Goal: Transaction & Acquisition: Book appointment/travel/reservation

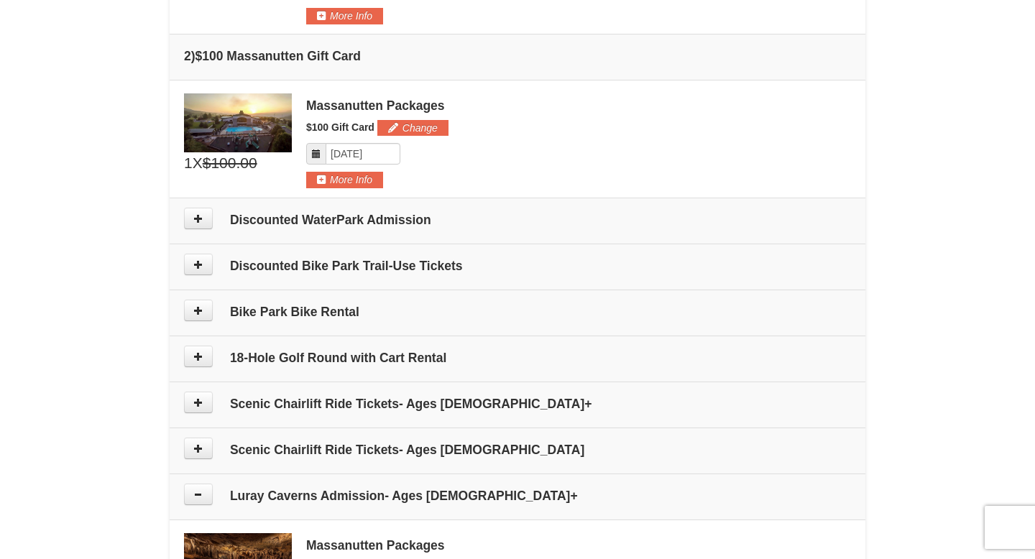
scroll to position [554, 0]
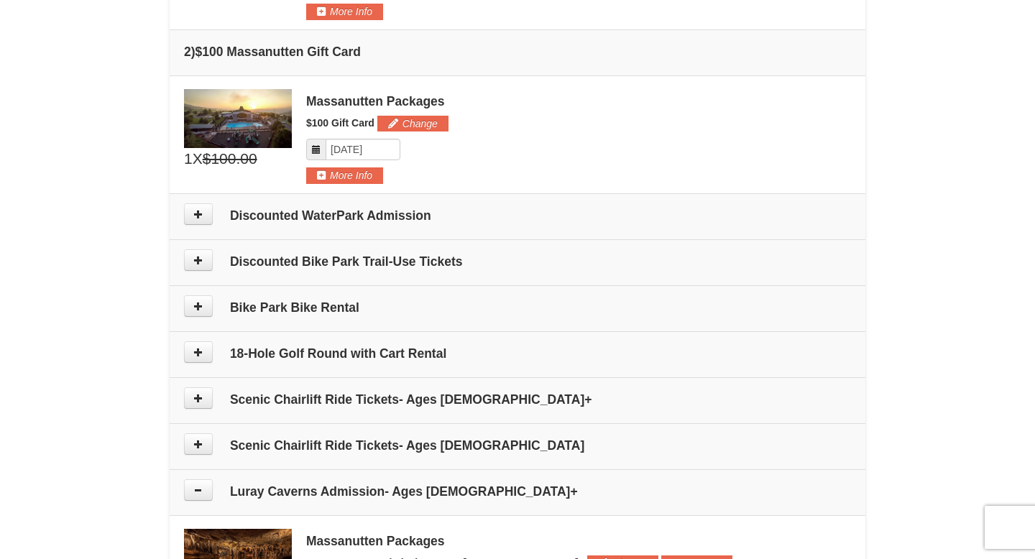
click at [395, 214] on h4 "Discounted WaterPark Admission" at bounding box center [517, 215] width 667 height 14
click at [181, 211] on td "Discounted WaterPark Admission" at bounding box center [518, 216] width 696 height 46
click at [197, 214] on icon at bounding box center [198, 214] width 10 height 10
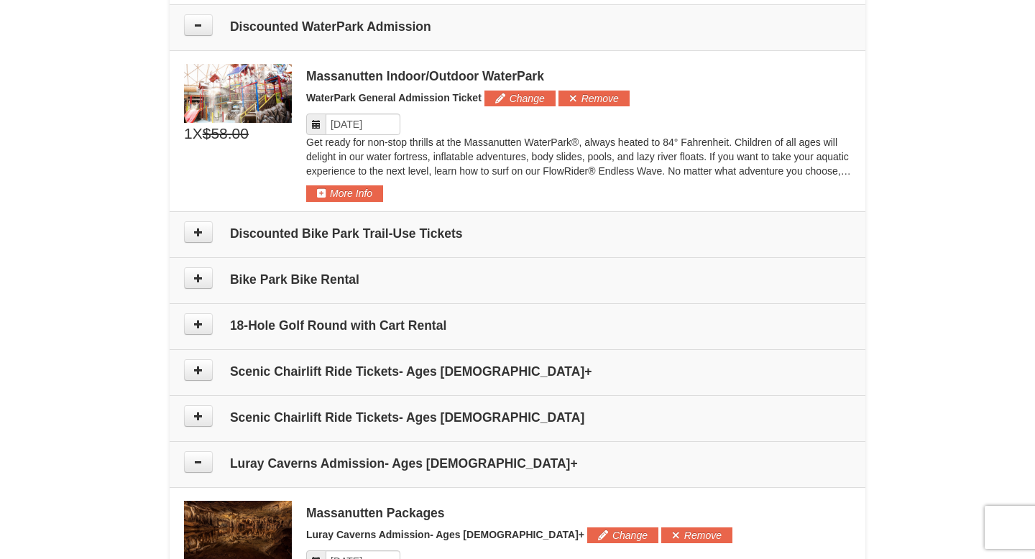
scroll to position [747, 0]
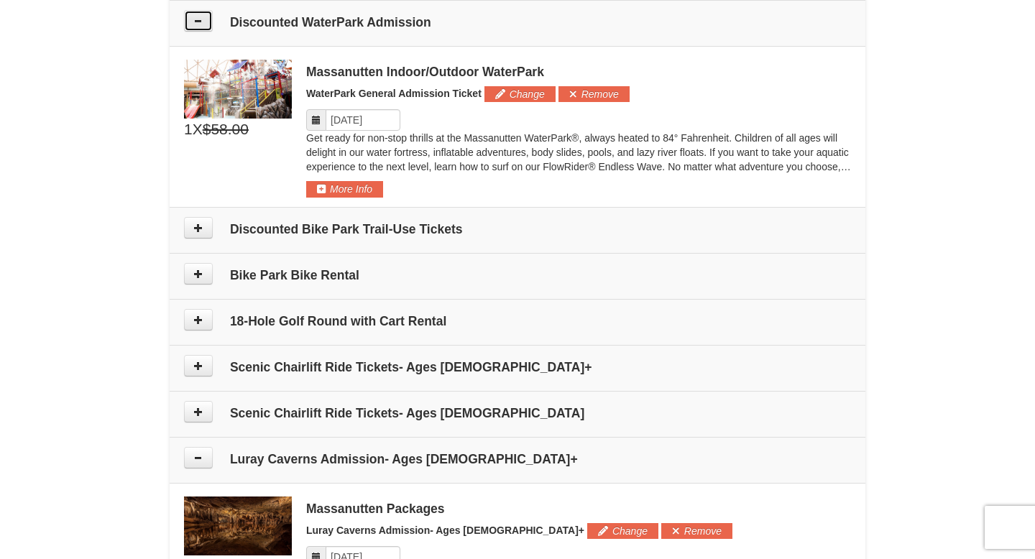
click at [203, 24] on icon at bounding box center [198, 21] width 10 height 10
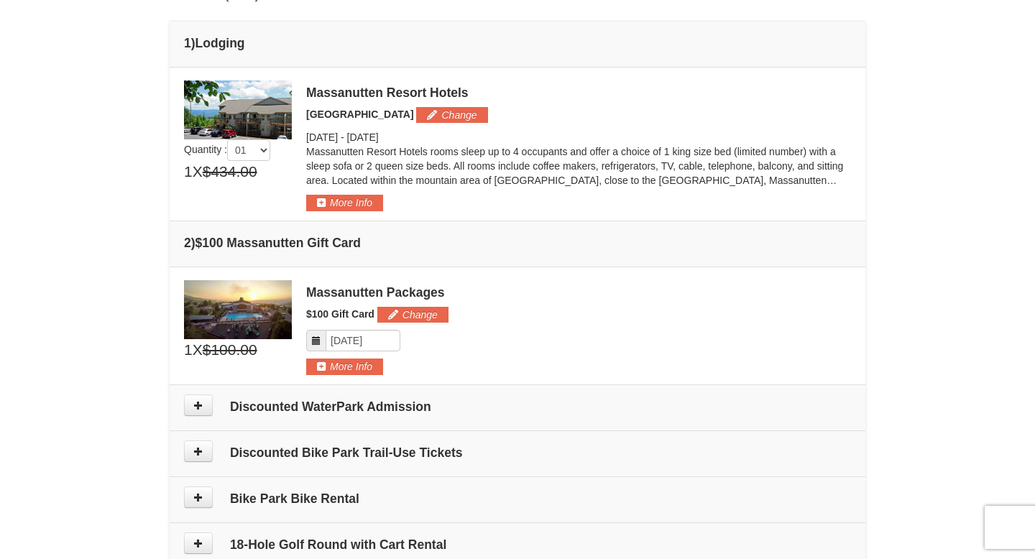
scroll to position [461, 0]
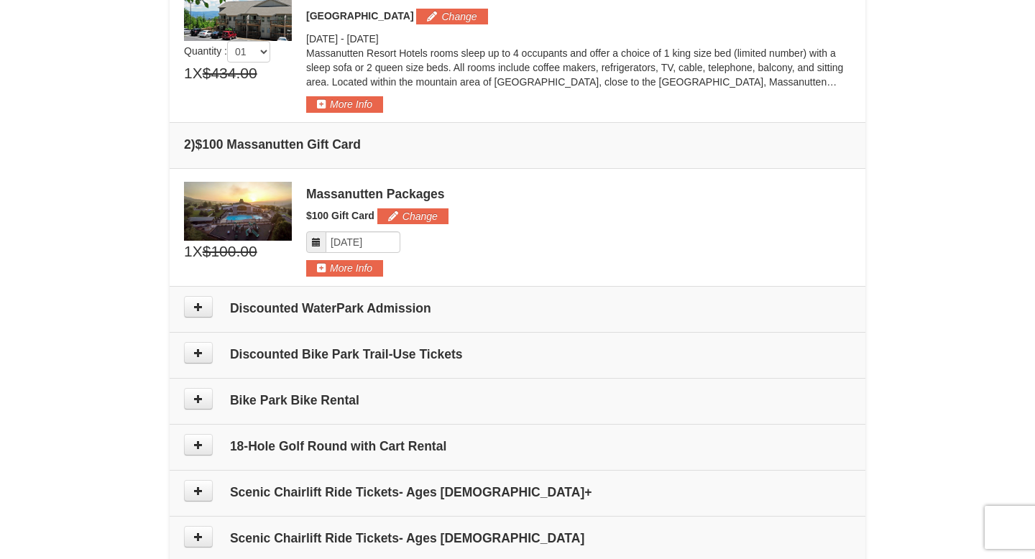
click at [252, 313] on h4 "Discounted WaterPark Admission" at bounding box center [517, 308] width 667 height 14
click at [197, 303] on icon at bounding box center [198, 307] width 10 height 10
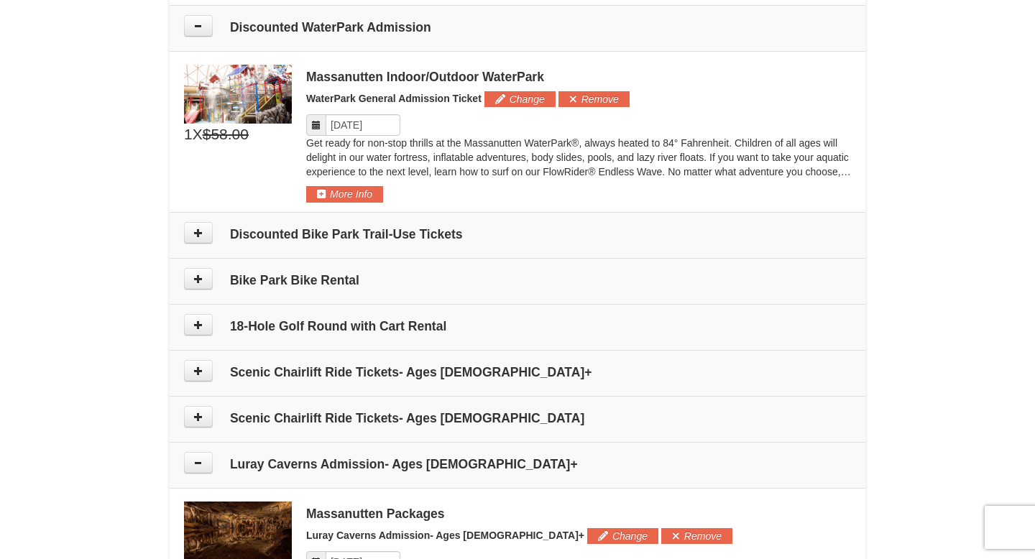
scroll to position [747, 0]
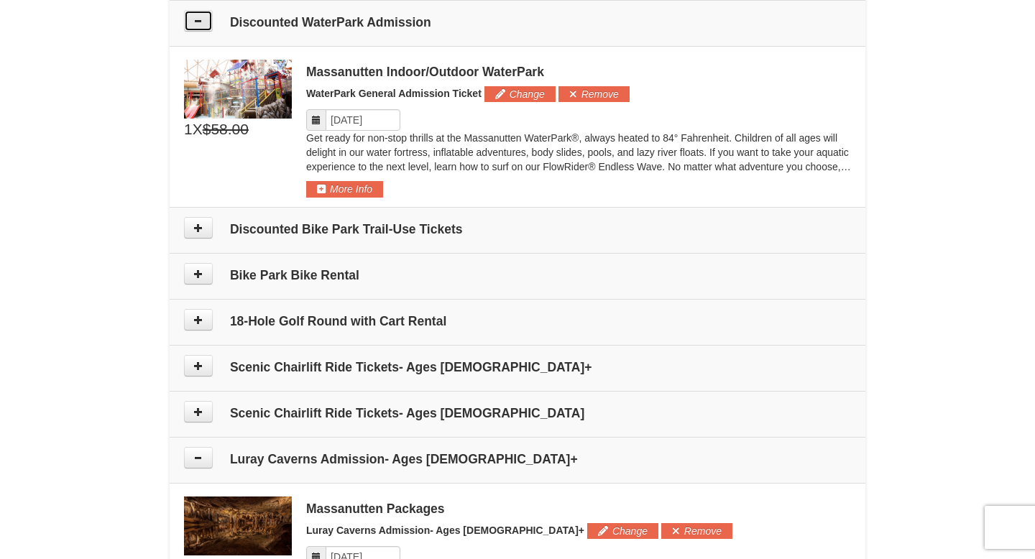
click at [196, 23] on icon at bounding box center [198, 21] width 10 height 10
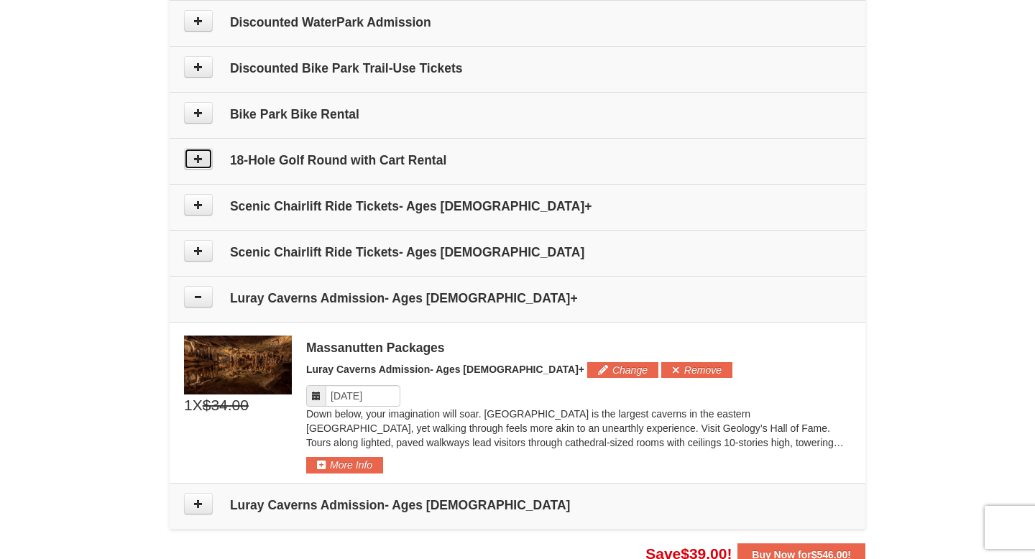
click at [193, 160] on icon at bounding box center [198, 159] width 10 height 10
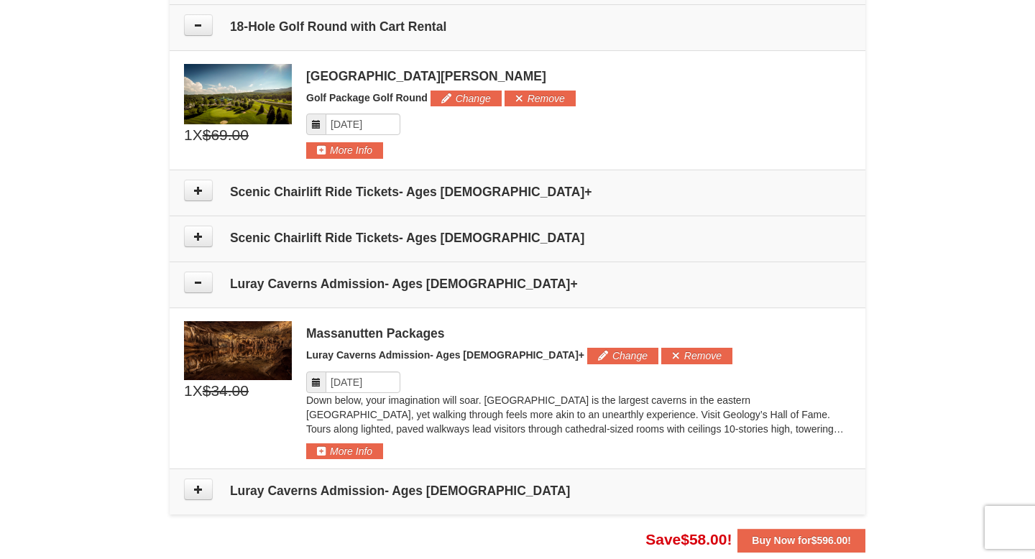
scroll to position [885, 0]
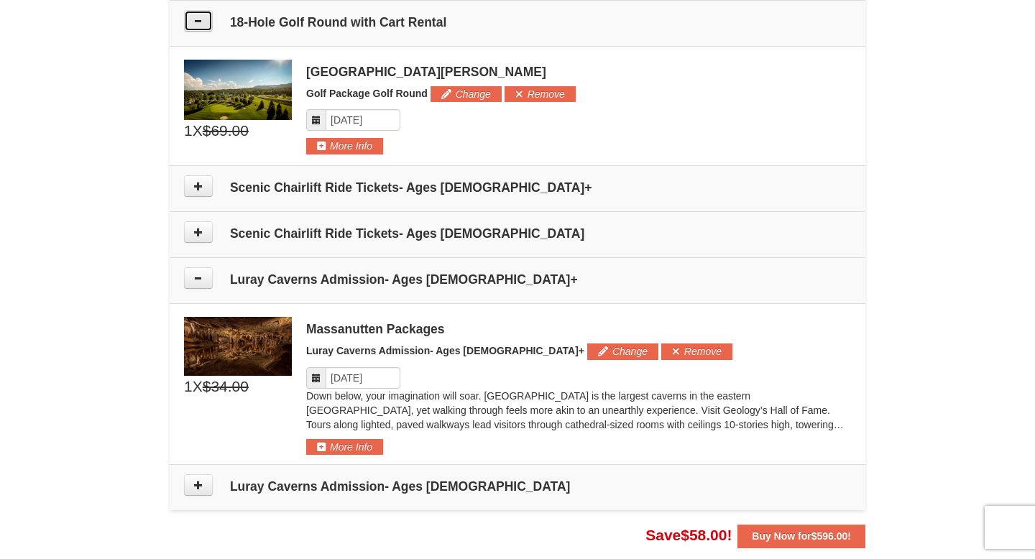
click at [197, 18] on icon at bounding box center [198, 21] width 10 height 10
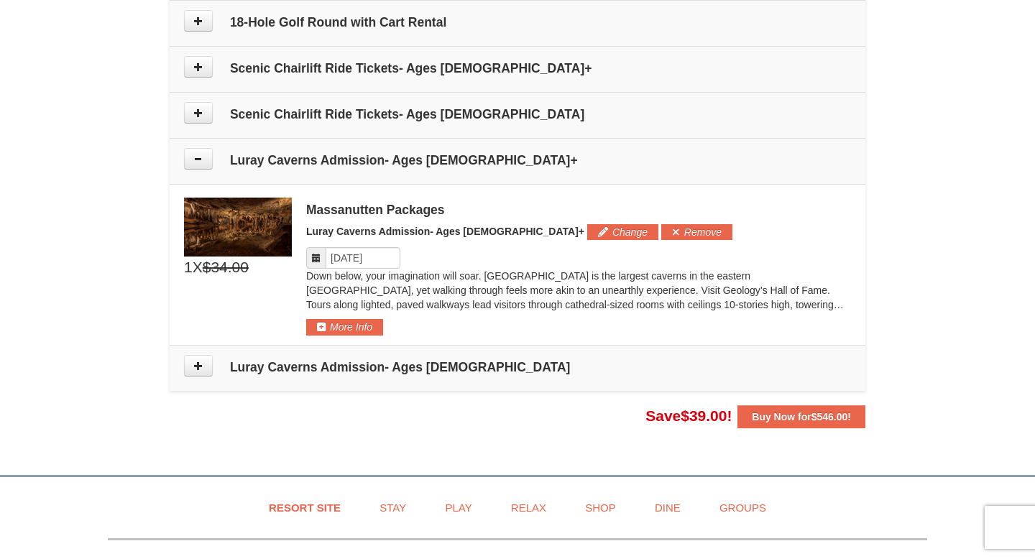
click at [369, 162] on h4 "Luray Caverns Admission- Ages [DEMOGRAPHIC_DATA]+" at bounding box center [517, 160] width 667 height 14
click at [211, 116] on button at bounding box center [198, 113] width 29 height 22
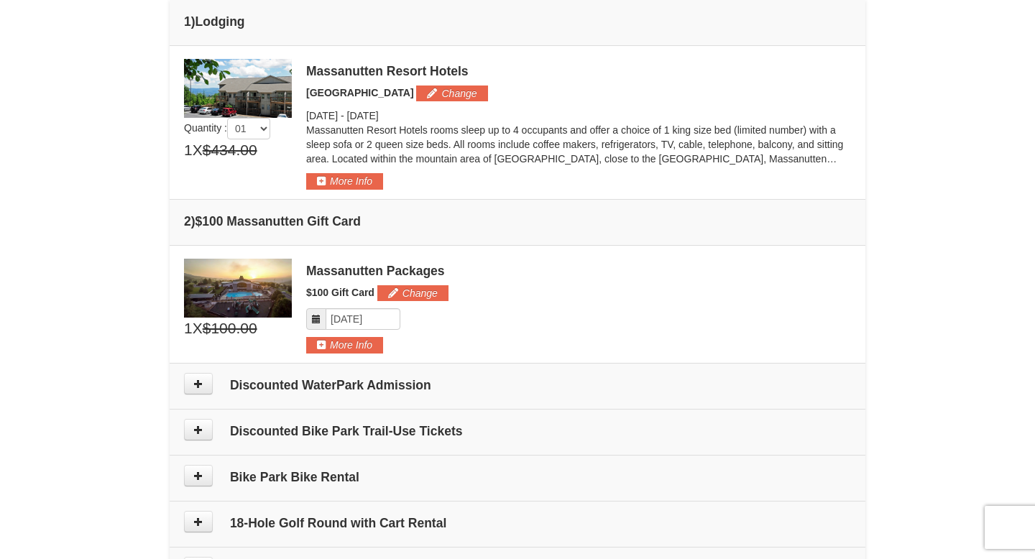
scroll to position [424, 0]
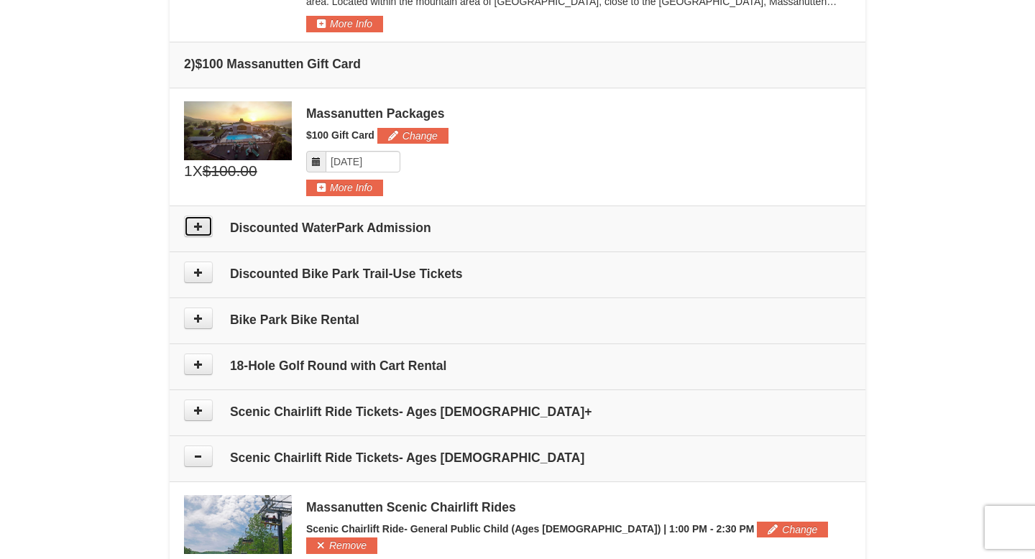
click at [204, 225] on button at bounding box center [198, 227] width 29 height 22
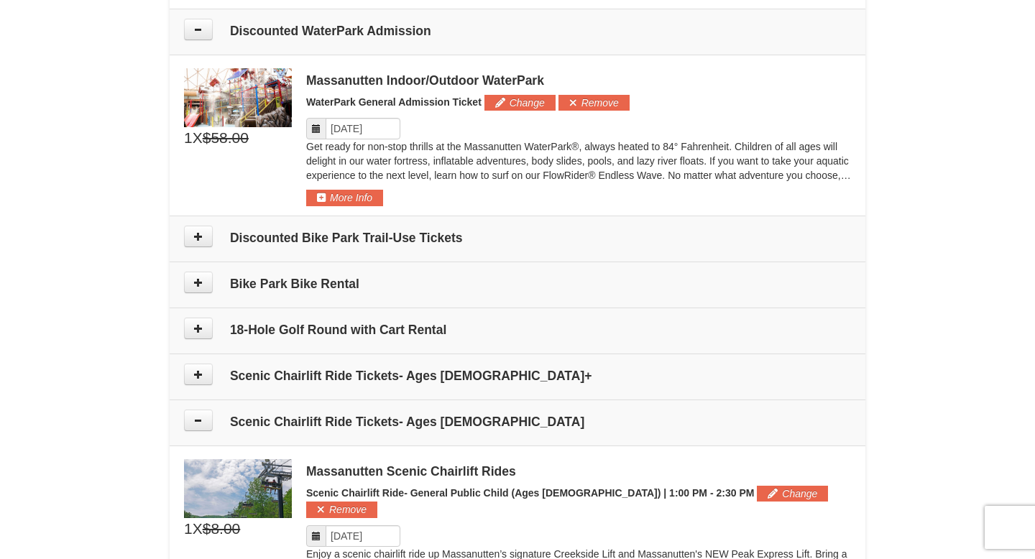
scroll to position [747, 0]
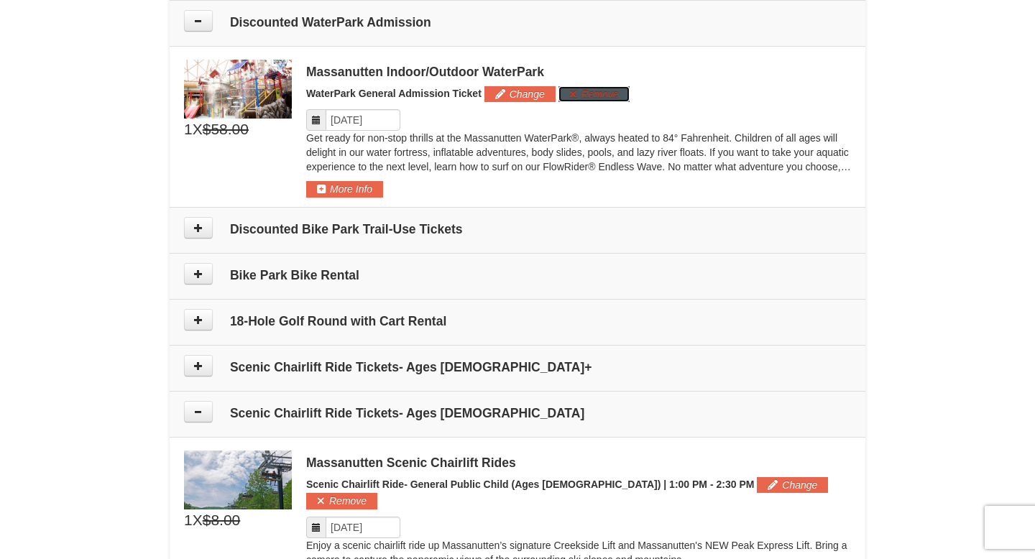
click at [605, 91] on button "Remove" at bounding box center [594, 94] width 71 height 16
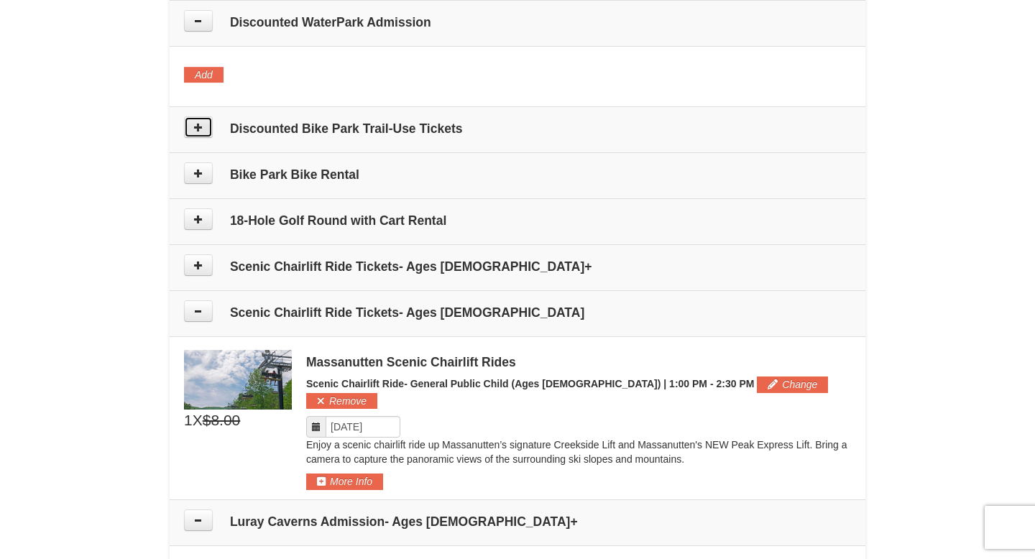
click at [196, 128] on icon at bounding box center [198, 127] width 10 height 10
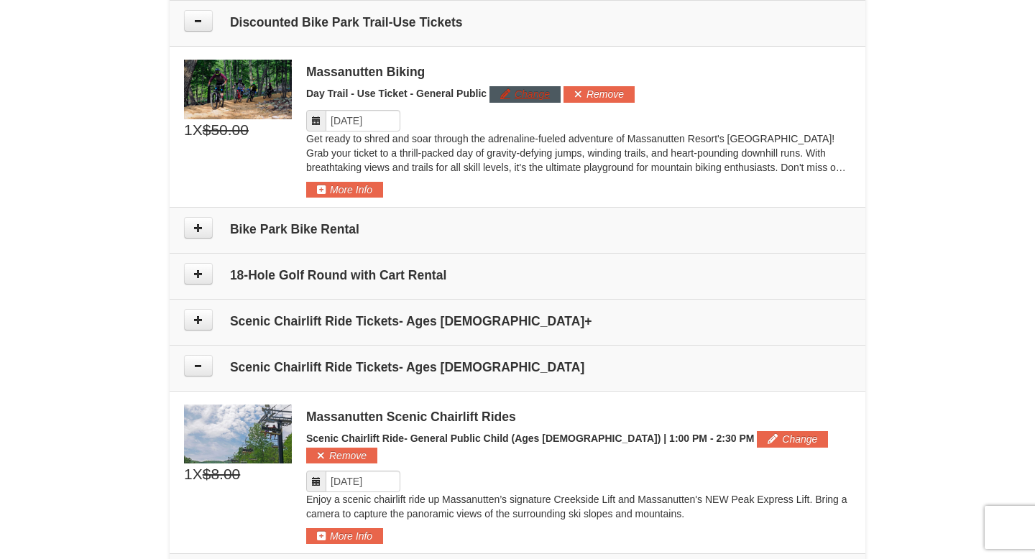
scroll to position [854, 0]
click at [584, 91] on button "Remove" at bounding box center [599, 94] width 71 height 16
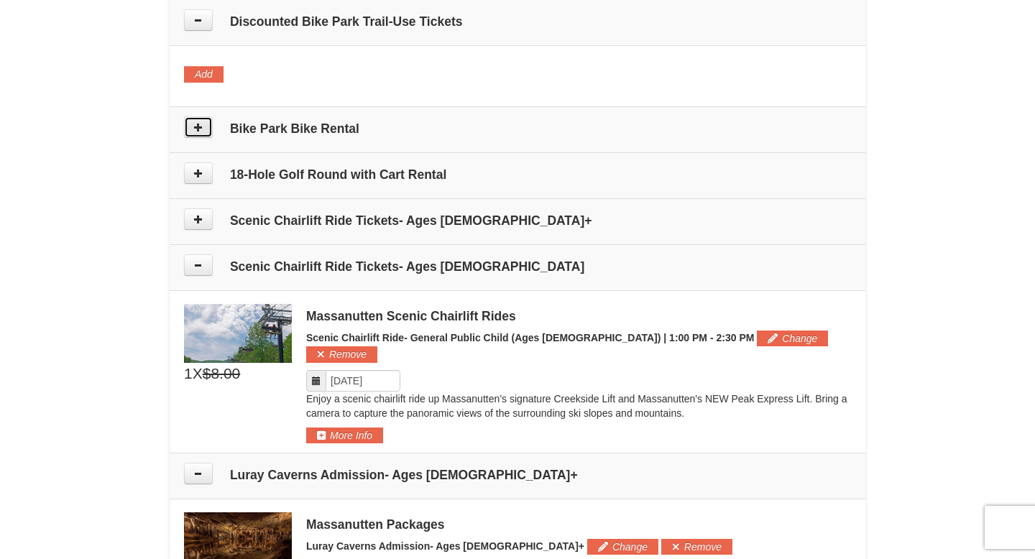
click at [205, 132] on button at bounding box center [198, 127] width 29 height 22
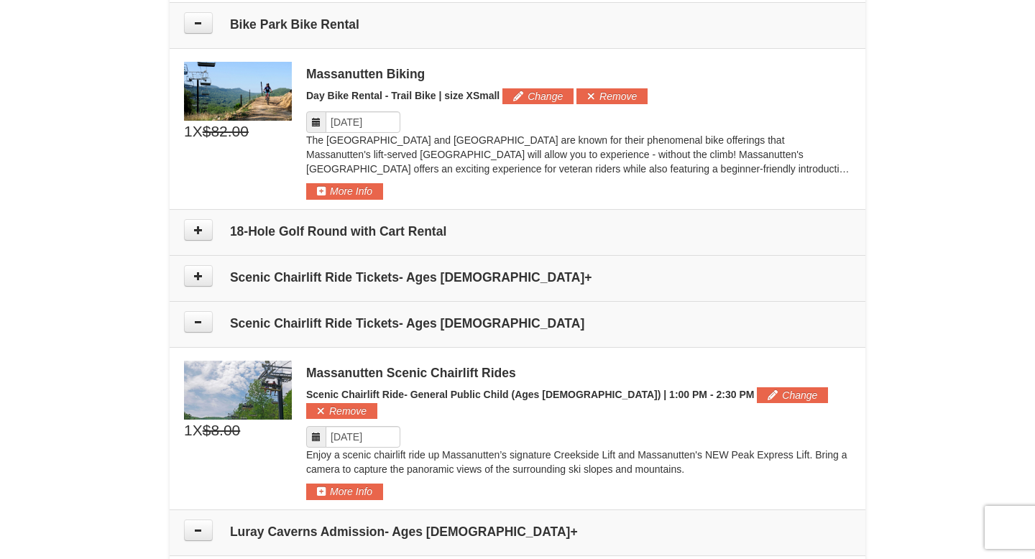
scroll to position [960, 0]
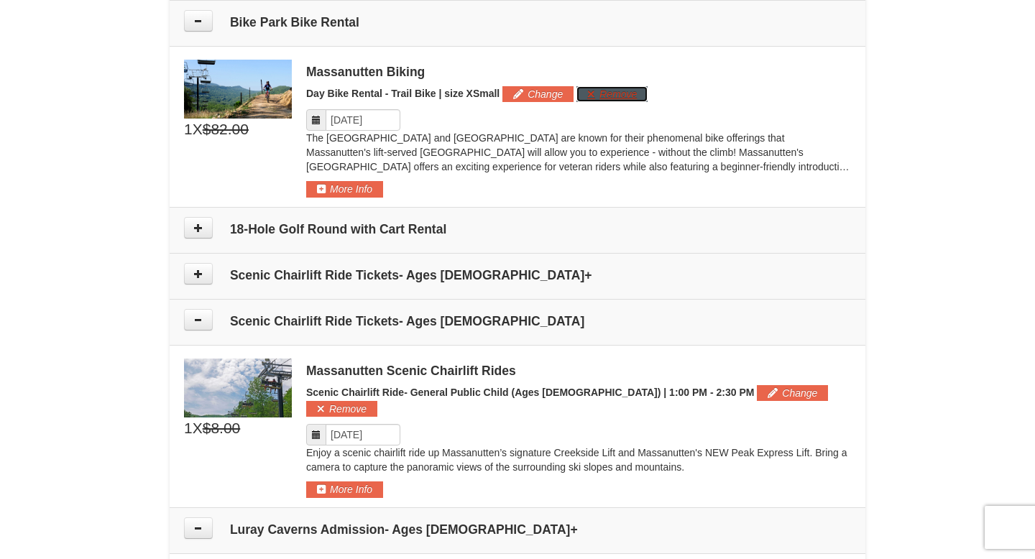
click at [606, 101] on button "Remove" at bounding box center [612, 94] width 71 height 16
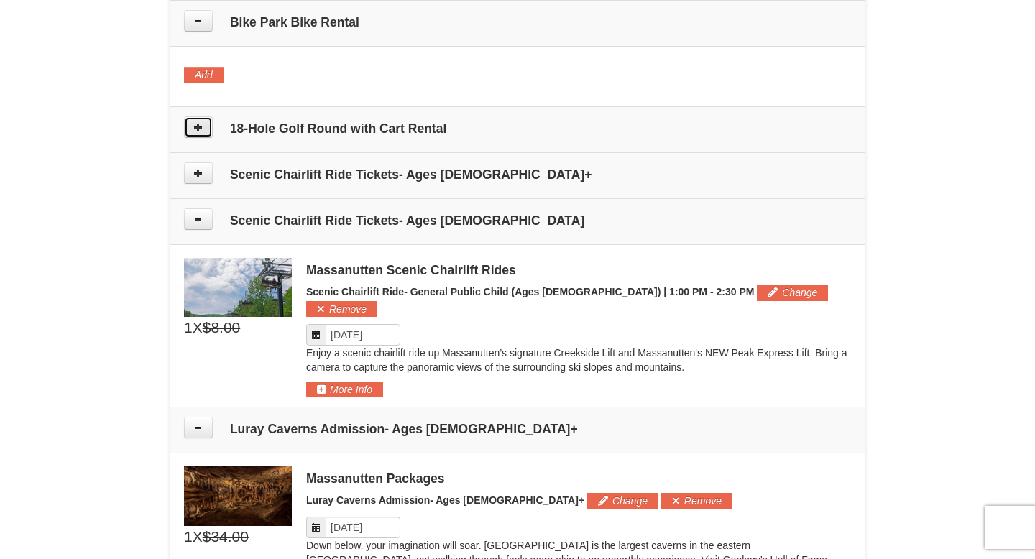
click at [199, 136] on button at bounding box center [198, 127] width 29 height 22
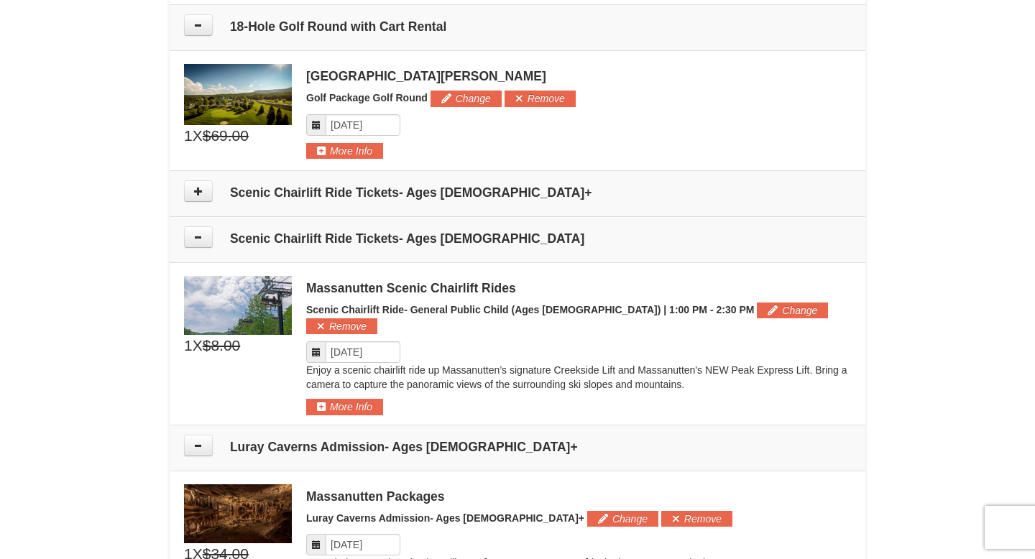
scroll to position [1068, 0]
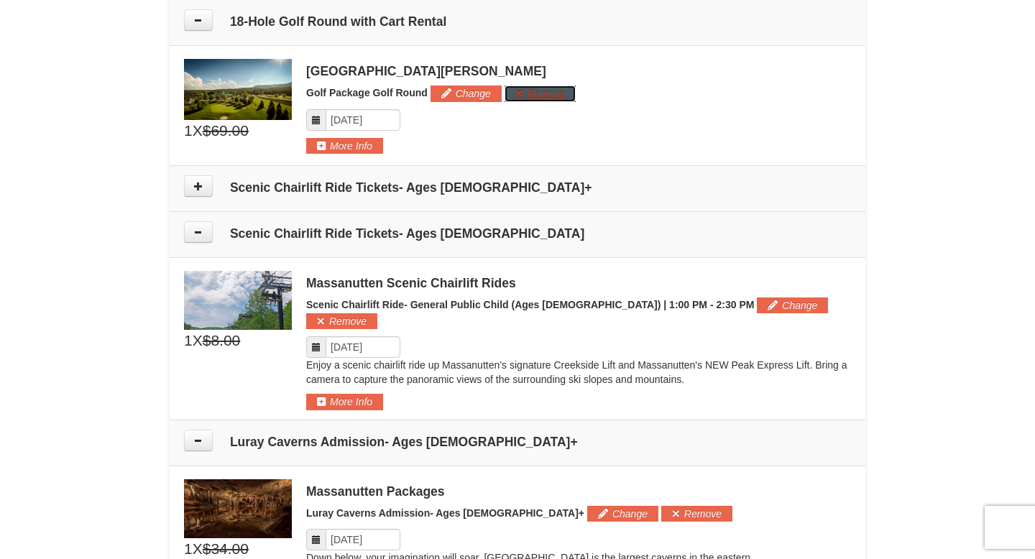
click at [542, 93] on button "Remove" at bounding box center [540, 94] width 71 height 16
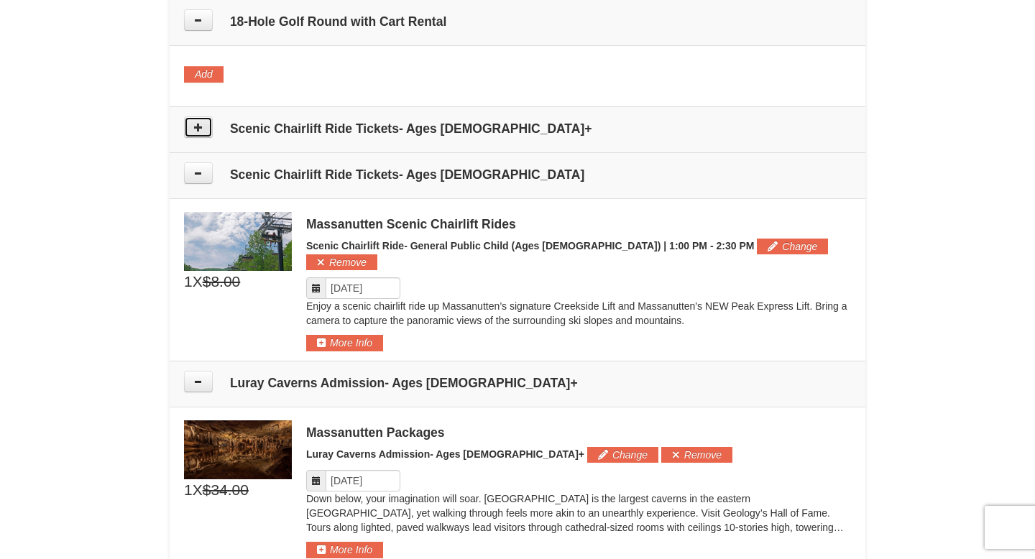
click at [200, 127] on icon at bounding box center [198, 127] width 10 height 10
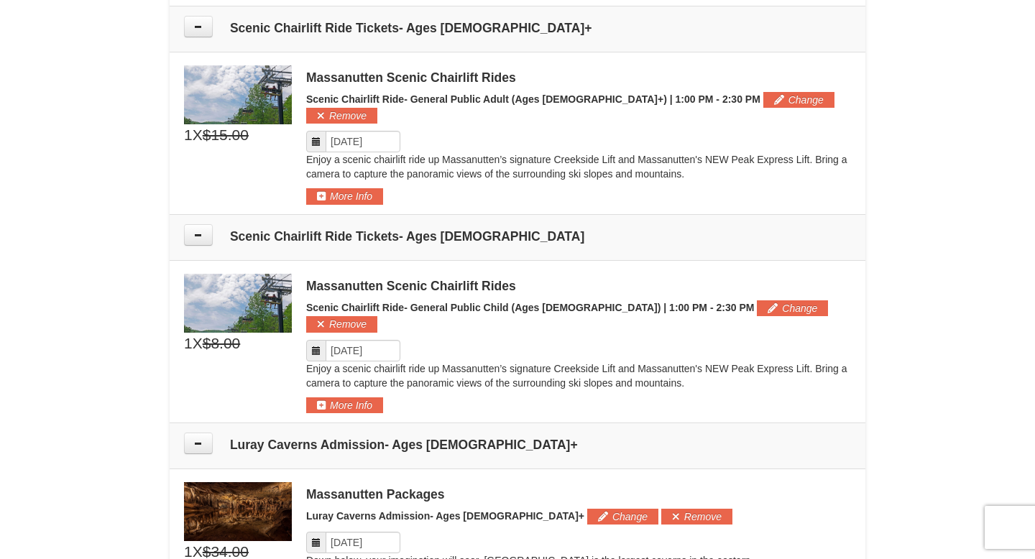
scroll to position [1174, 0]
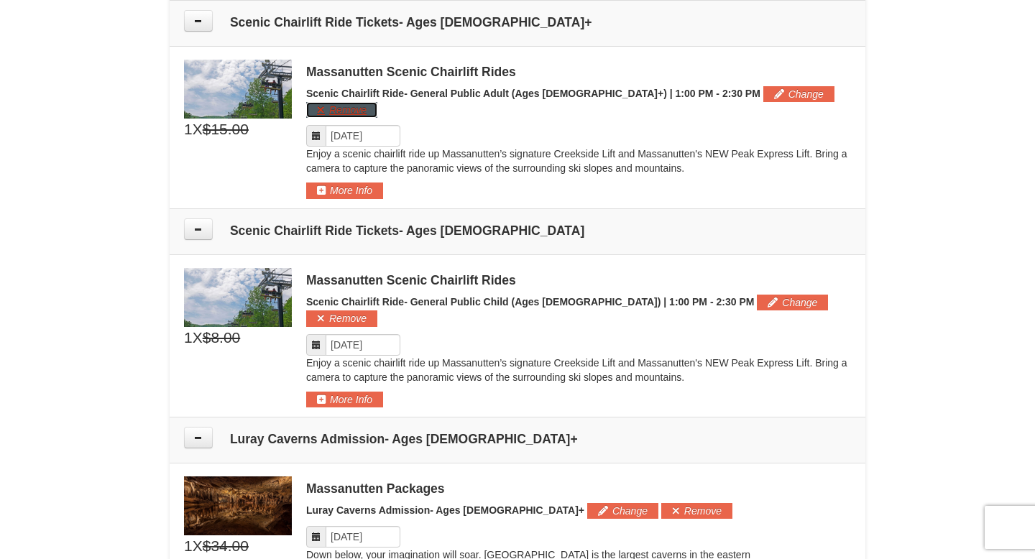
click at [377, 102] on button "Remove" at bounding box center [341, 110] width 71 height 16
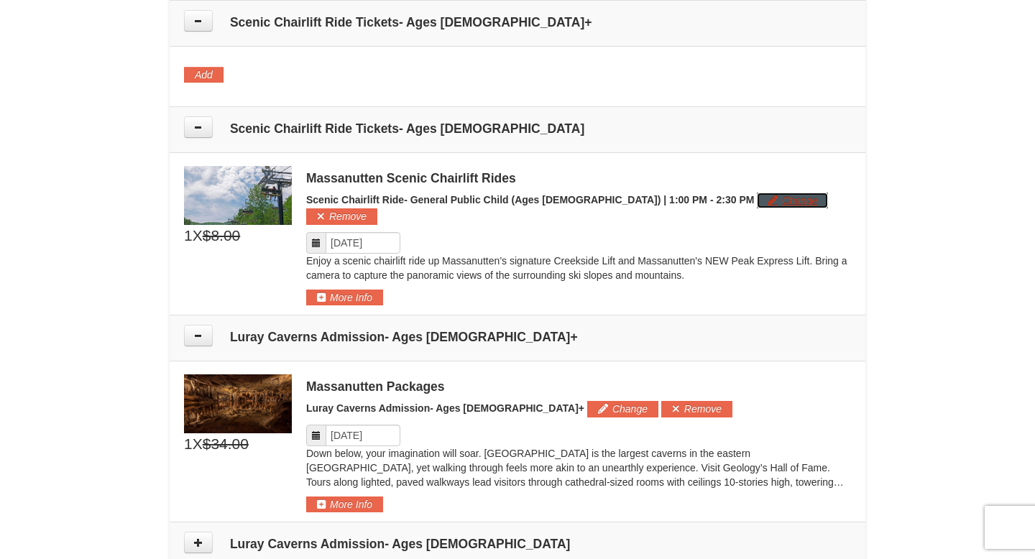
click at [757, 197] on button "Change" at bounding box center [792, 201] width 71 height 16
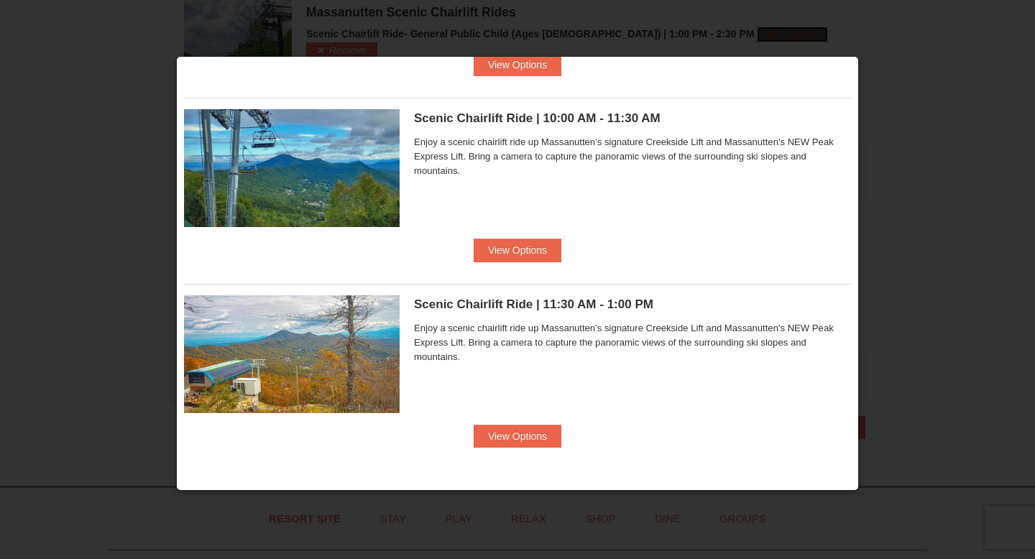
scroll to position [0, 0]
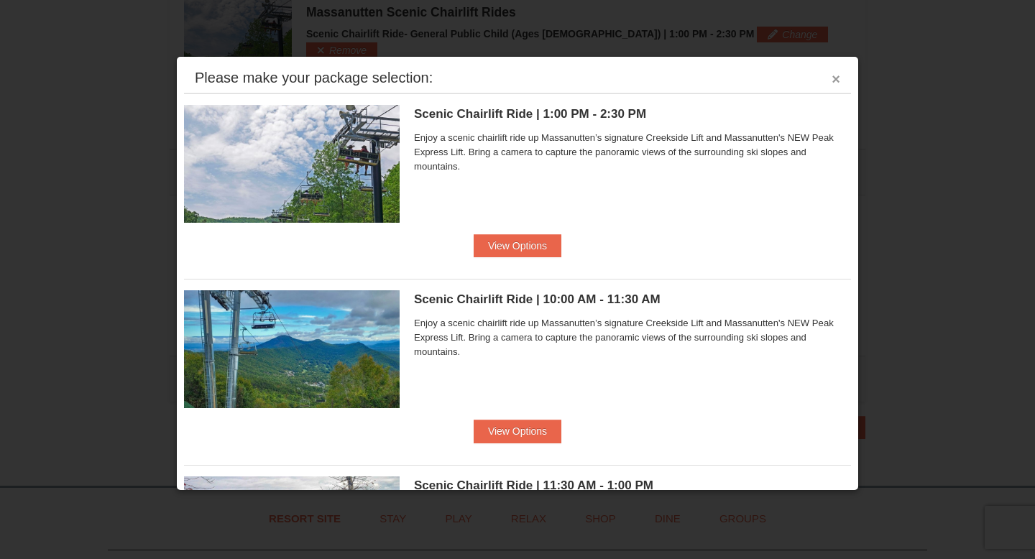
click at [836, 79] on button "×" at bounding box center [836, 79] width 9 height 14
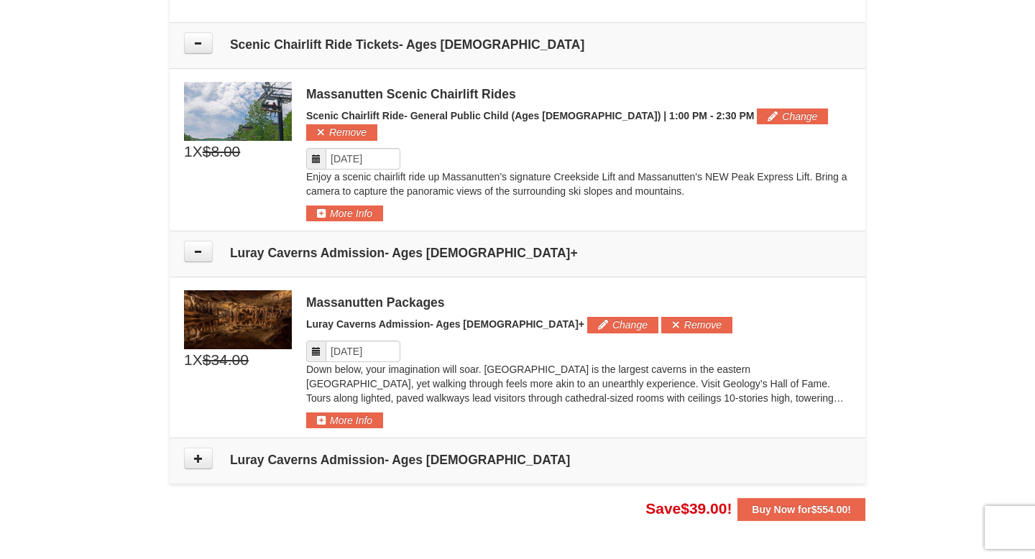
scroll to position [1255, 0]
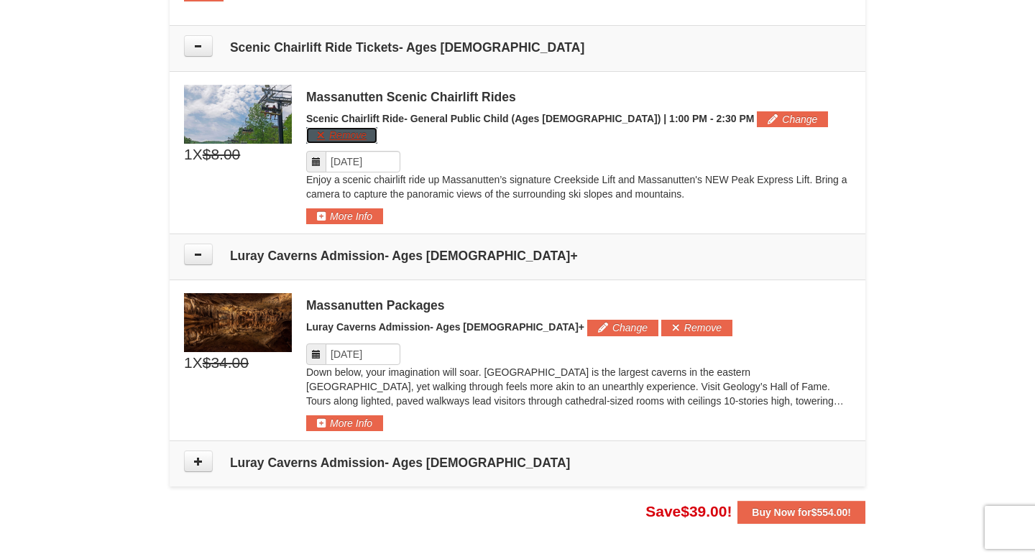
click at [377, 127] on button "Remove" at bounding box center [341, 135] width 71 height 16
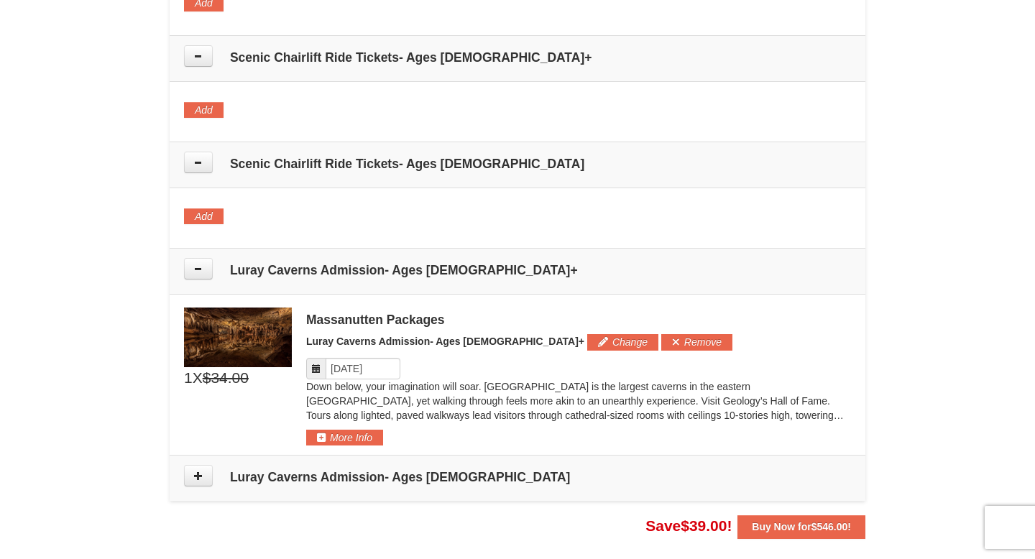
scroll to position [1116, 0]
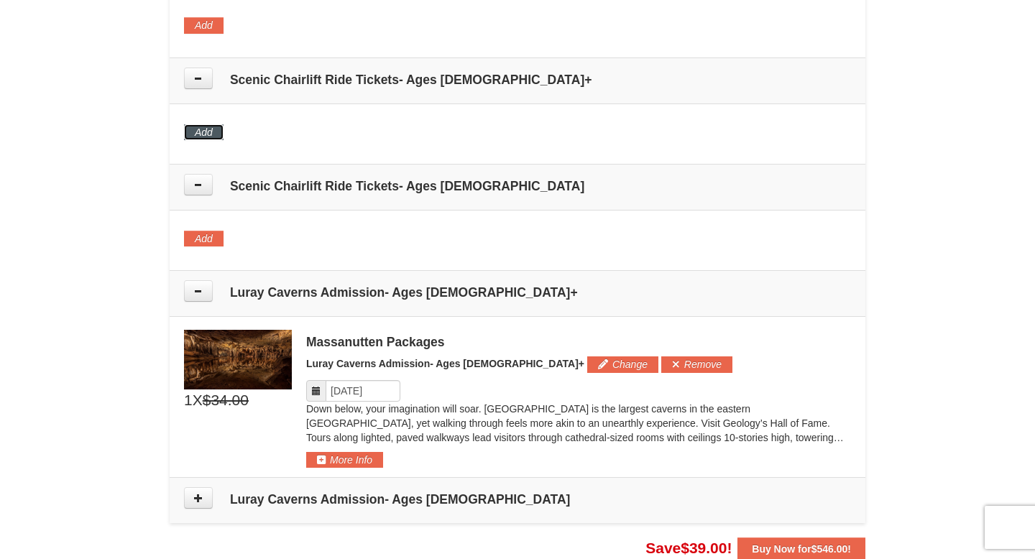
click at [205, 132] on button "Add" at bounding box center [204, 132] width 40 height 16
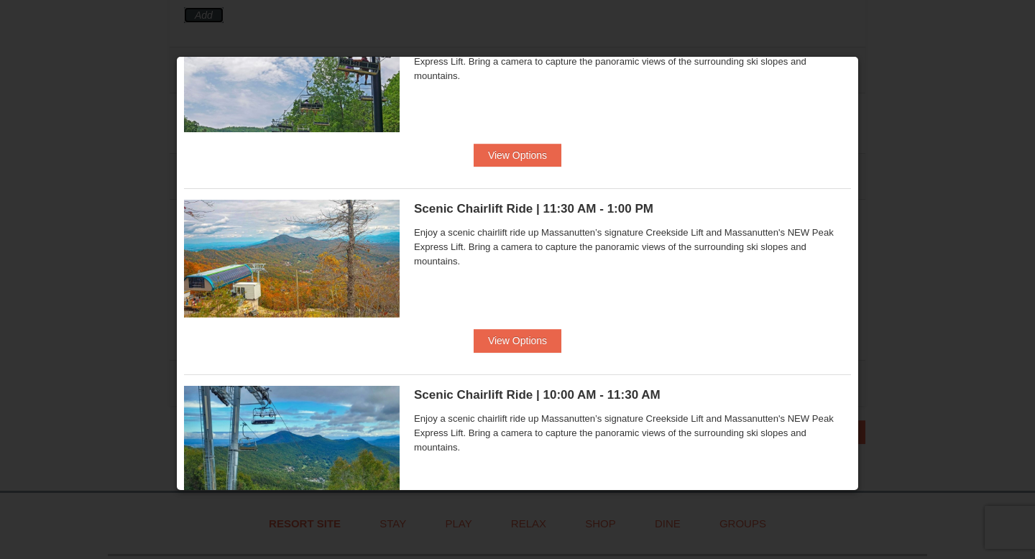
scroll to position [181, 0]
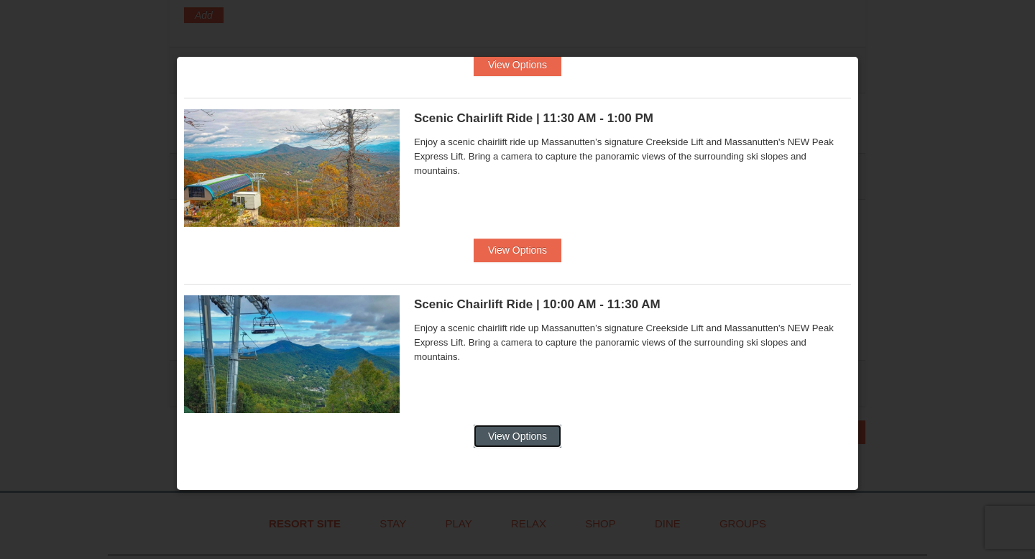
click at [525, 442] on button "View Options" at bounding box center [518, 436] width 88 height 23
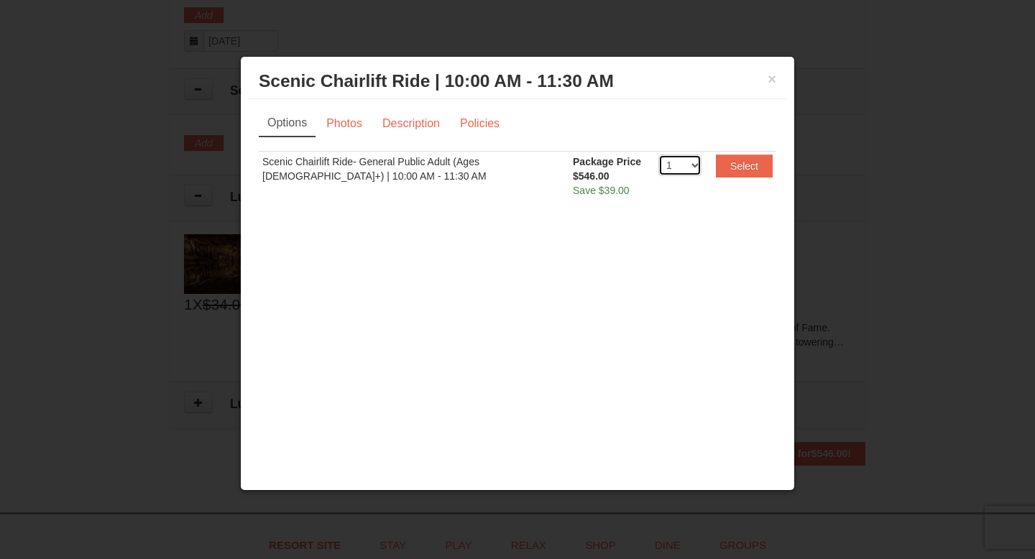
click at [677, 164] on select "1 2 3 4 5 6 7 8 9 10 11 12 13 14 15 16 17 18 19 20" at bounding box center [679, 166] width 43 height 22
select select "2"
click at [658, 155] on select "1 2 3 4 5 6 7 8 9 10 11 12 13 14 15 16 17 18 19 20" at bounding box center [679, 166] width 43 height 22
click at [745, 160] on button "Select" at bounding box center [744, 166] width 57 height 23
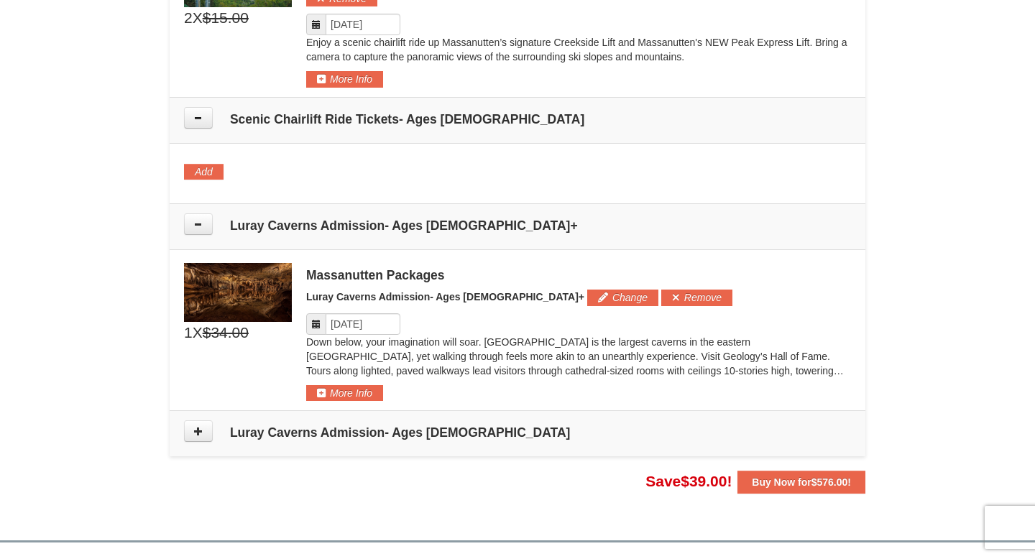
scroll to position [1286, 0]
click at [377, 313] on input "Please format dates MM/DD/YYYY" at bounding box center [363, 324] width 75 height 22
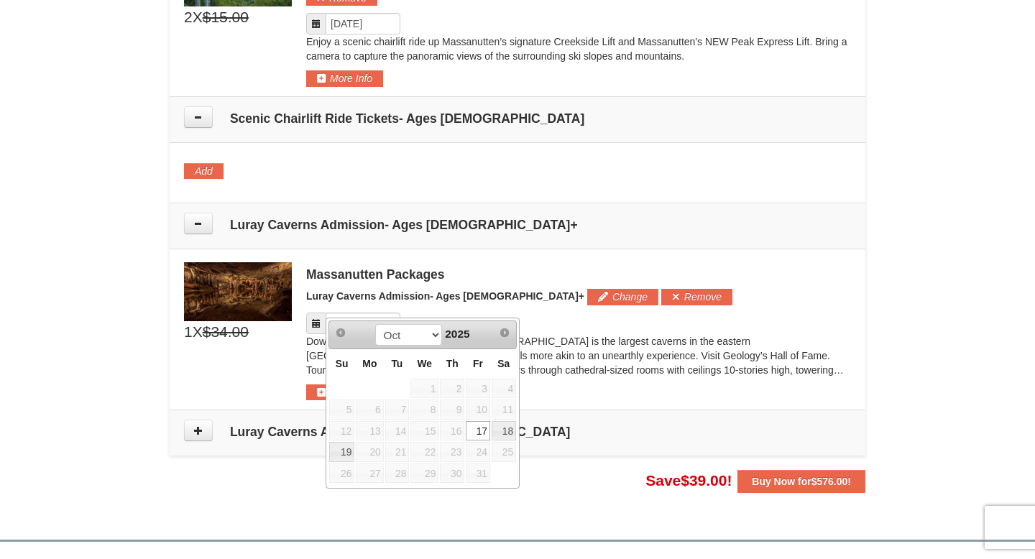
click at [588, 337] on p "Down below, your imagination will soar. Luray Caverns is the largest caverns in…" at bounding box center [578, 355] width 545 height 43
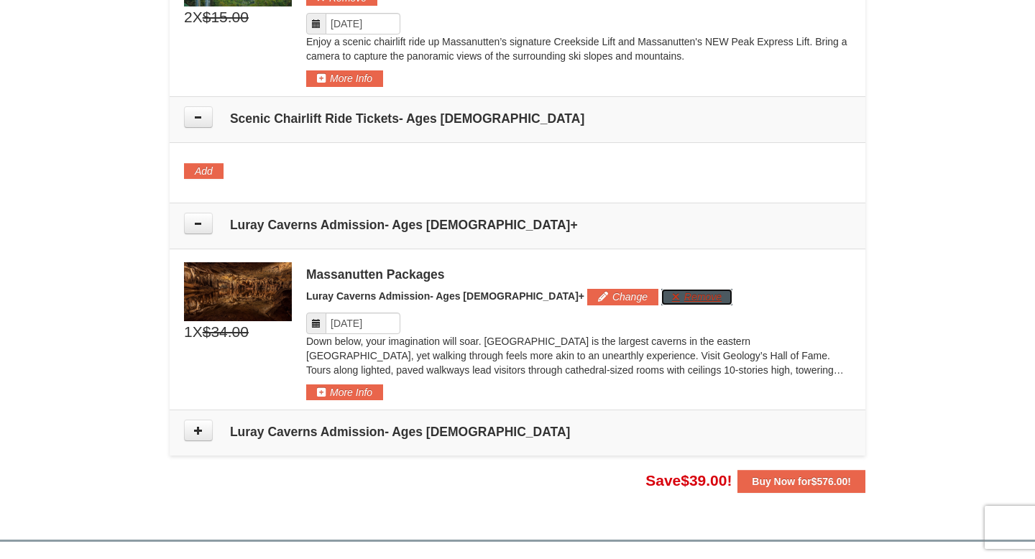
click at [661, 289] on button "Remove" at bounding box center [696, 297] width 71 height 16
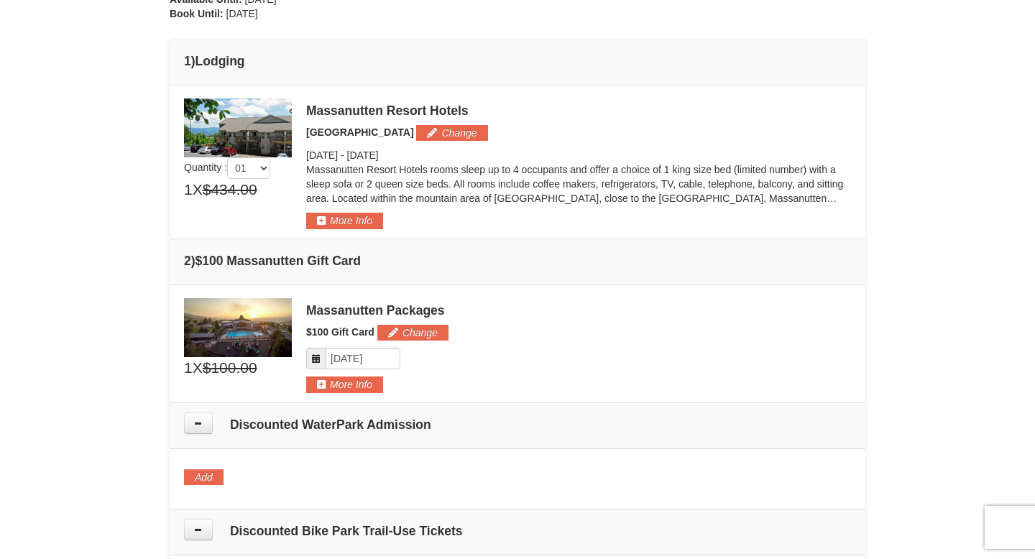
scroll to position [346, 0]
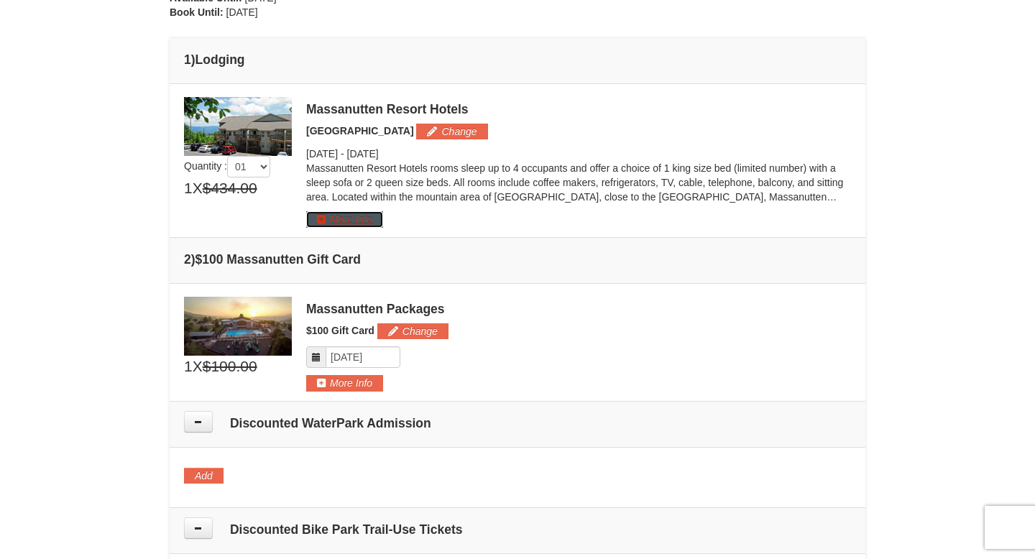
click at [349, 214] on button "More Info" at bounding box center [344, 219] width 77 height 16
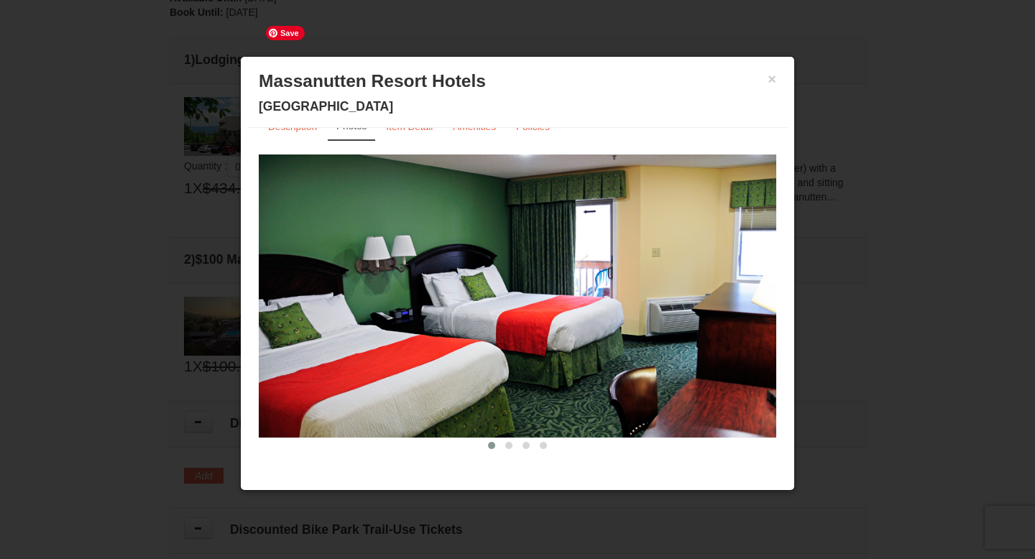
scroll to position [0, 0]
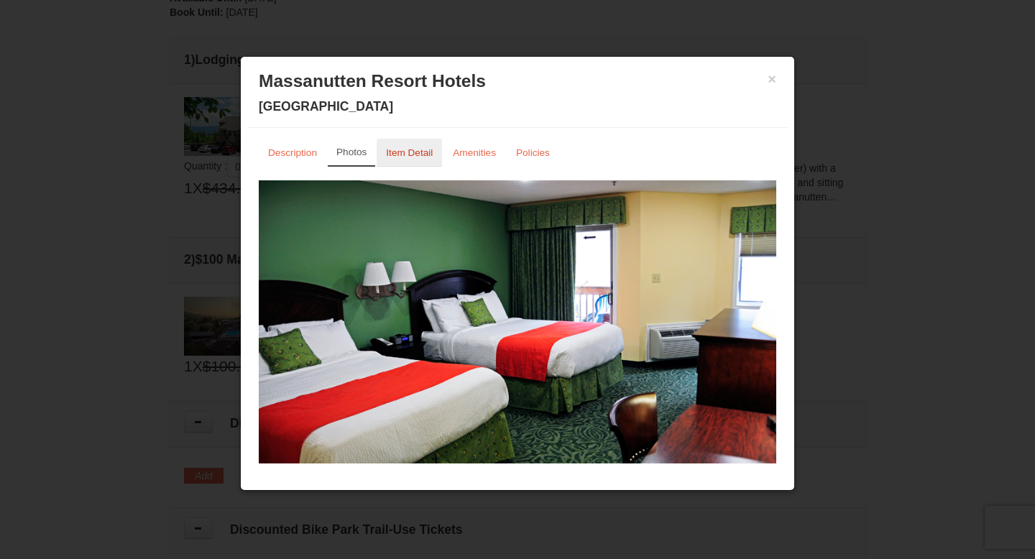
click at [413, 147] on small "Item Detail" at bounding box center [409, 152] width 47 height 11
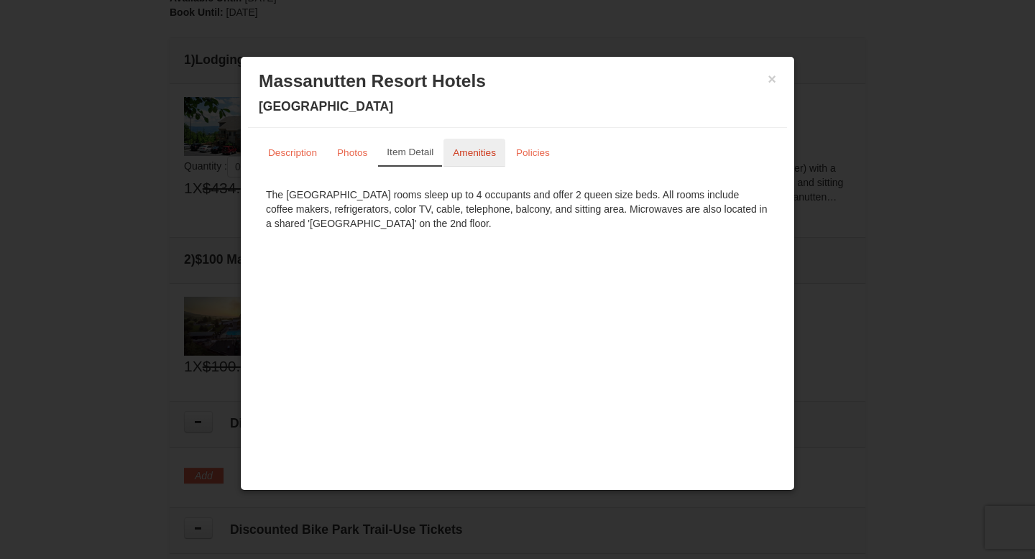
click at [467, 144] on link "Amenities" at bounding box center [475, 153] width 62 height 28
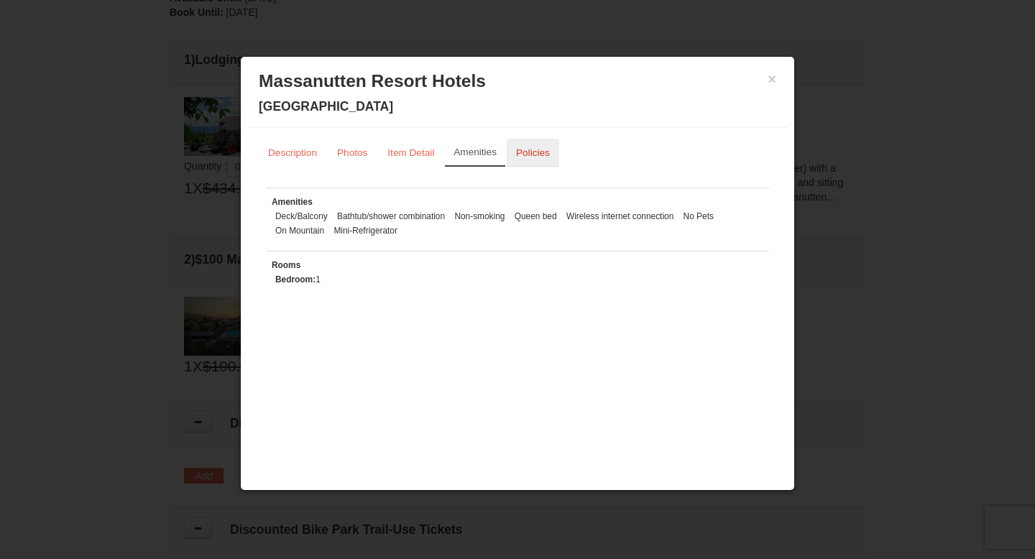
click at [527, 151] on small "Policies" at bounding box center [533, 152] width 34 height 11
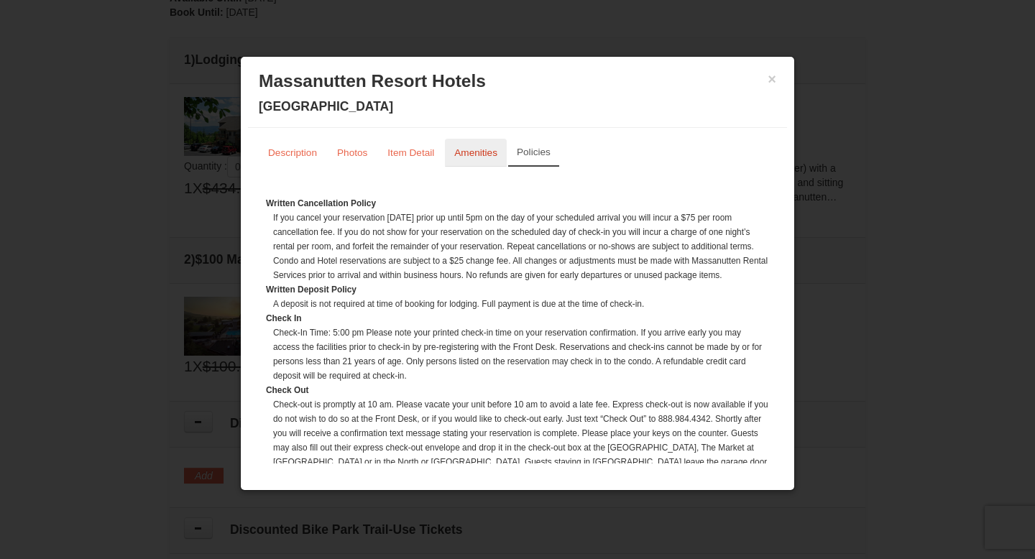
click at [467, 146] on link "Amenities" at bounding box center [476, 153] width 62 height 28
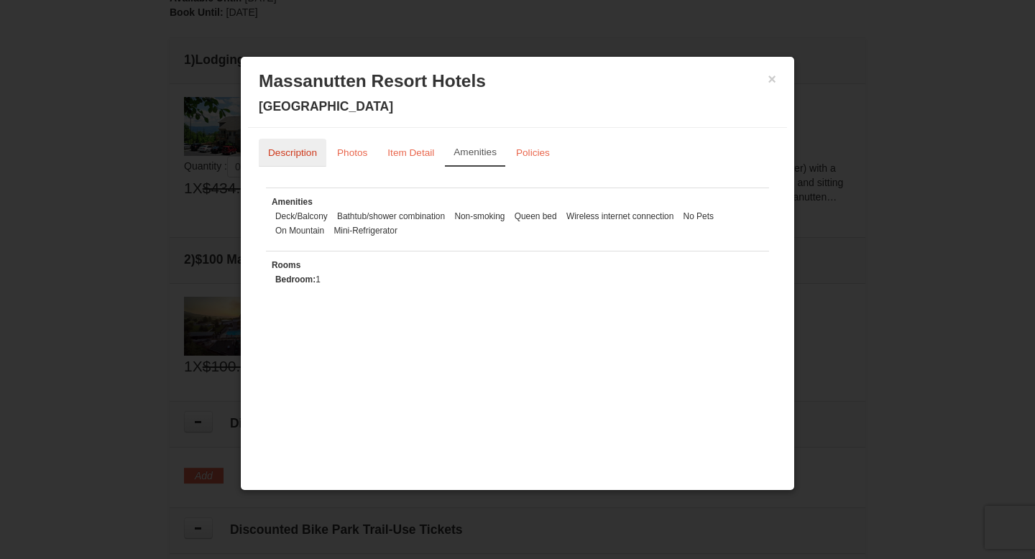
click at [293, 155] on small "Description" at bounding box center [292, 152] width 49 height 11
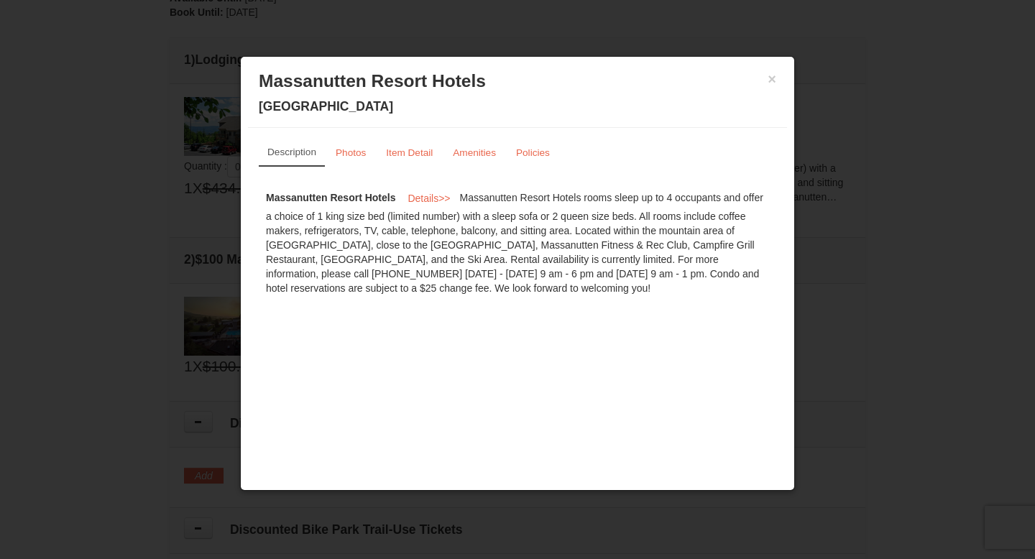
click at [777, 78] on div "× Massanutten Resort Hotels Hotel Queen Room" at bounding box center [517, 96] width 539 height 64
click at [766, 79] on h3 "Massanutten Resort Hotels" at bounding box center [518, 81] width 518 height 22
click at [771, 79] on button "×" at bounding box center [772, 79] width 9 height 14
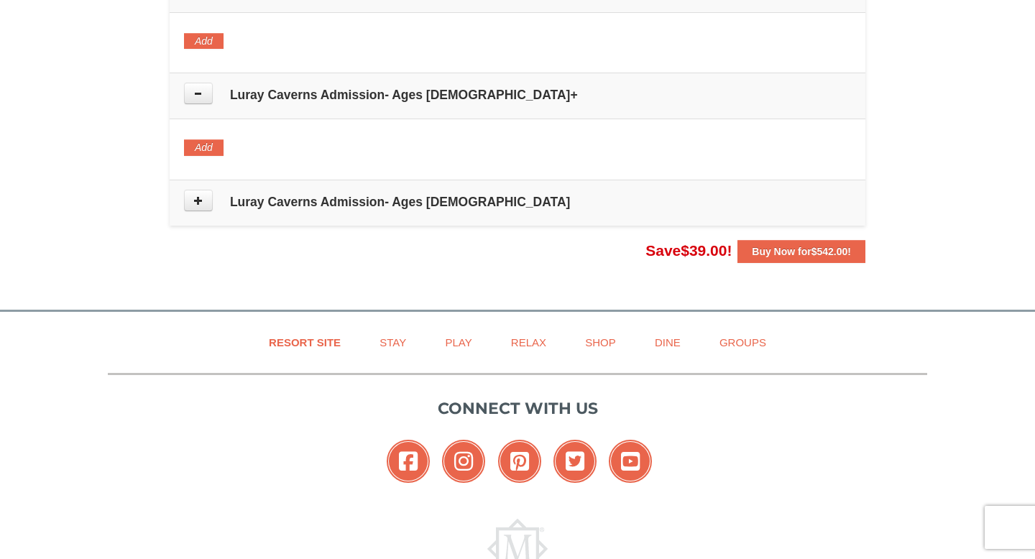
scroll to position [1321, 0]
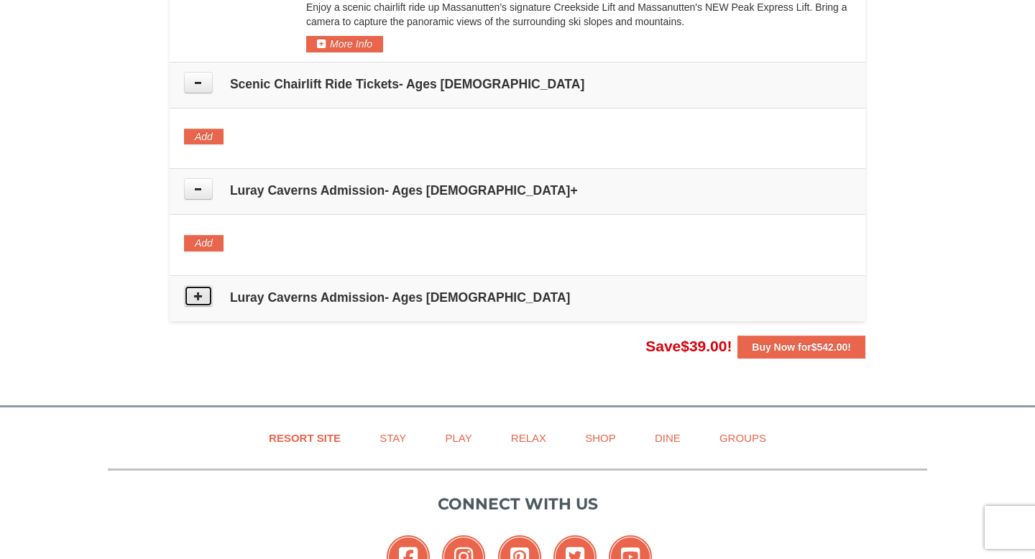
click at [199, 291] on icon at bounding box center [198, 296] width 10 height 10
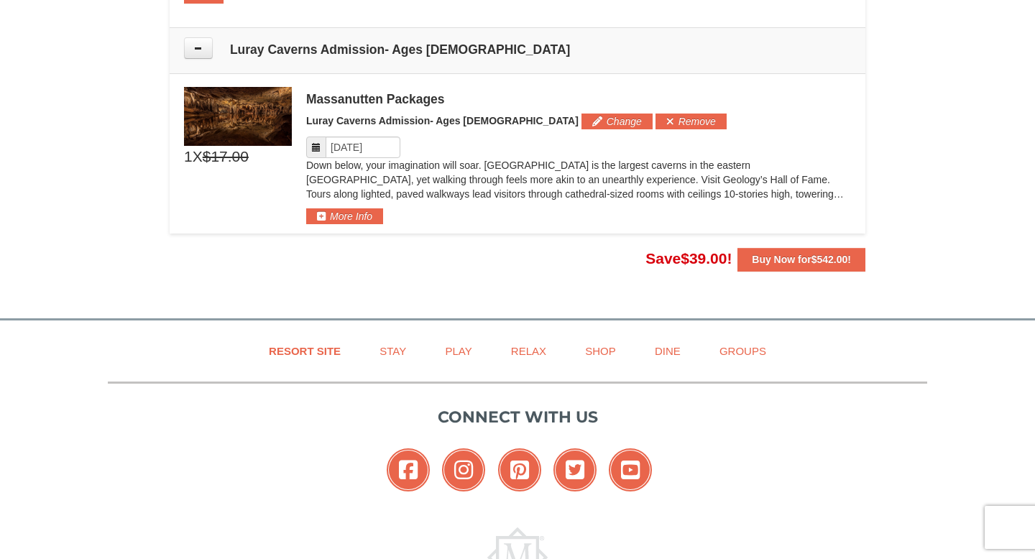
scroll to position [1580, 0]
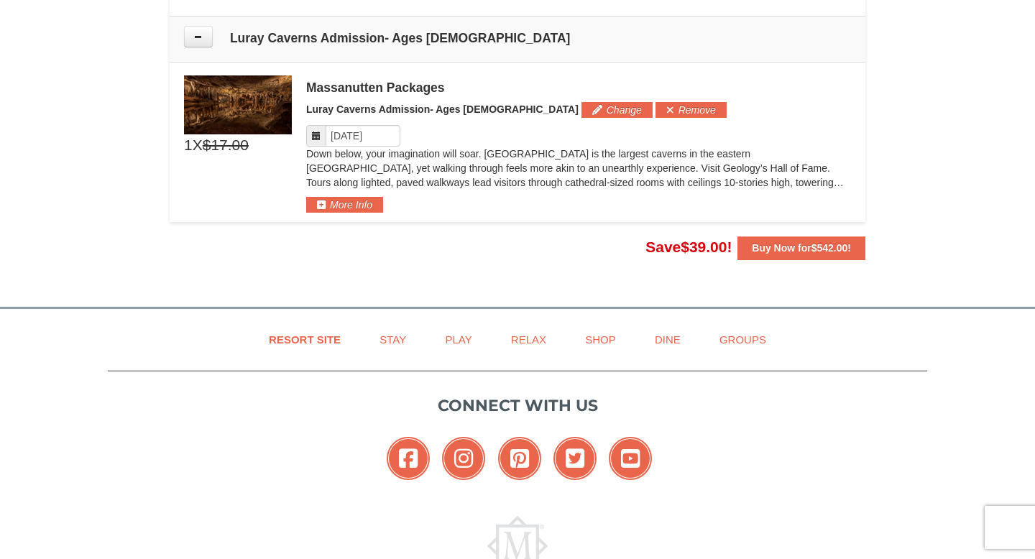
click at [614, 125] on div "Please format dates MM/DD/YYYY" at bounding box center [578, 136] width 545 height 22
click at [656, 102] on button "Remove" at bounding box center [691, 110] width 71 height 16
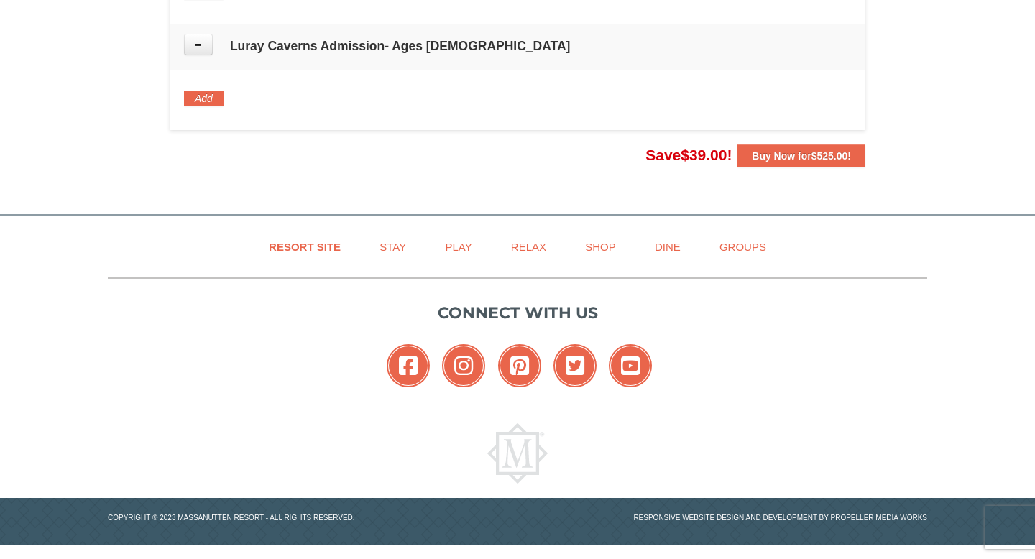
scroll to position [1556, 0]
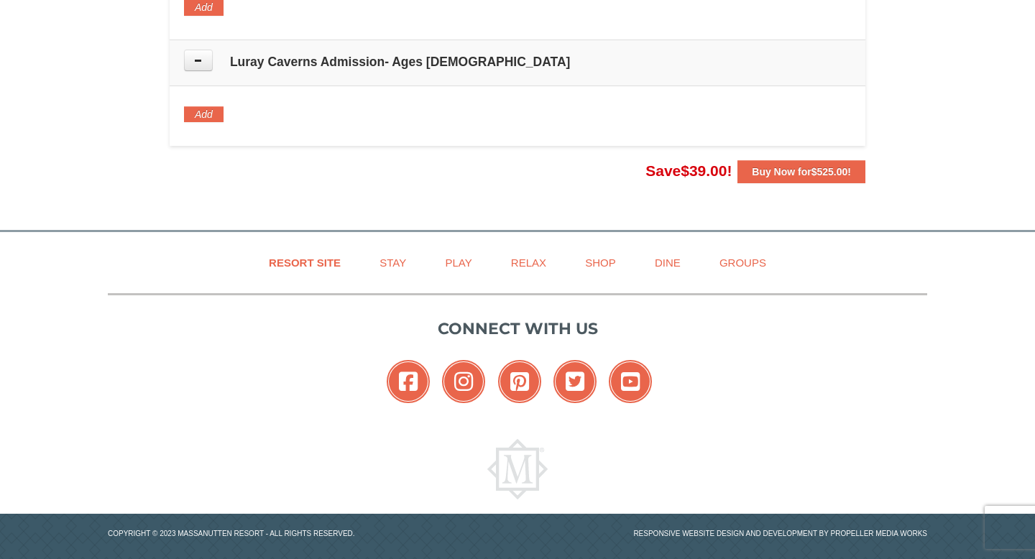
click at [814, 166] on span "$525.00" at bounding box center [830, 172] width 37 height 12
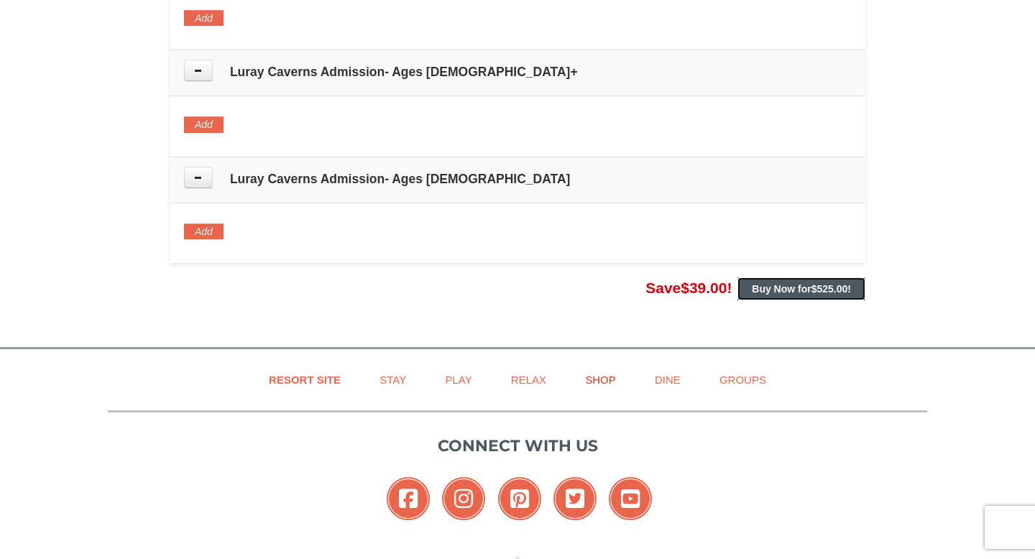
scroll to position [1081, 0]
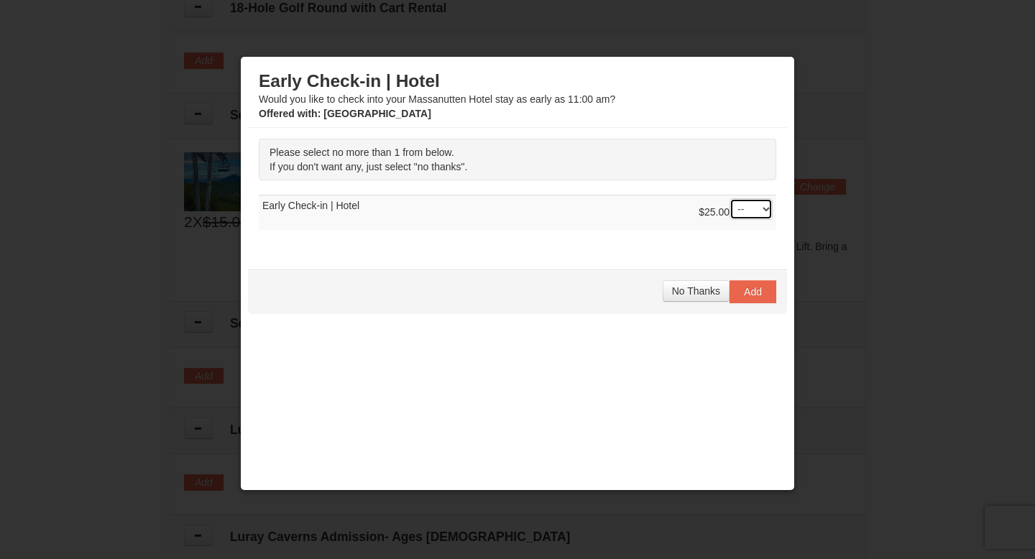
click at [740, 206] on select "-- 01" at bounding box center [751, 209] width 43 height 22
click at [681, 288] on span "No Thanks" at bounding box center [696, 291] width 48 height 12
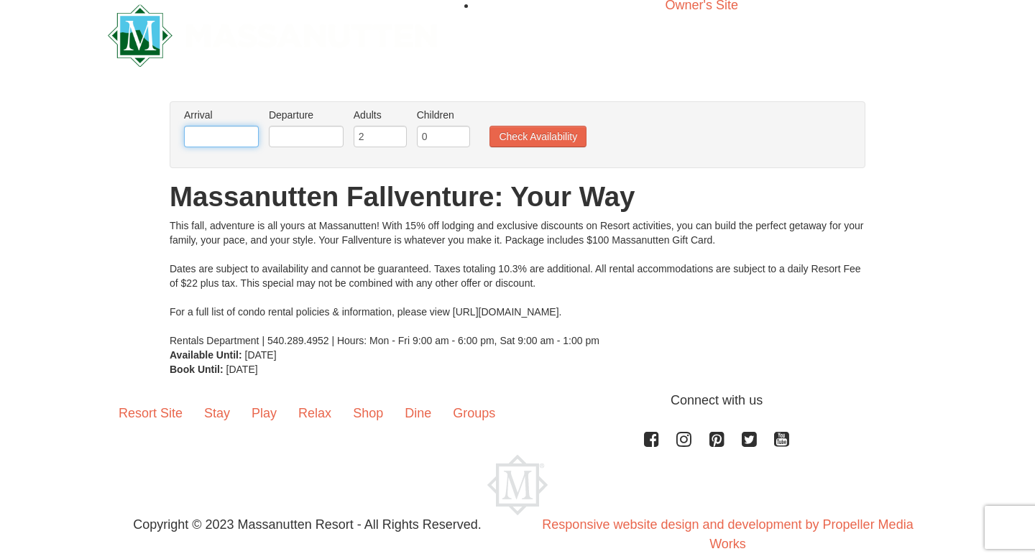
click at [212, 131] on input "text" at bounding box center [221, 137] width 75 height 22
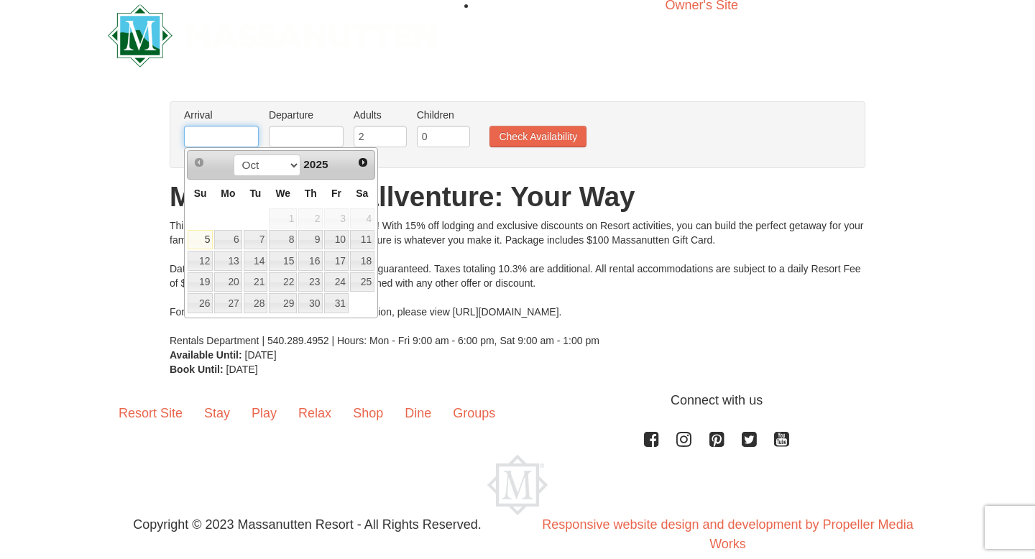
type input "[DATE]"
click at [311, 131] on input "text" at bounding box center [306, 137] width 75 height 22
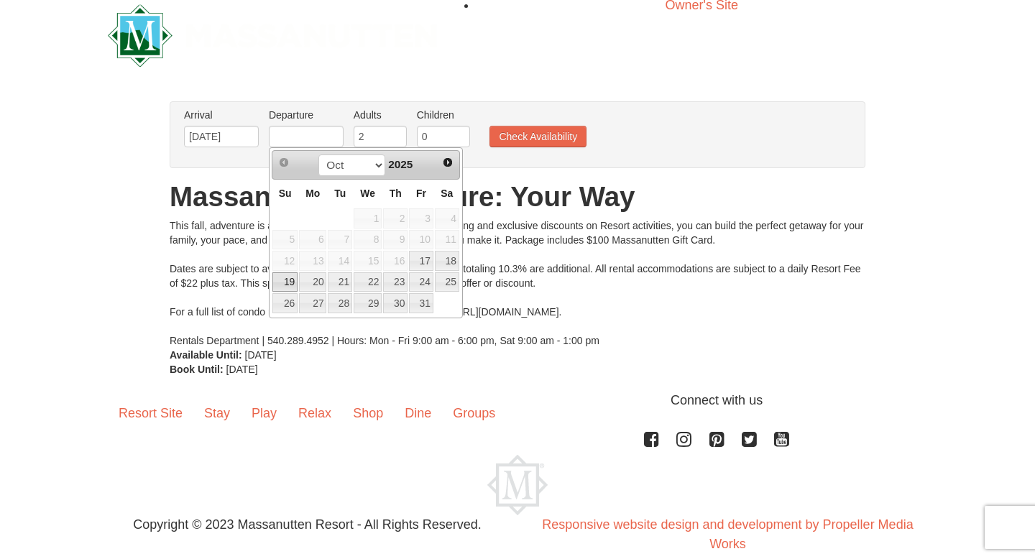
click at [285, 282] on link "19" at bounding box center [284, 282] width 25 height 20
type input "[DATE]"
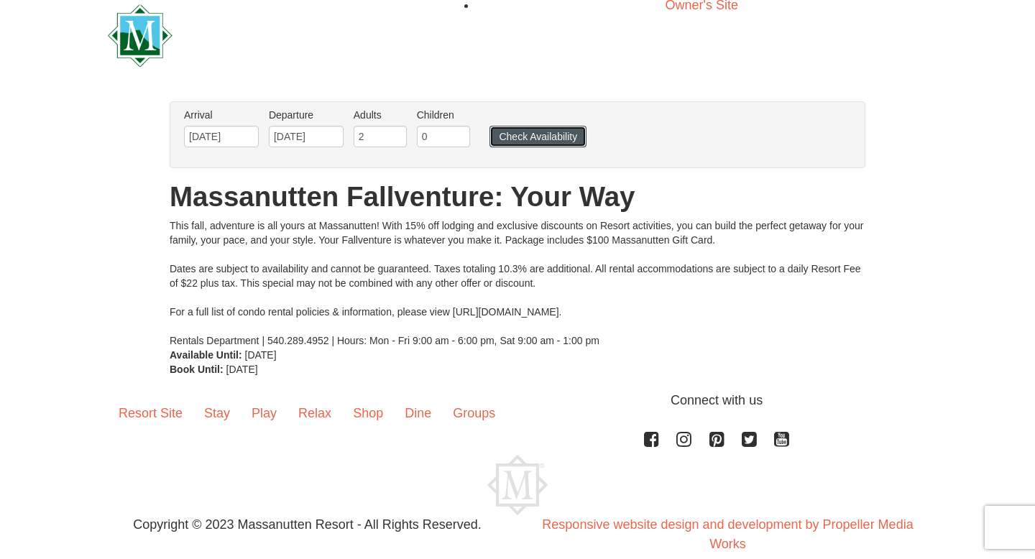
click at [533, 128] on button "Check Availability" at bounding box center [538, 137] width 97 height 22
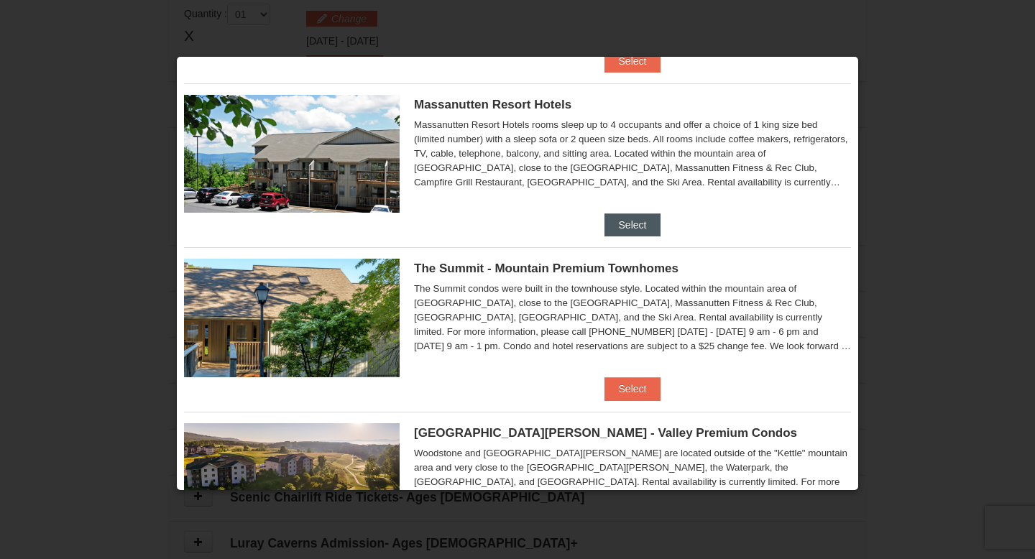
scroll to position [500, 0]
click at [638, 209] on div "Massanutten Resort Hotels Hotel Queen Room $197.50 $217.00" at bounding box center [517, 149] width 667 height 130
click at [641, 231] on button "Select" at bounding box center [633, 225] width 57 height 23
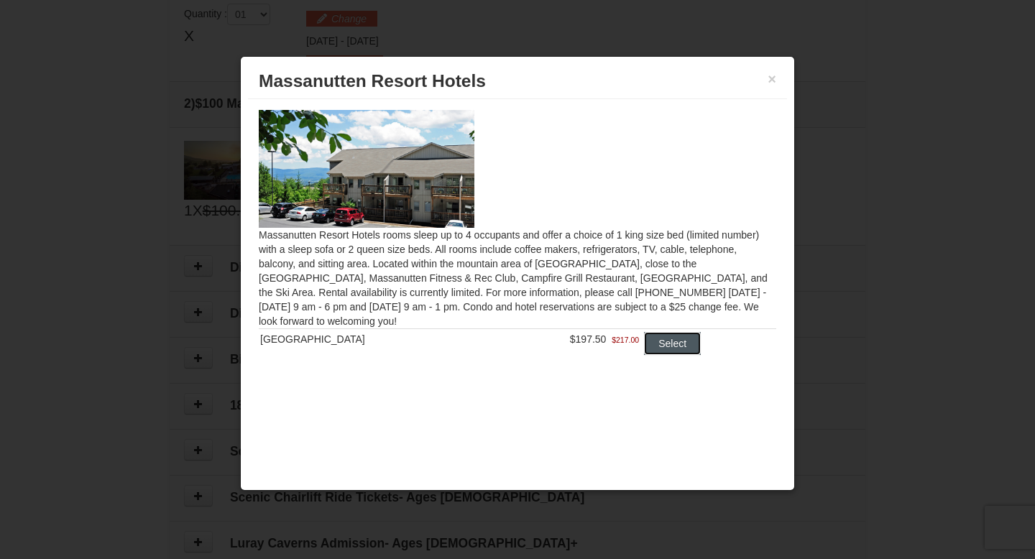
click at [658, 341] on button "Select" at bounding box center [672, 343] width 57 height 23
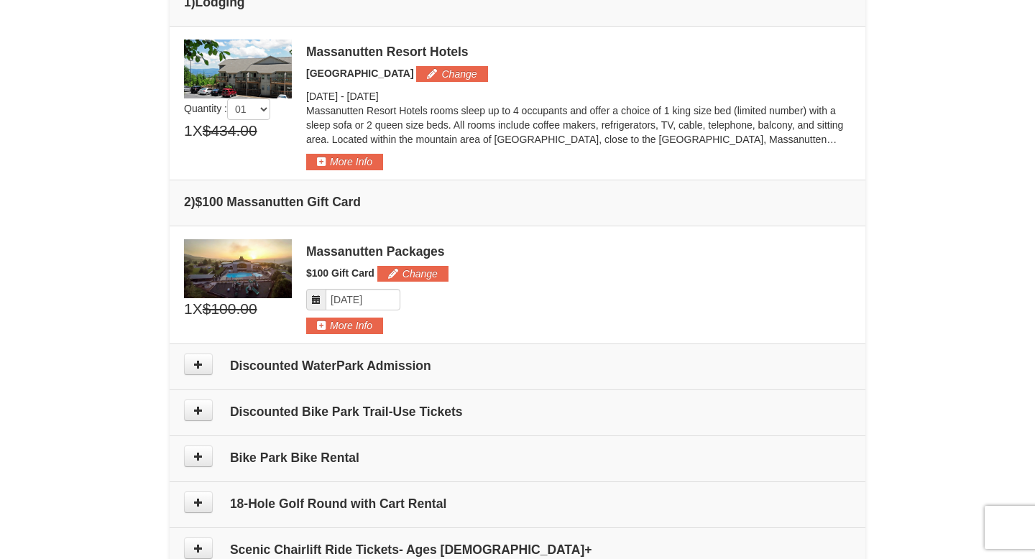
scroll to position [421, 0]
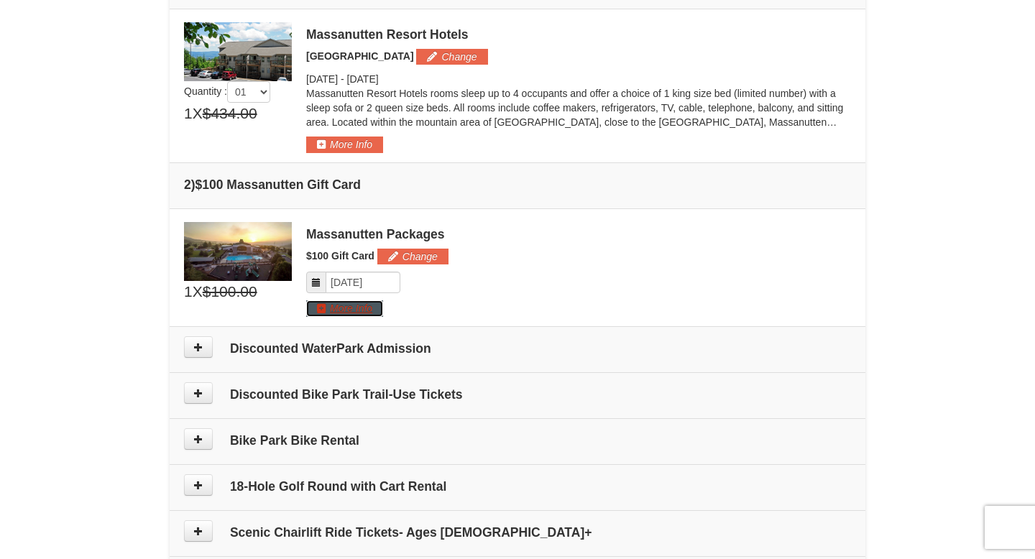
click at [332, 307] on button "More Info" at bounding box center [344, 308] width 77 height 16
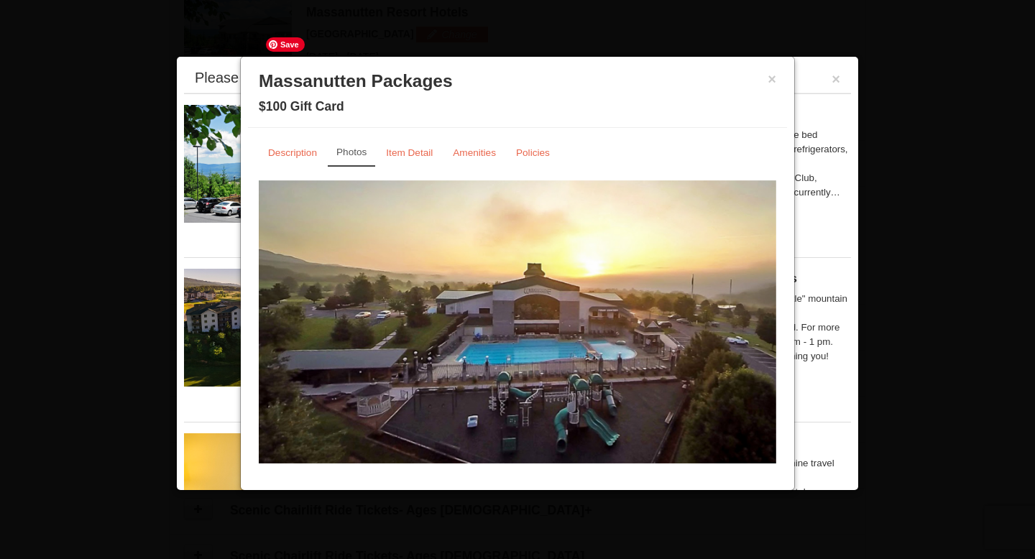
scroll to position [10, 0]
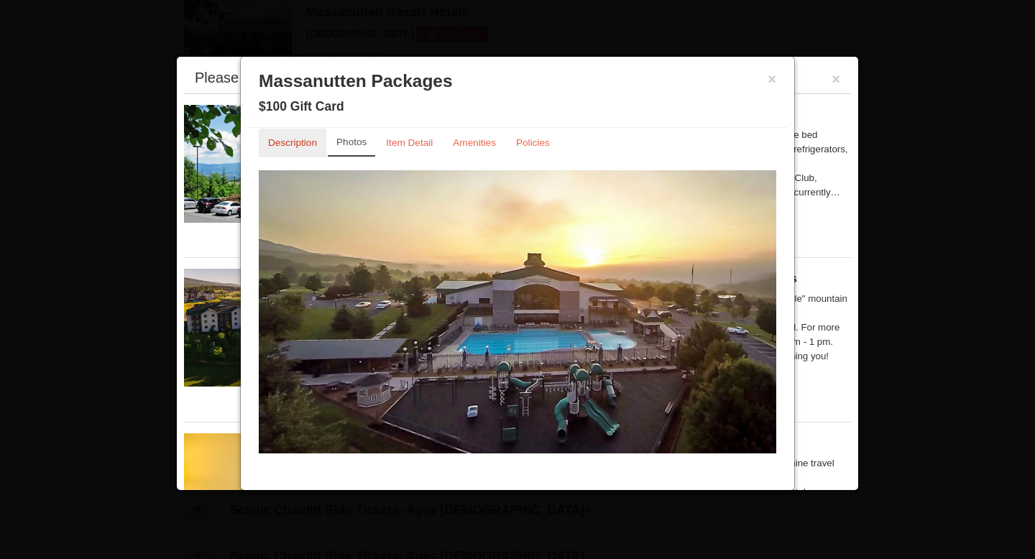
click at [290, 145] on small "Description" at bounding box center [292, 142] width 49 height 11
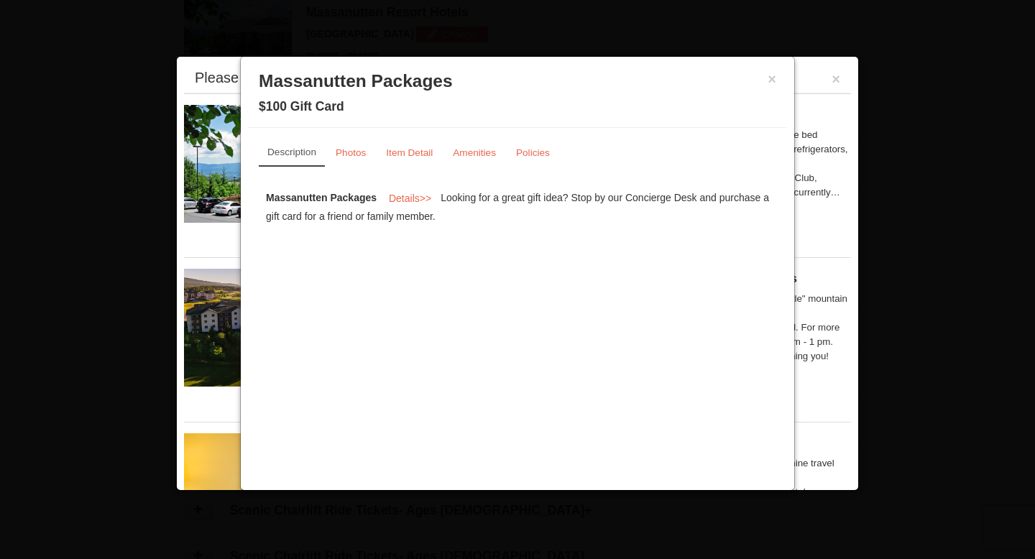
scroll to position [0, 0]
click at [406, 194] on span "Details" at bounding box center [404, 199] width 31 height 12
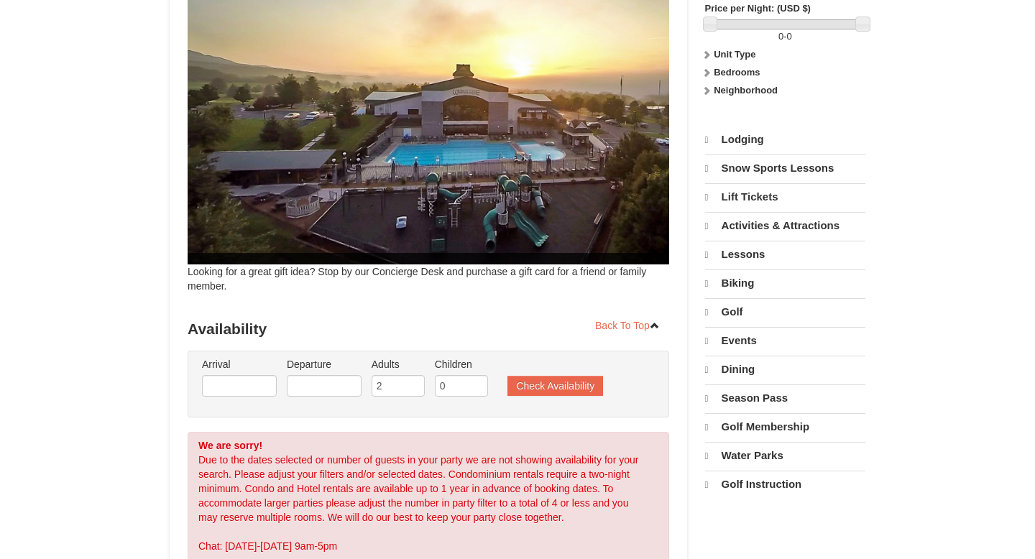
select select "10"
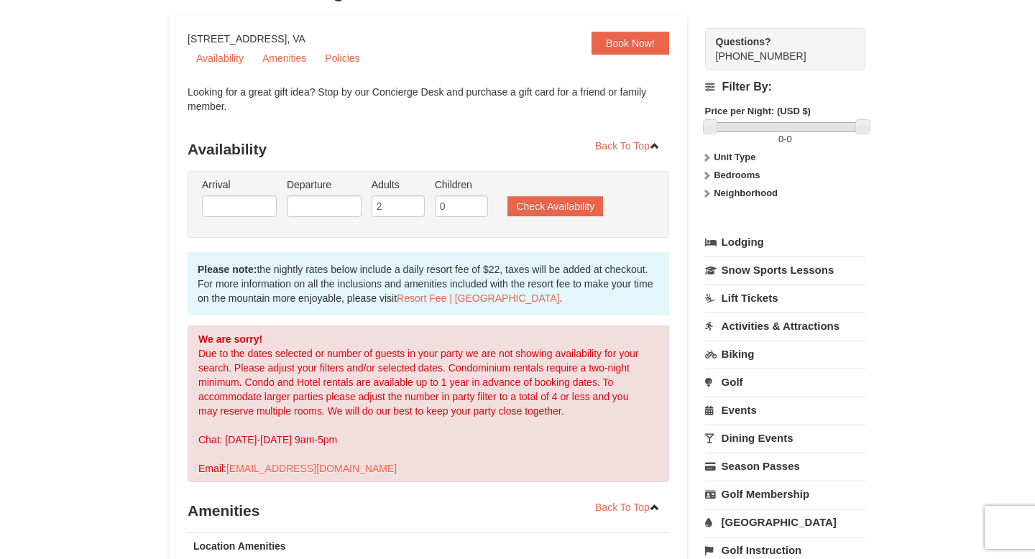
scroll to position [607, 0]
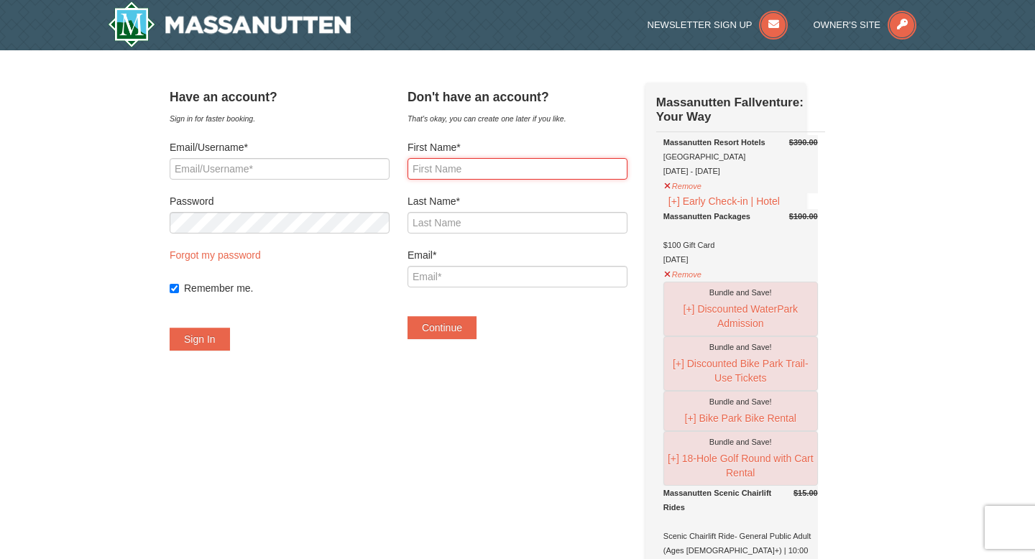
click at [497, 172] on input "First Name*" at bounding box center [518, 169] width 220 height 22
type input "Emily"
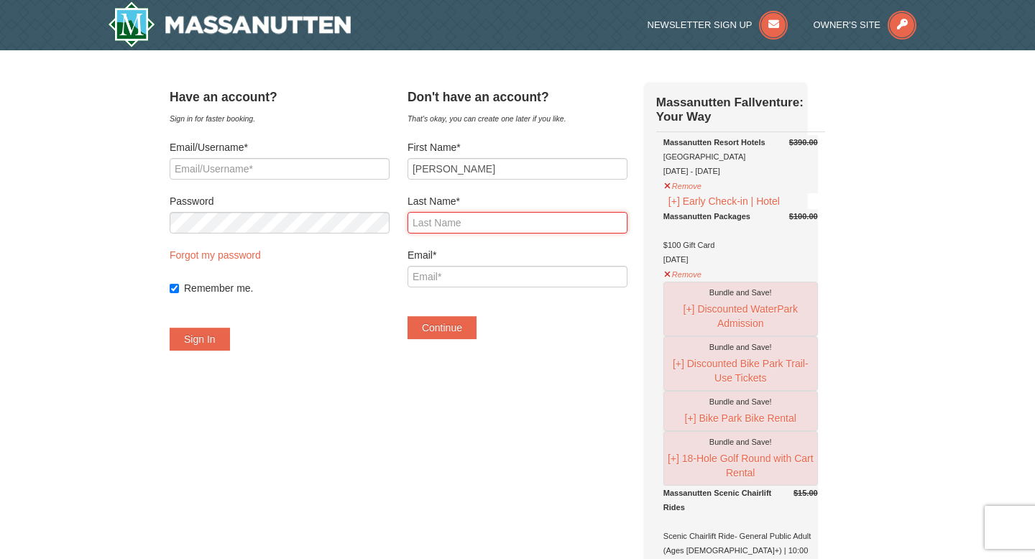
type input "Touch"
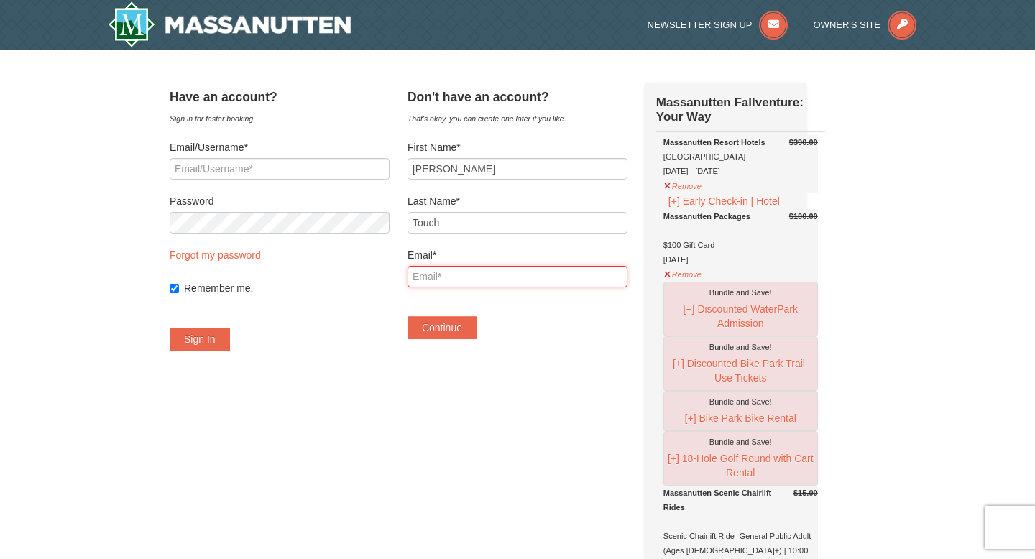
type input "emilytanica@gmail.com"
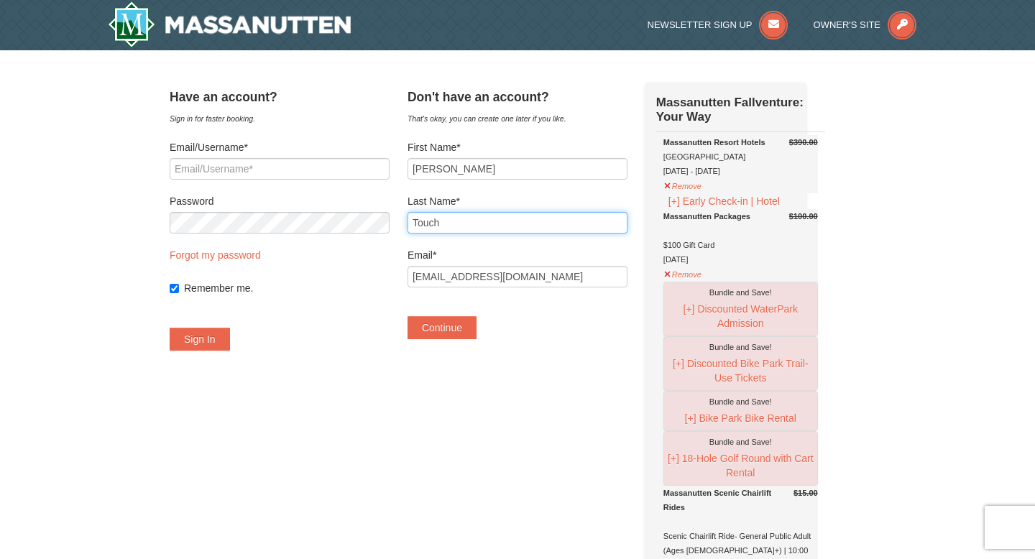
click at [446, 229] on input "Touch" at bounding box center [518, 223] width 220 height 22
type input "Baldonado"
click at [451, 323] on button "Continue" at bounding box center [442, 327] width 69 height 23
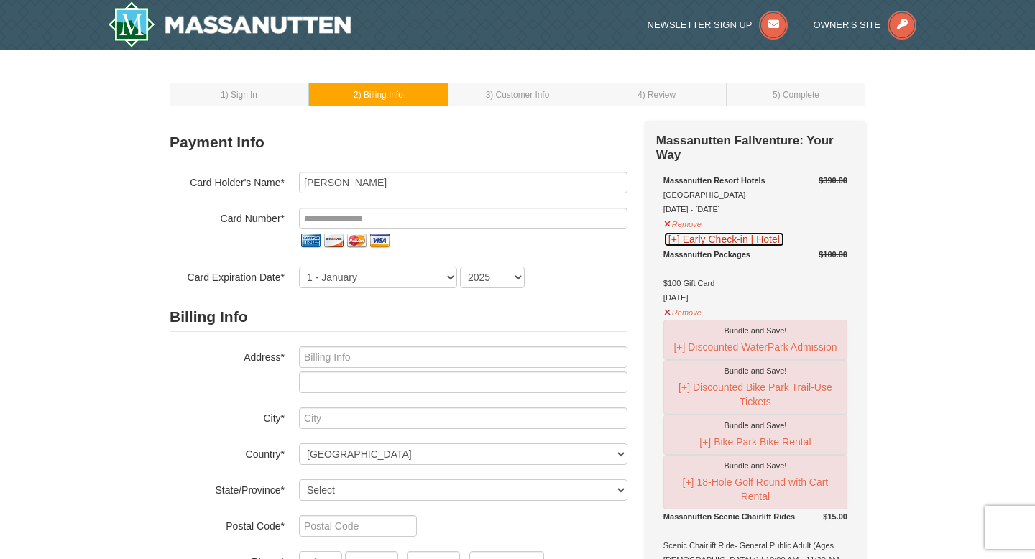
click at [696, 242] on button "[+] Early Check-in | Hotel" at bounding box center [724, 239] width 121 height 16
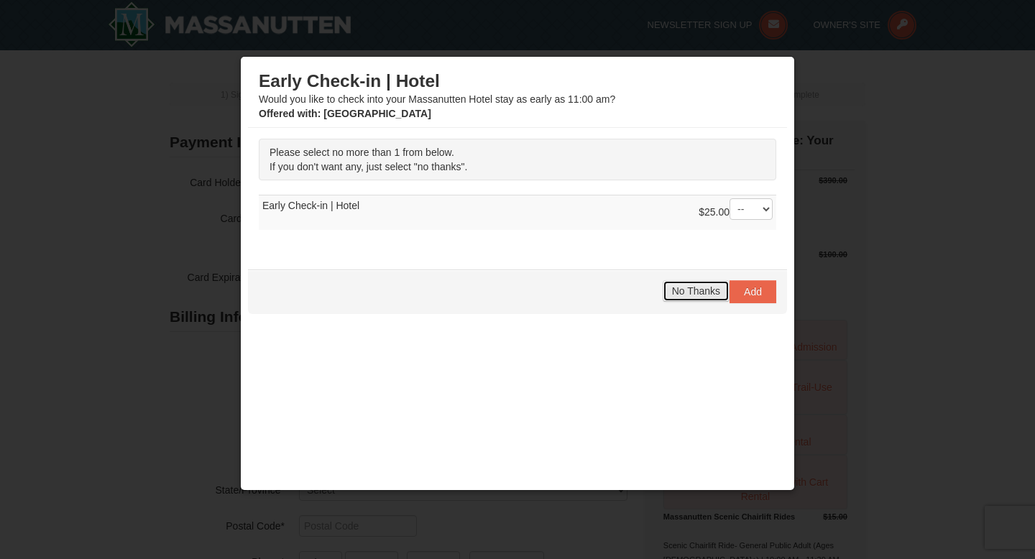
click at [708, 288] on span "No Thanks" at bounding box center [696, 291] width 48 height 12
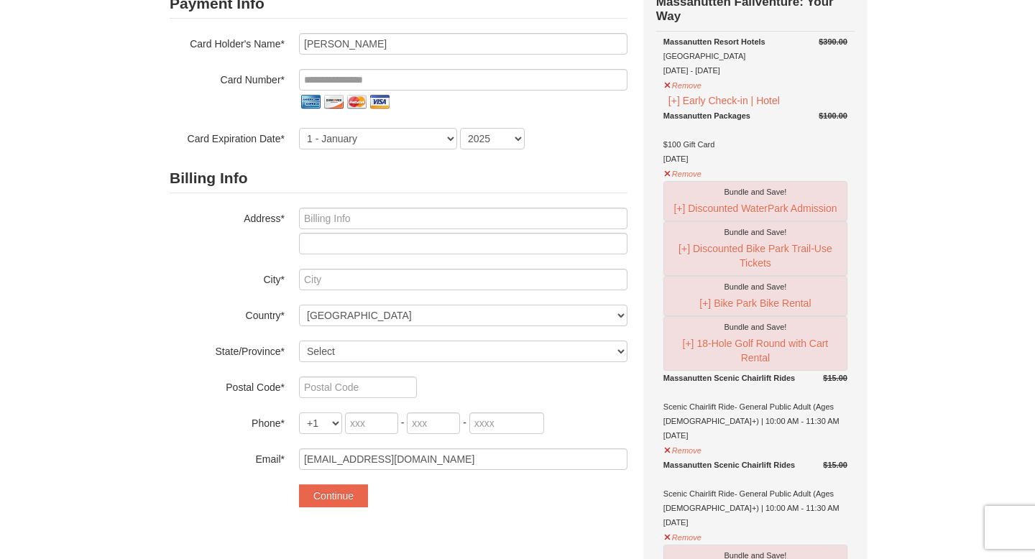
scroll to position [129, 0]
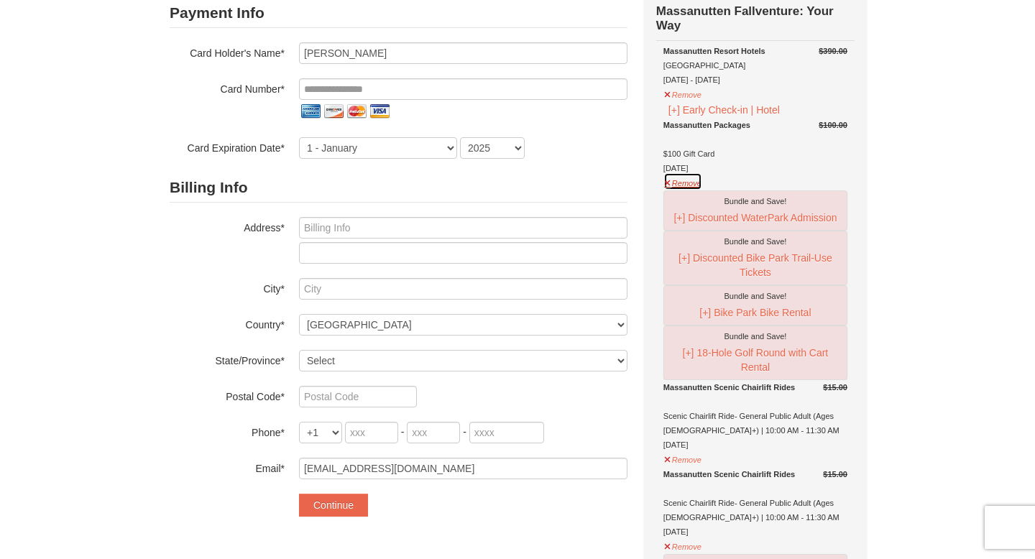
click at [672, 184] on button "Remove" at bounding box center [683, 182] width 39 height 18
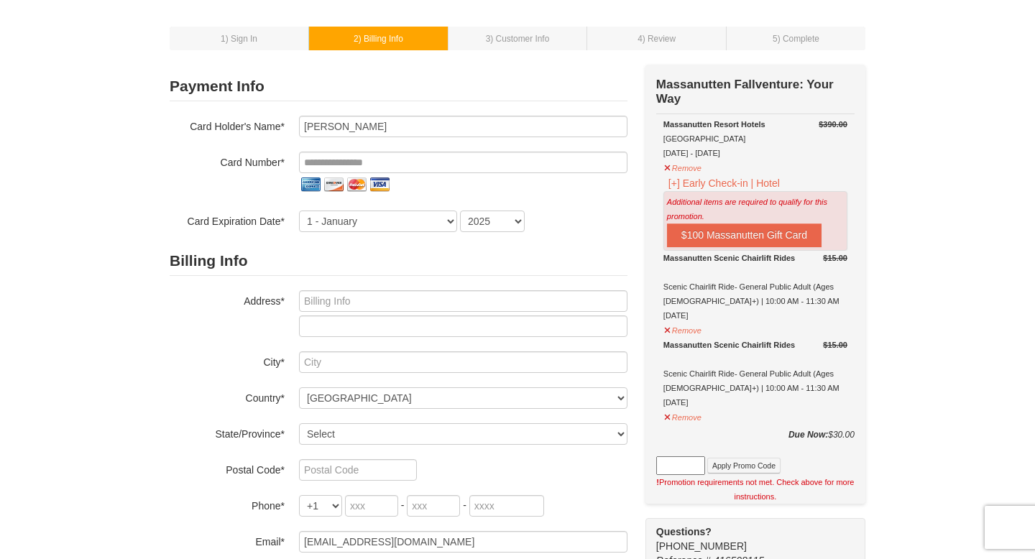
scroll to position [55, 0]
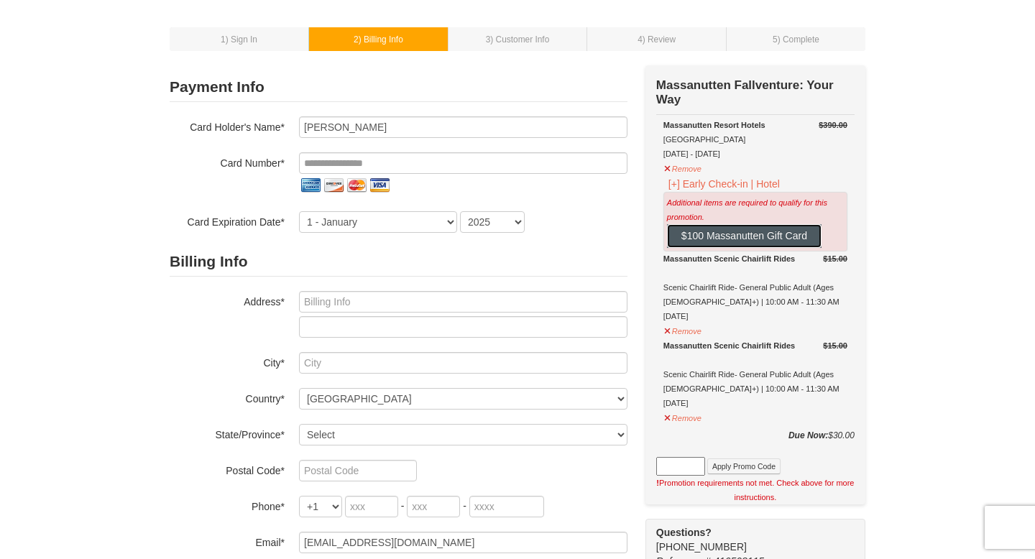
click at [773, 244] on button "$100 Massanutten Gift Card" at bounding box center [744, 235] width 155 height 23
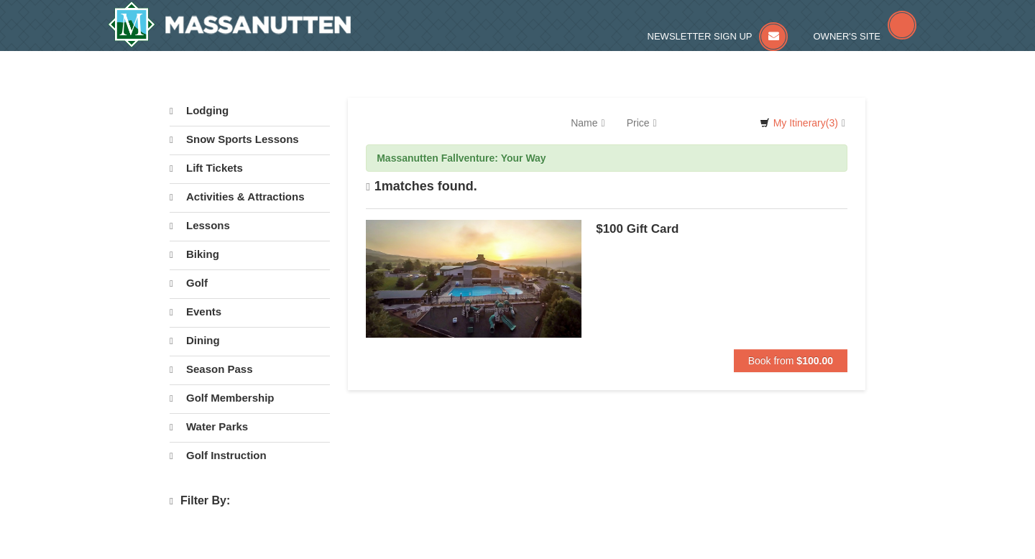
select select "10"
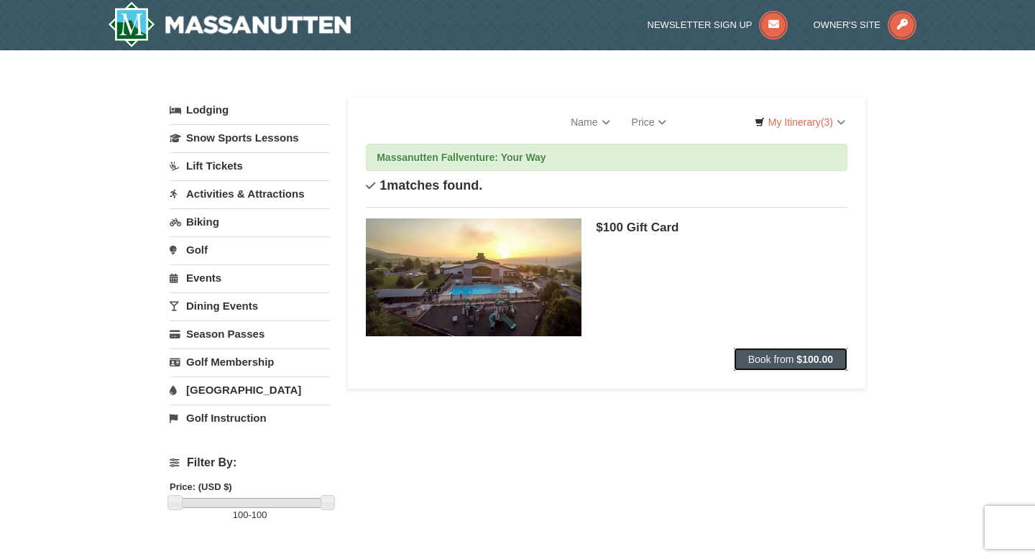
click at [810, 355] on strong "$100.00" at bounding box center [815, 360] width 37 height 12
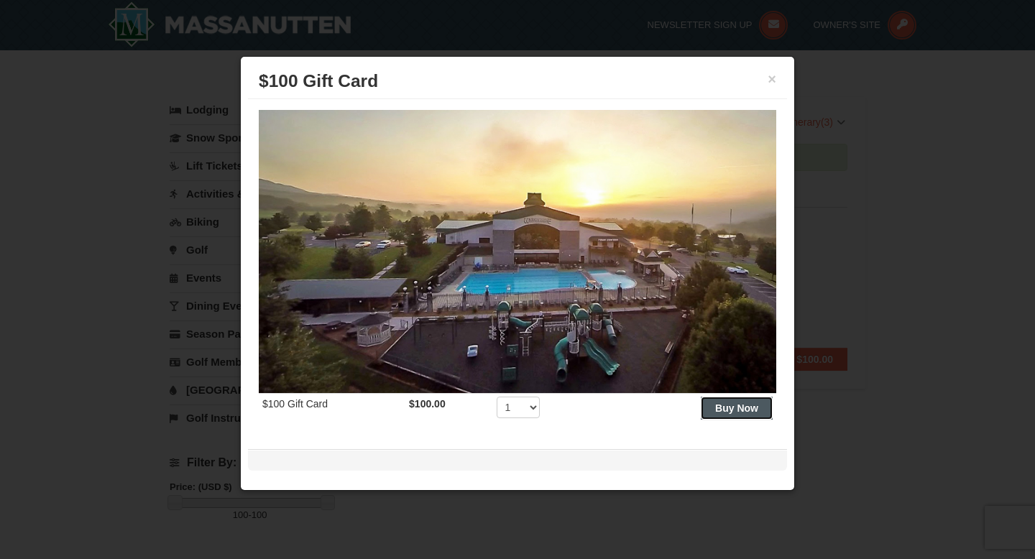
click at [717, 413] on strong "Buy Now" at bounding box center [736, 409] width 43 height 12
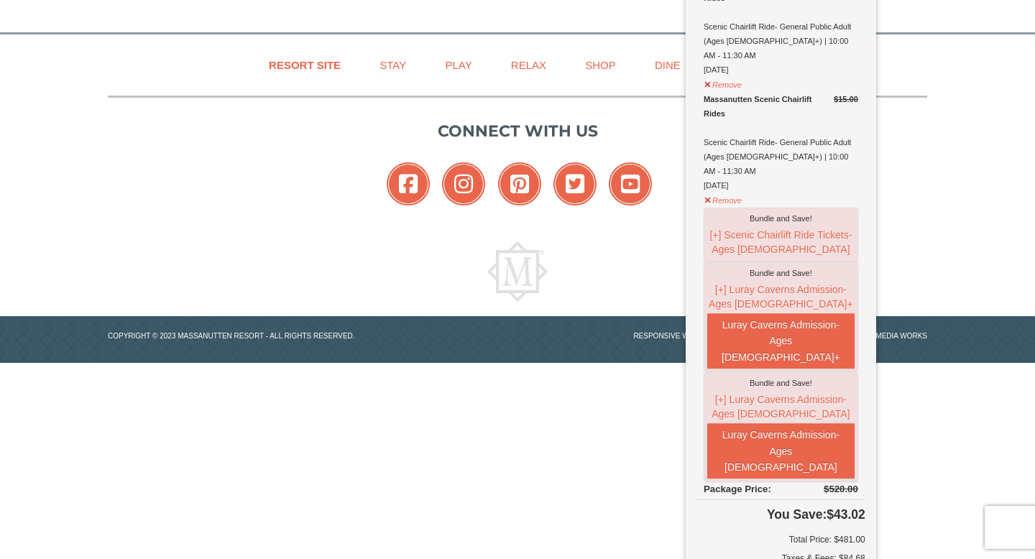
scroll to position [690, 0]
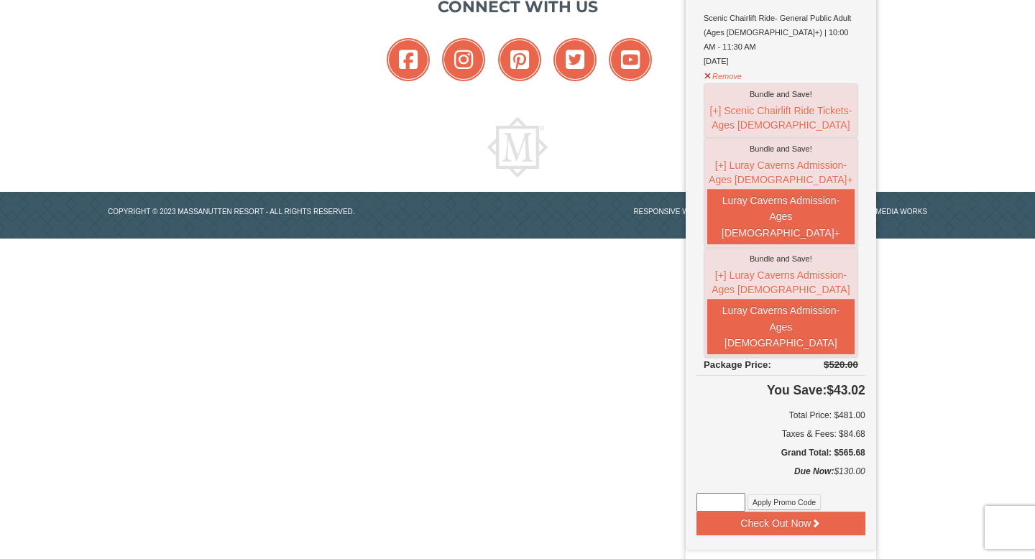
click at [728, 493] on input at bounding box center [721, 502] width 49 height 19
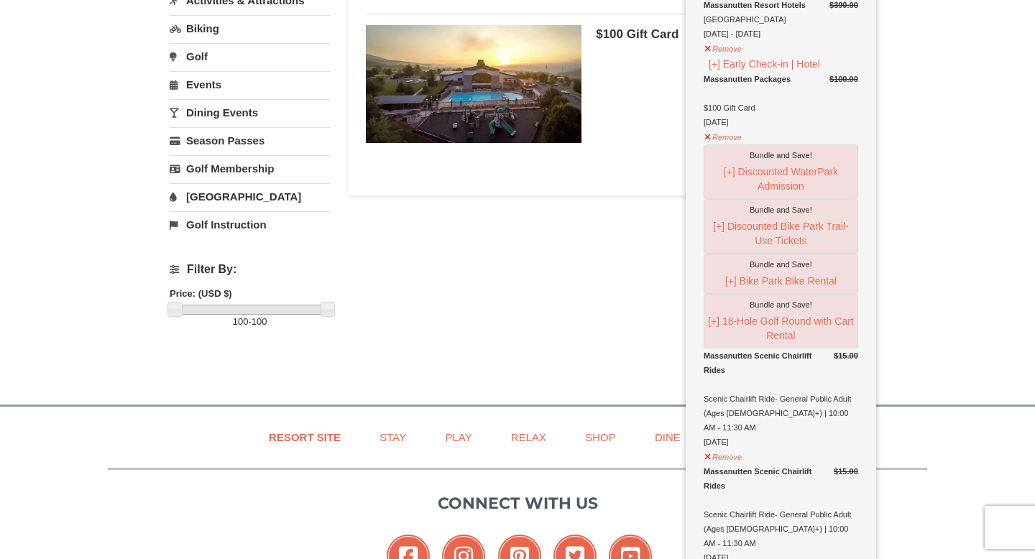
scroll to position [0, 0]
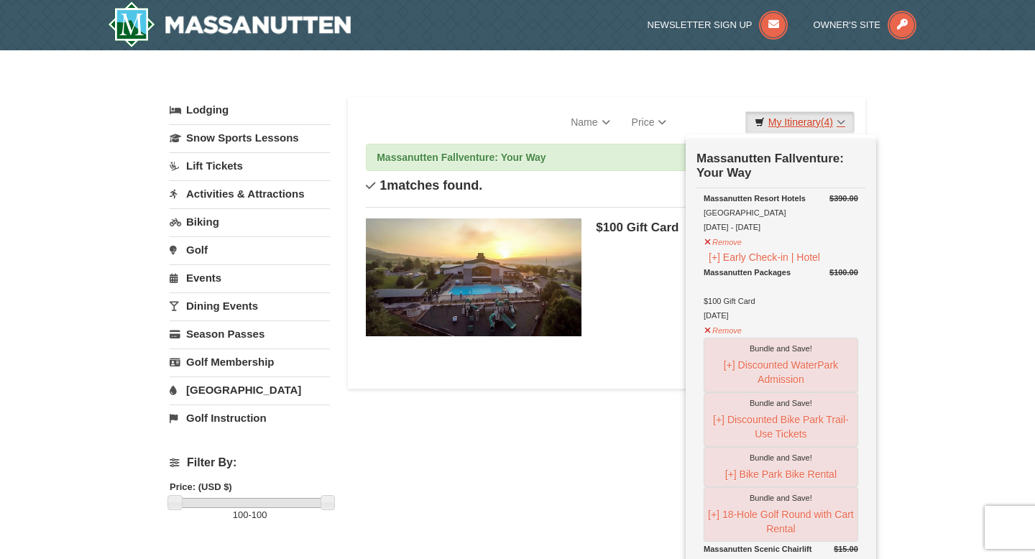
click at [812, 117] on link "My Itinerary (4)" at bounding box center [799, 122] width 109 height 22
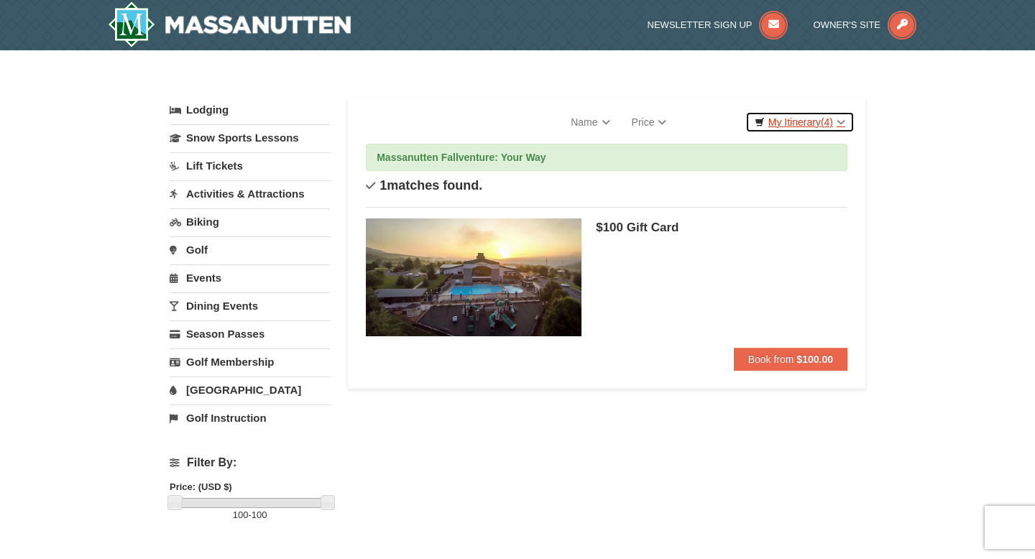
click at [812, 117] on link "My Itinerary (4)" at bounding box center [799, 122] width 109 height 22
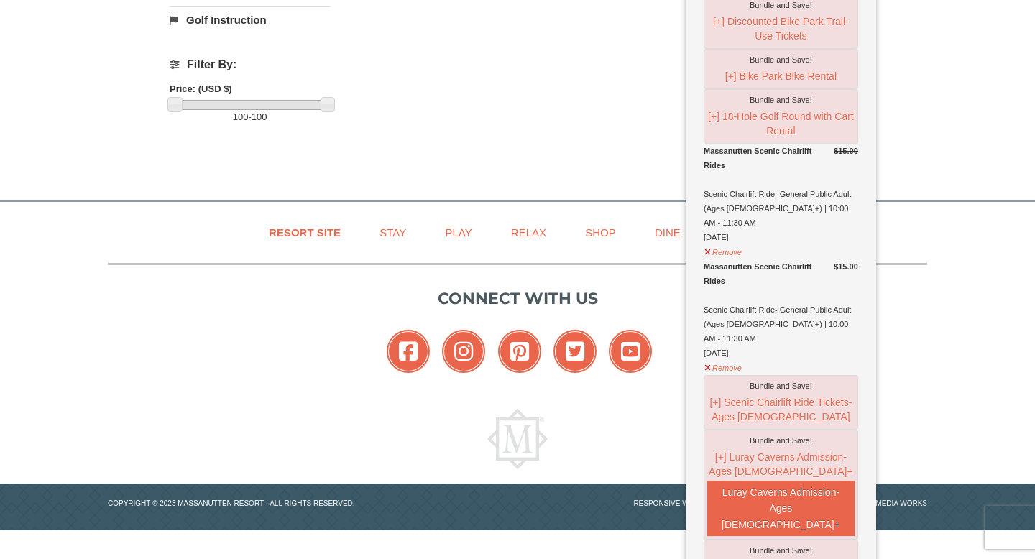
scroll to position [690, 0]
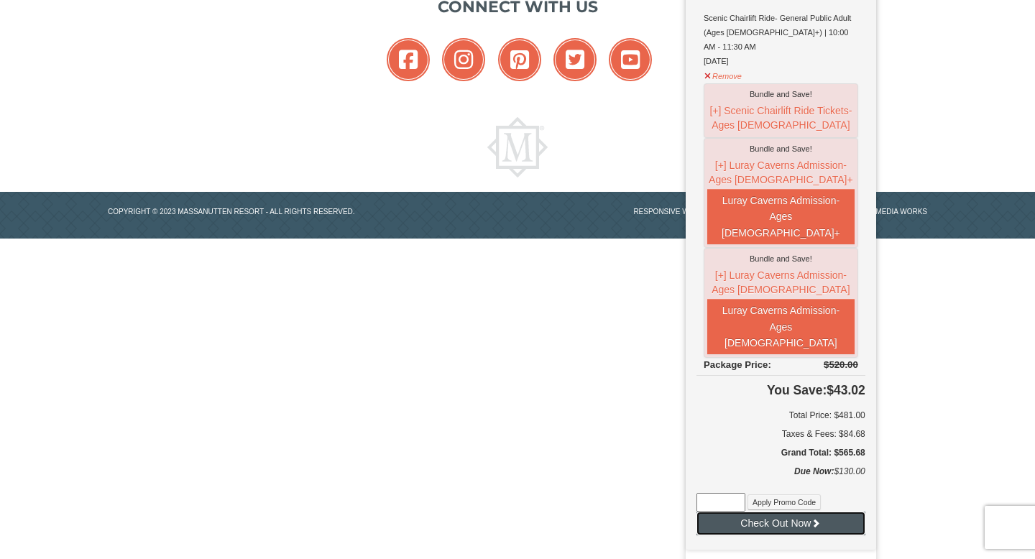
click at [811, 518] on icon at bounding box center [816, 523] width 10 height 10
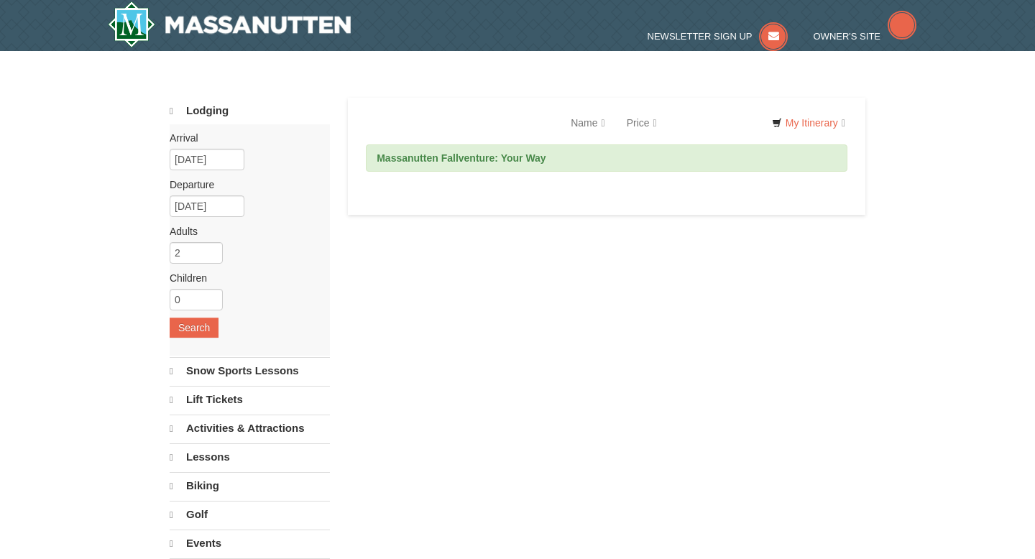
select select "10"
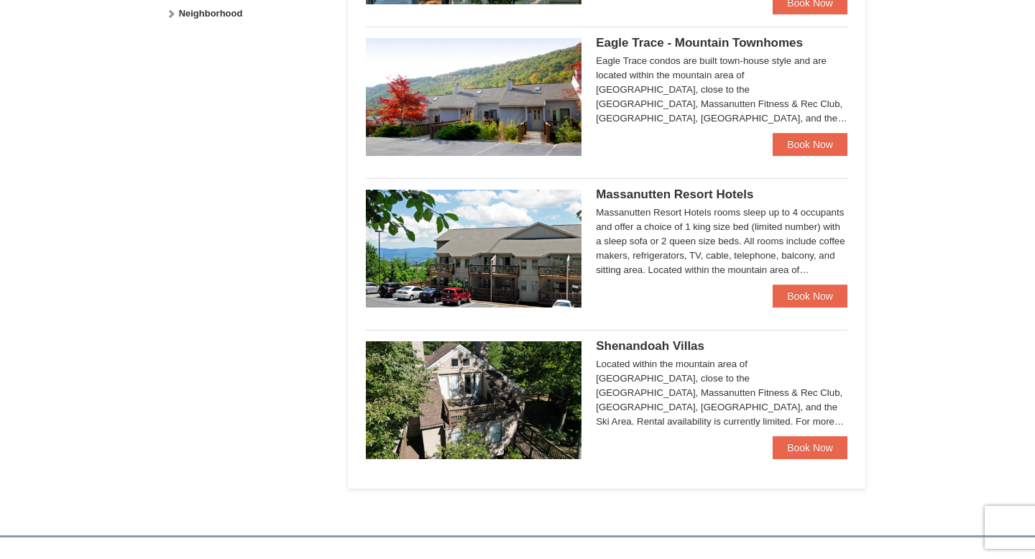
scroll to position [789, 0]
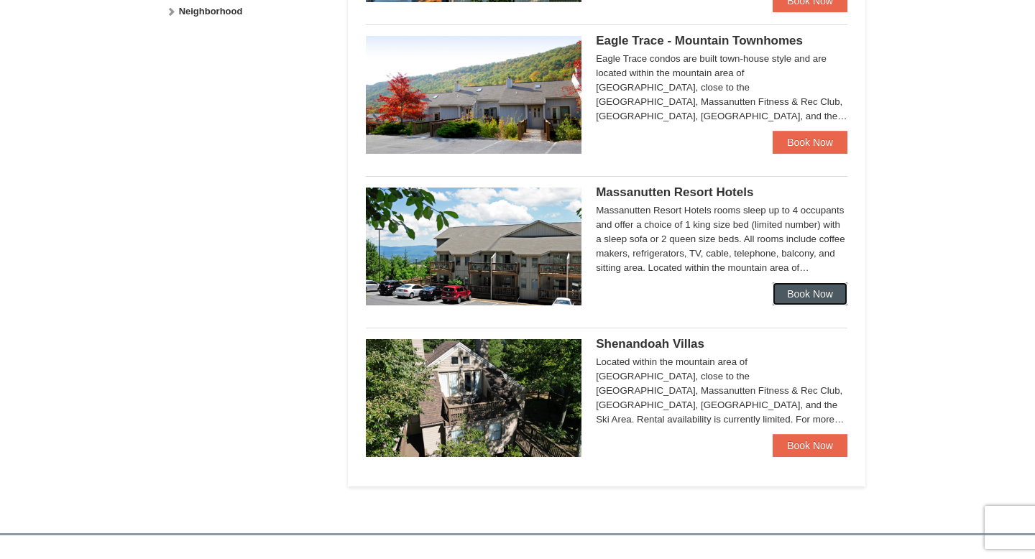
click at [819, 290] on link "Book Now" at bounding box center [810, 294] width 75 height 23
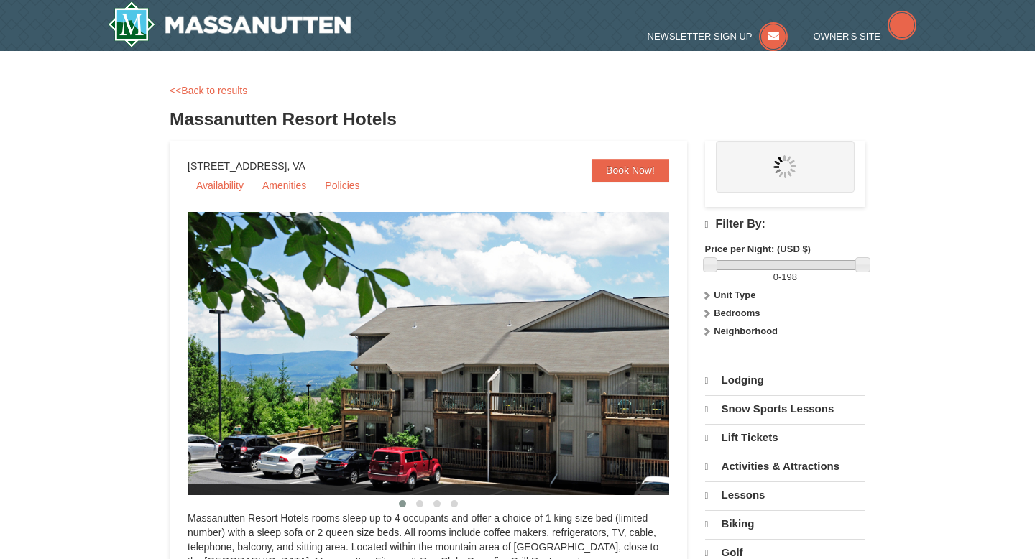
select select "10"
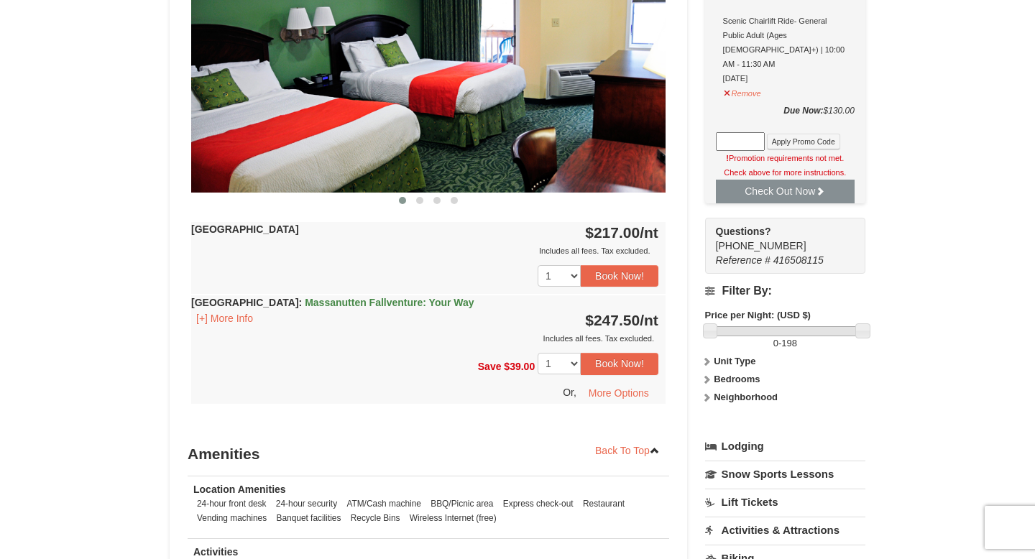
scroll to position [704, 0]
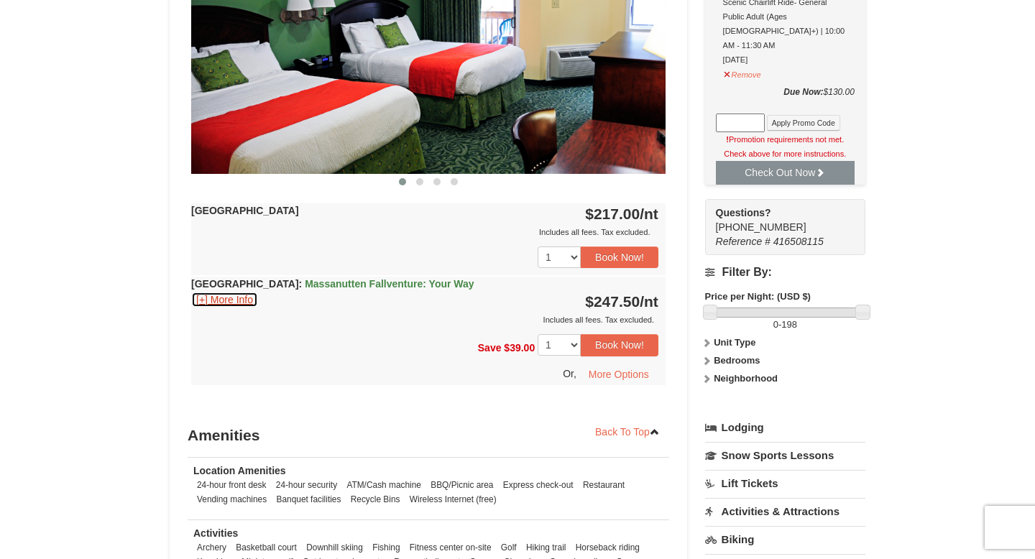
click at [216, 304] on button "[+] More Info" at bounding box center [224, 300] width 67 height 16
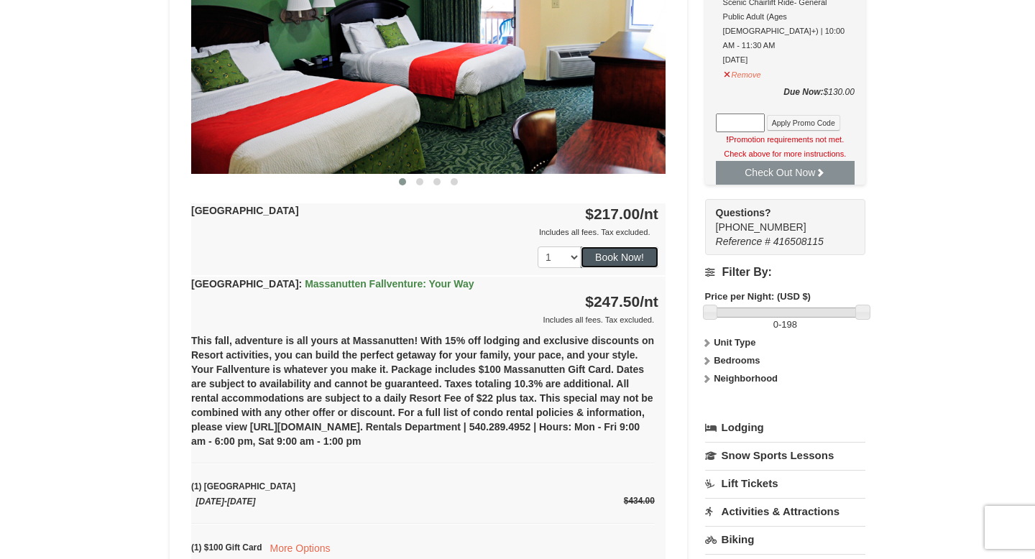
click at [611, 255] on button "Book Now!" at bounding box center [620, 258] width 78 height 22
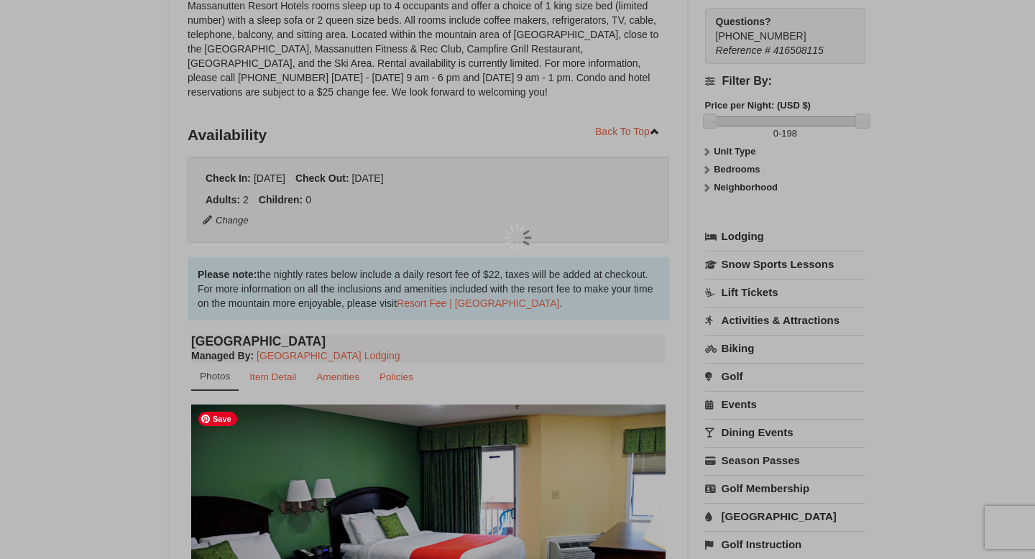
scroll to position [140, 0]
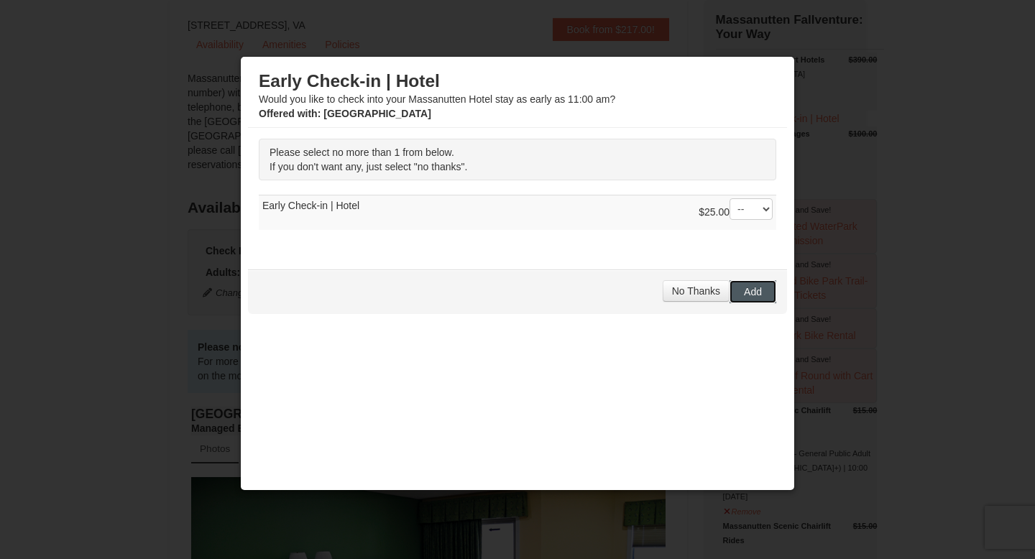
click at [759, 290] on span "Add" at bounding box center [753, 292] width 18 height 12
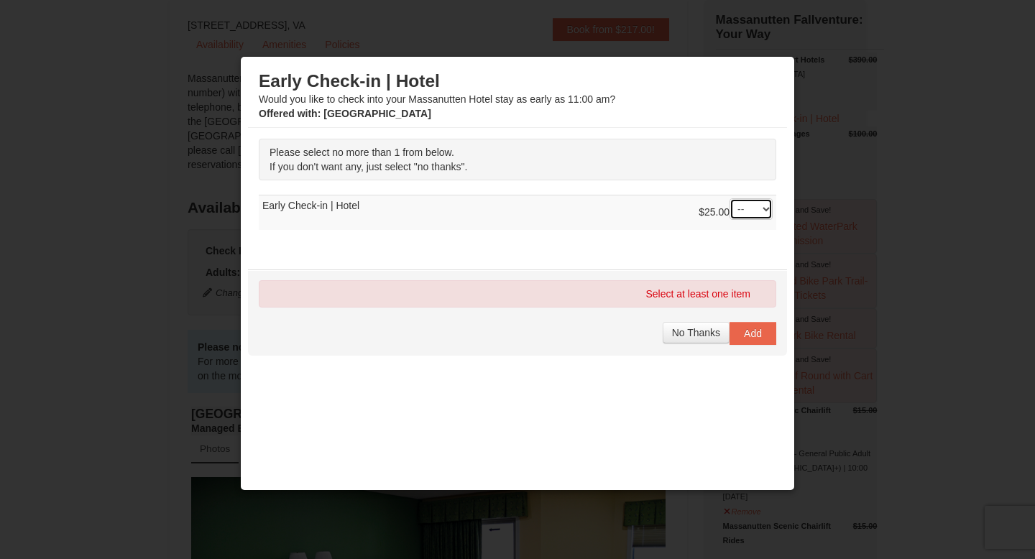
click at [738, 219] on select "-- 01" at bounding box center [751, 209] width 43 height 22
select select "1"
click at [730, 198] on select "-- 01" at bounding box center [751, 209] width 43 height 22
click at [708, 333] on span "No Thanks" at bounding box center [696, 333] width 48 height 12
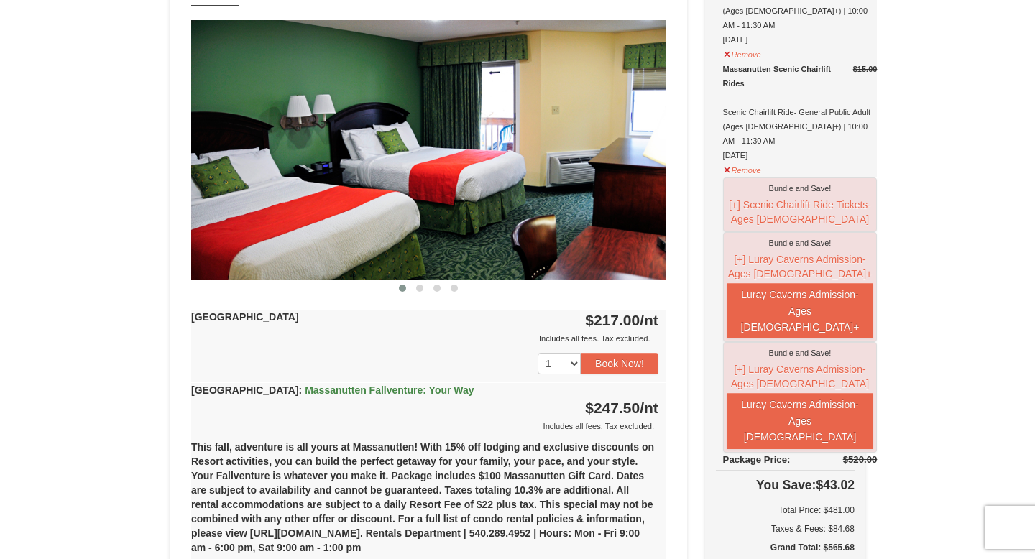
scroll to position [681, 0]
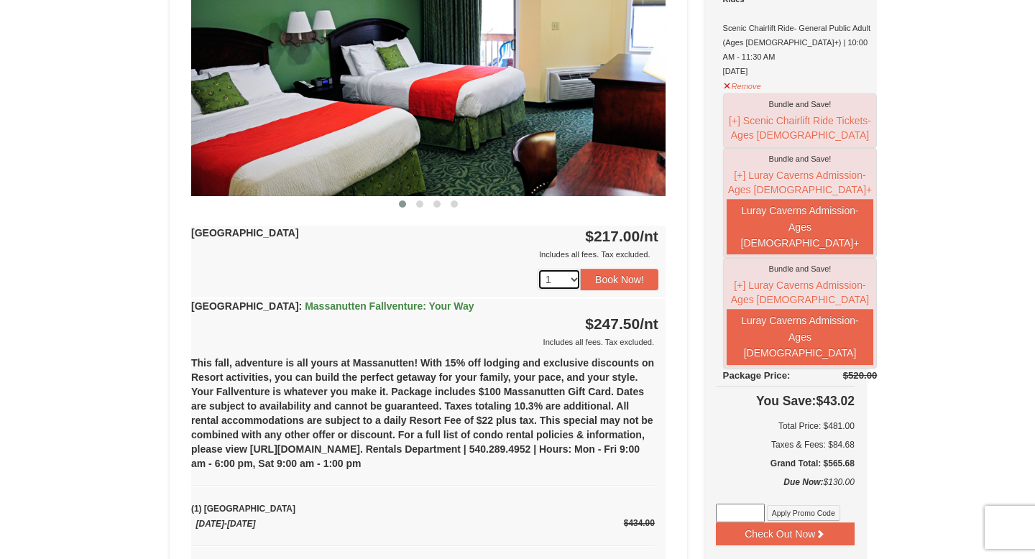
click at [572, 272] on select "1 2 3 4 5 6" at bounding box center [559, 280] width 43 height 22
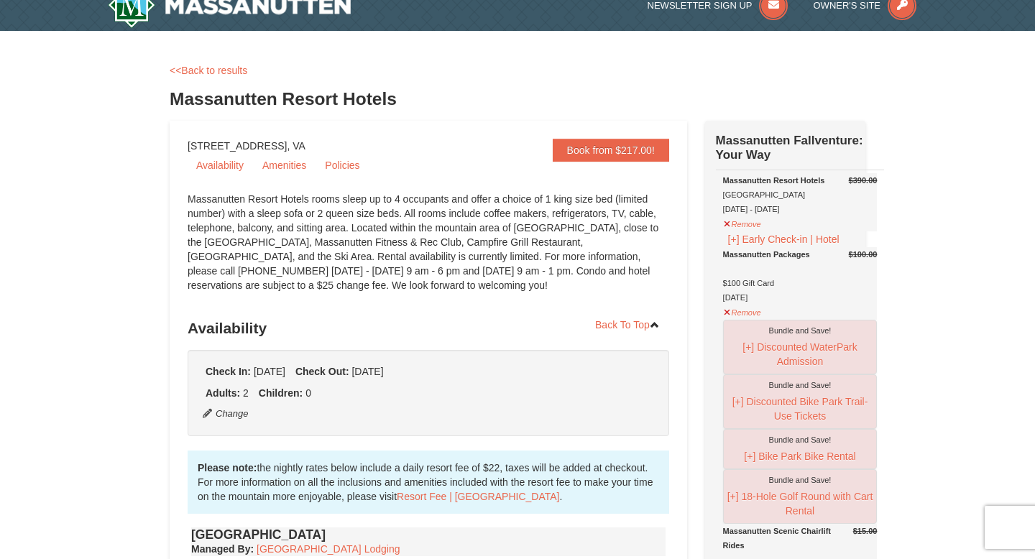
scroll to position [0, 0]
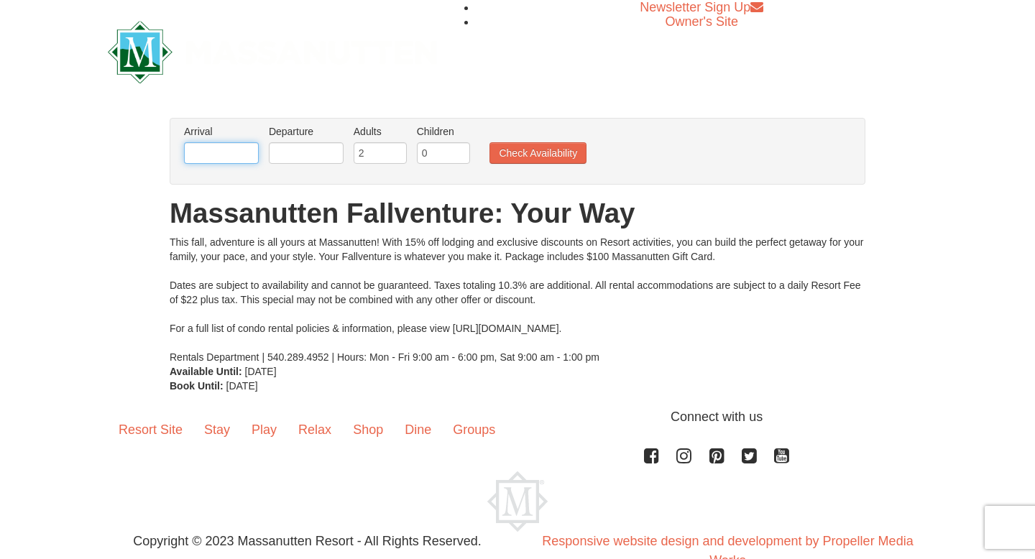
click at [229, 152] on input "text" at bounding box center [221, 153] width 75 height 22
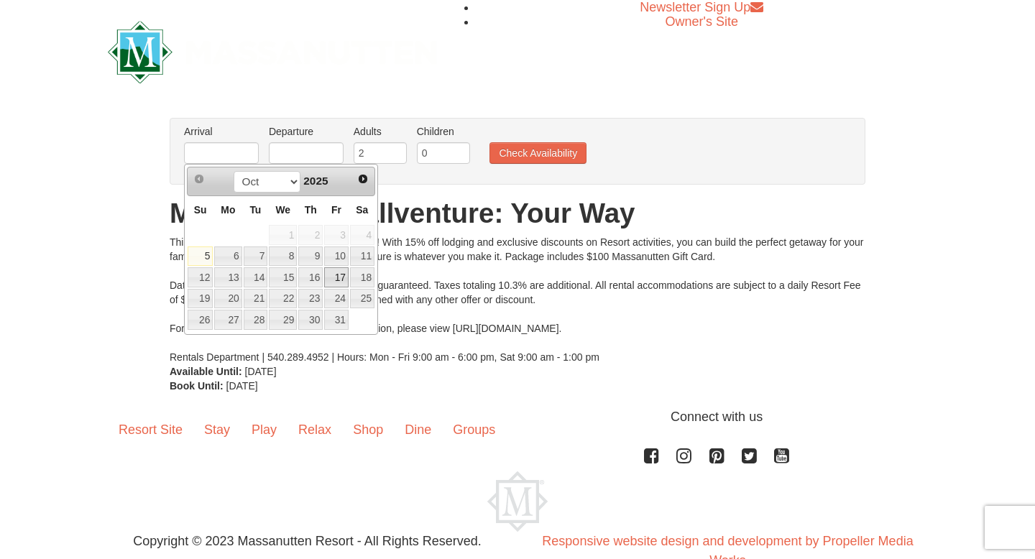
click at [333, 271] on link "17" at bounding box center [336, 277] width 24 height 20
type input "[DATE]"
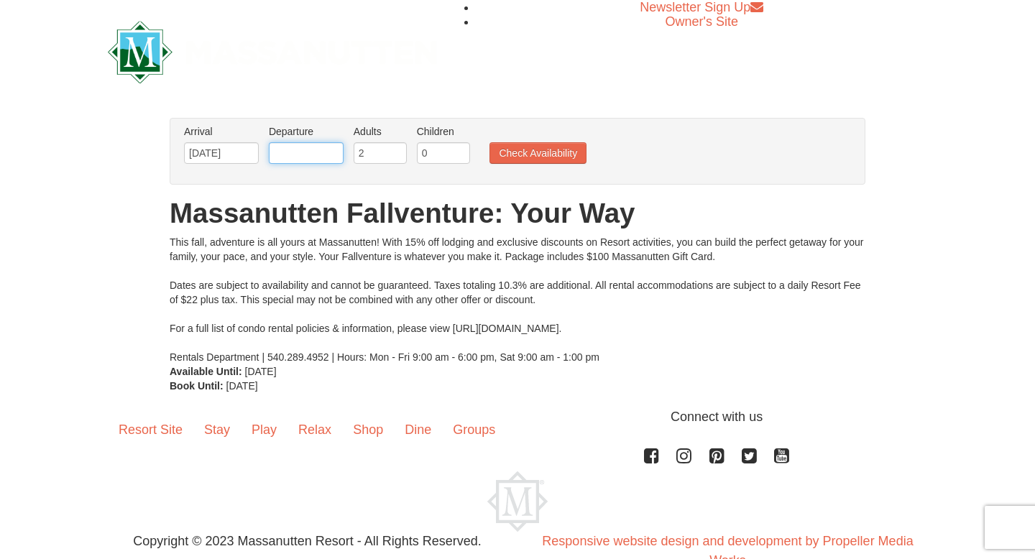
click at [324, 154] on input "text" at bounding box center [306, 153] width 75 height 22
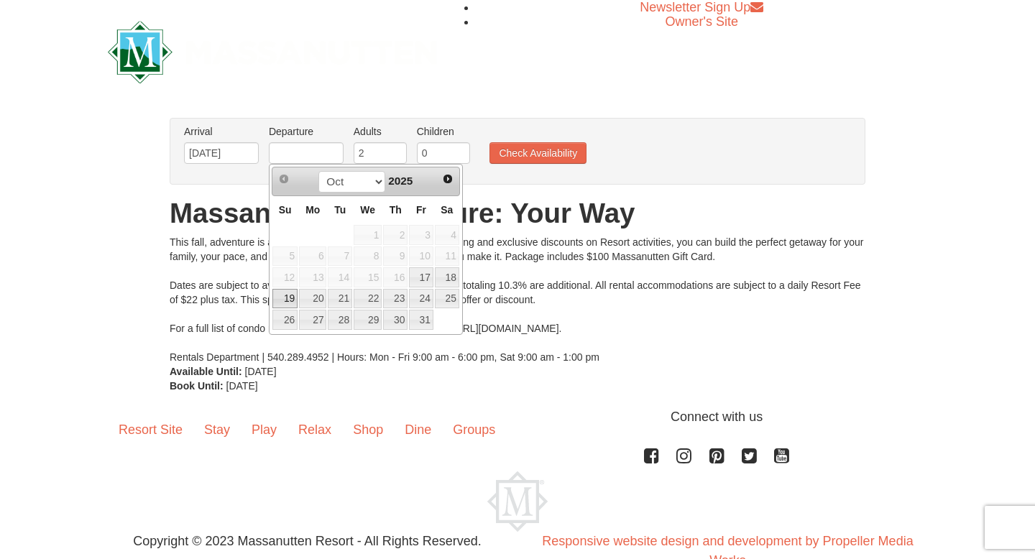
click at [280, 303] on link "19" at bounding box center [284, 299] width 25 height 20
type input "[DATE]"
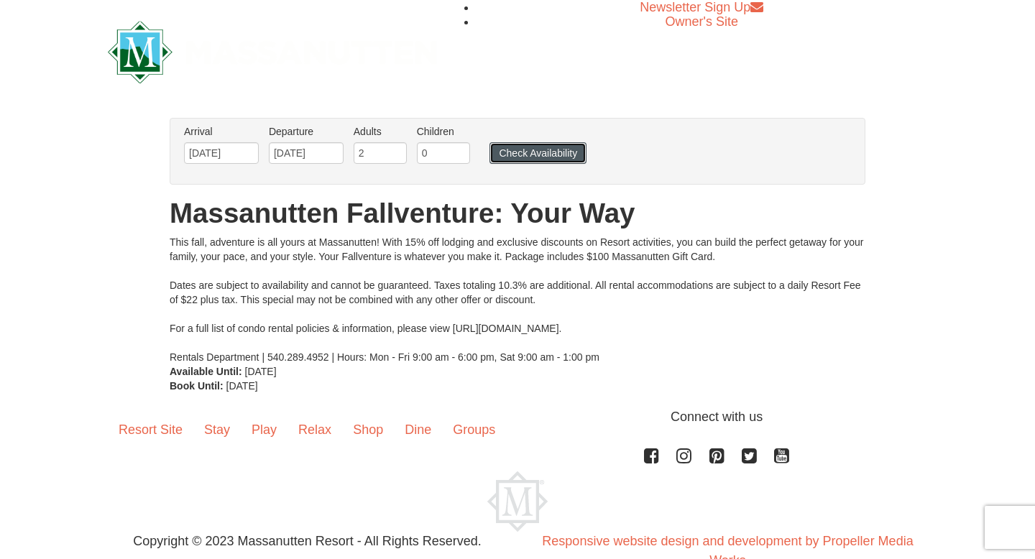
click at [538, 152] on button "Check Availability" at bounding box center [538, 153] width 97 height 22
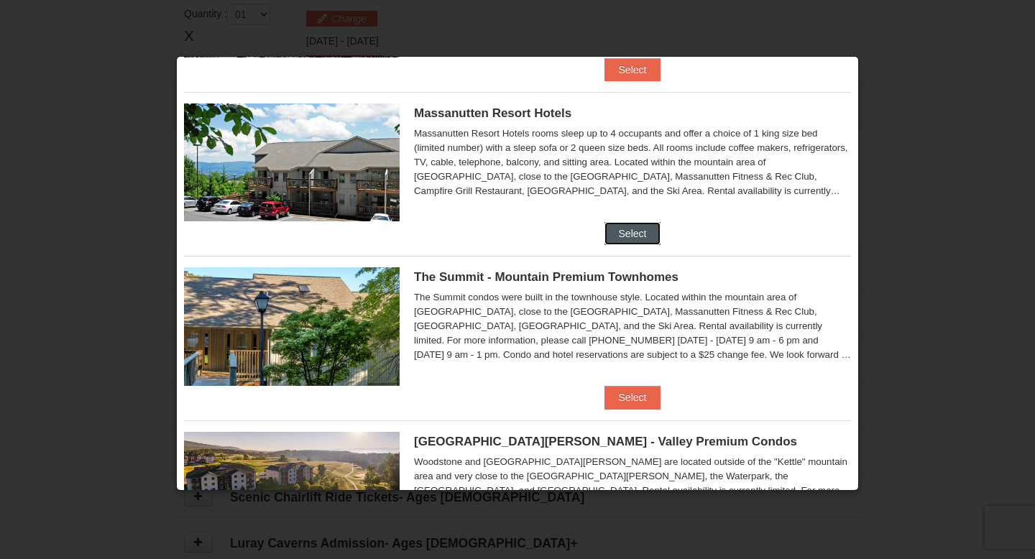
click at [623, 232] on button "Select" at bounding box center [633, 233] width 57 height 23
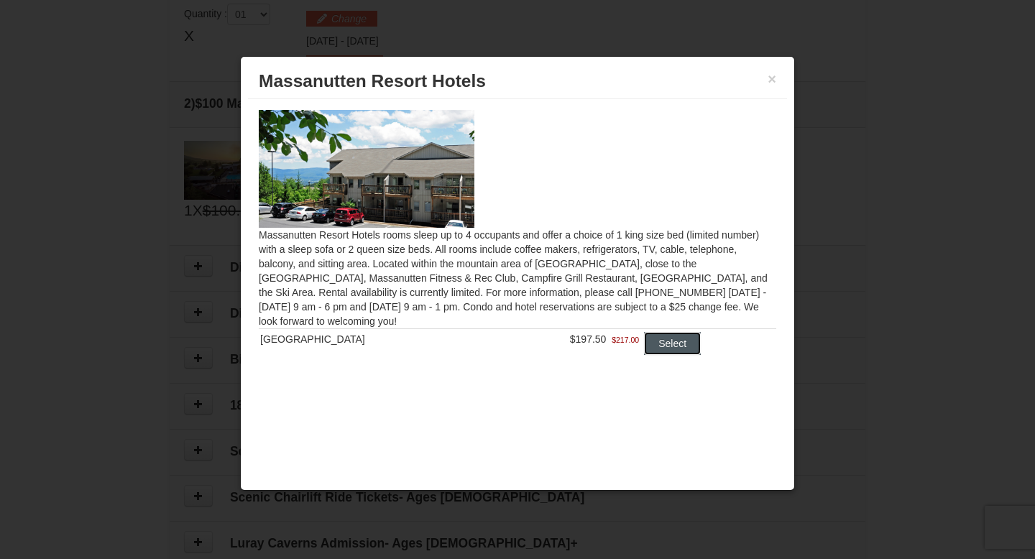
click at [665, 336] on button "Select" at bounding box center [672, 343] width 57 height 23
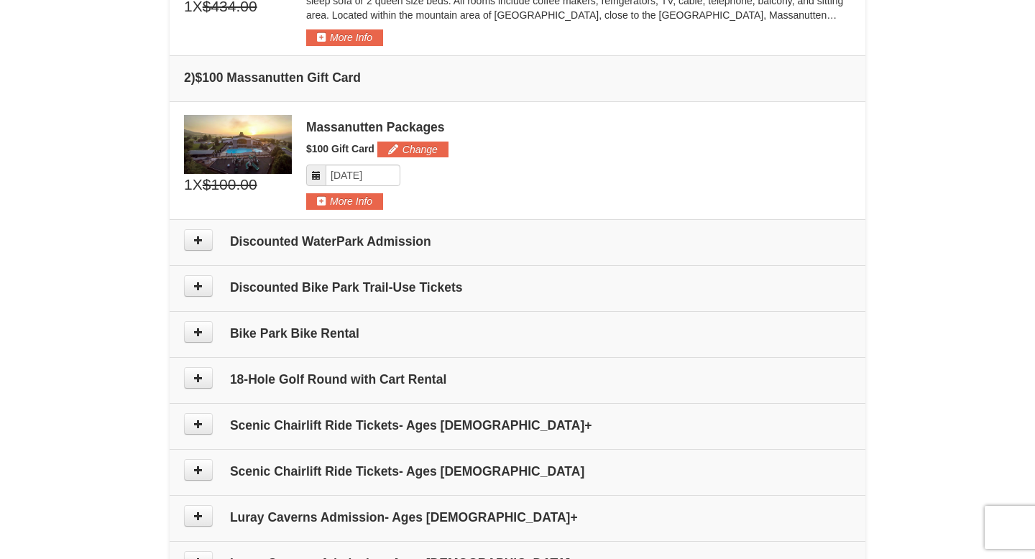
scroll to position [529, 0]
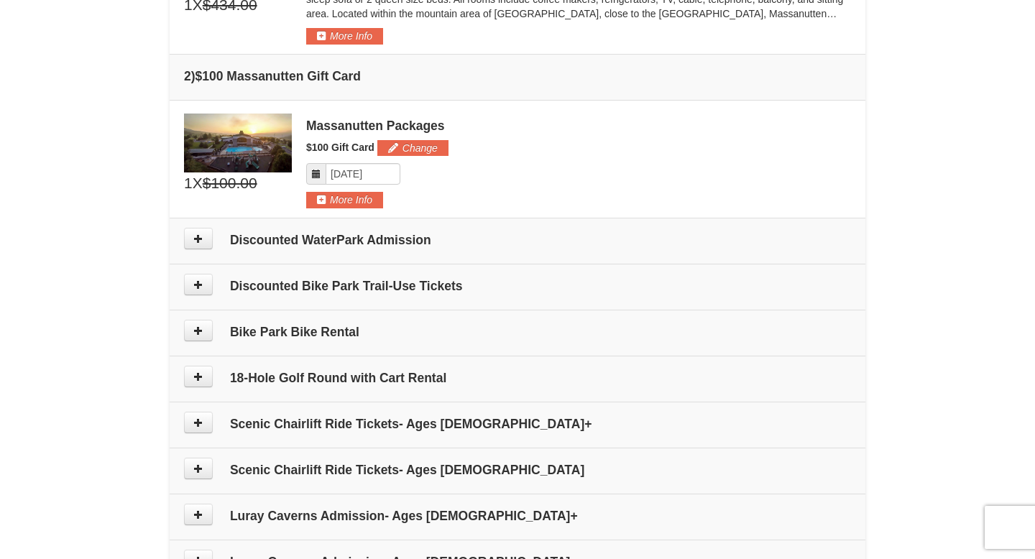
click at [317, 241] on h4 "Discounted WaterPark Admission" at bounding box center [517, 240] width 667 height 14
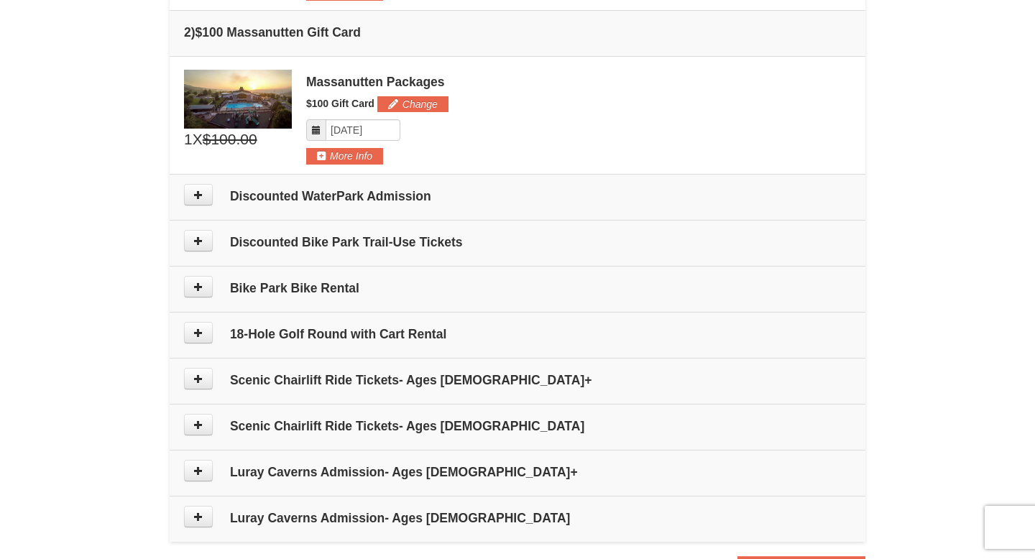
scroll to position [664, 0]
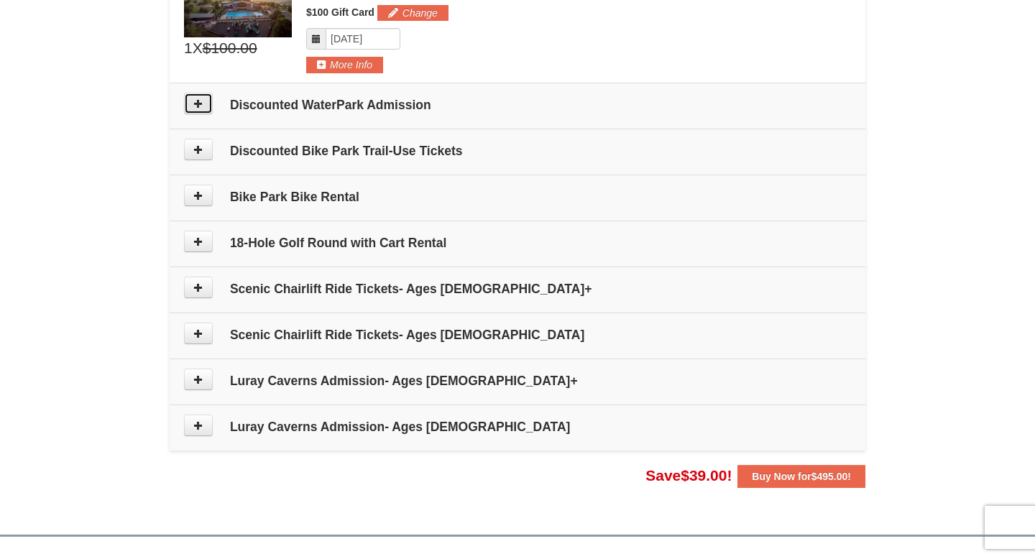
click at [205, 101] on button at bounding box center [198, 104] width 29 height 22
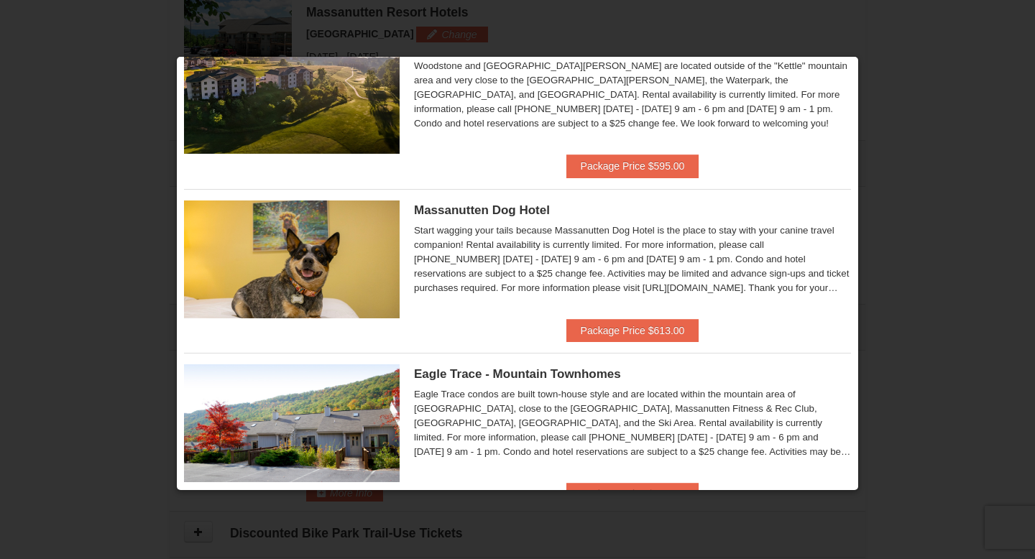
scroll to position [0, 0]
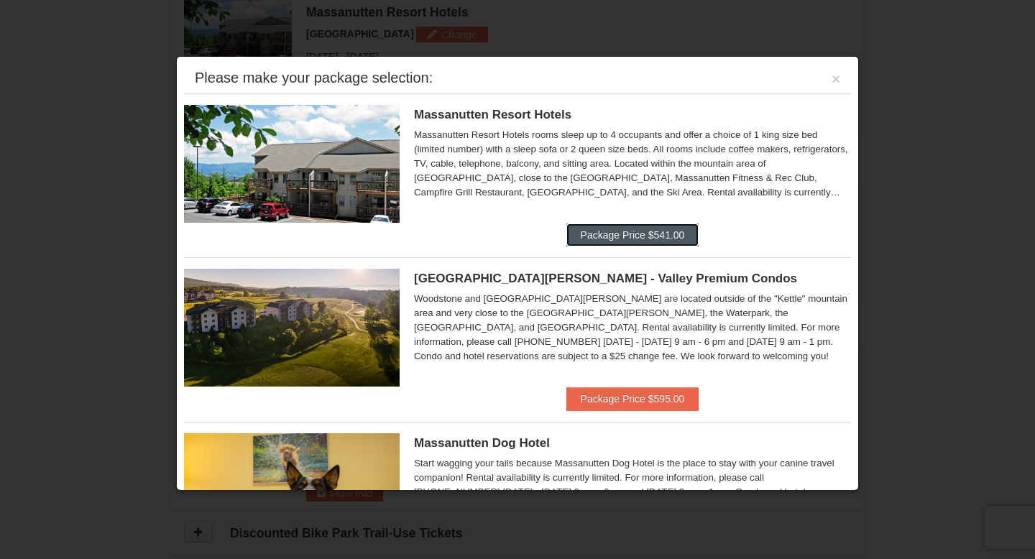
click at [661, 236] on button "Package Price $541.00" at bounding box center [632, 235] width 133 height 23
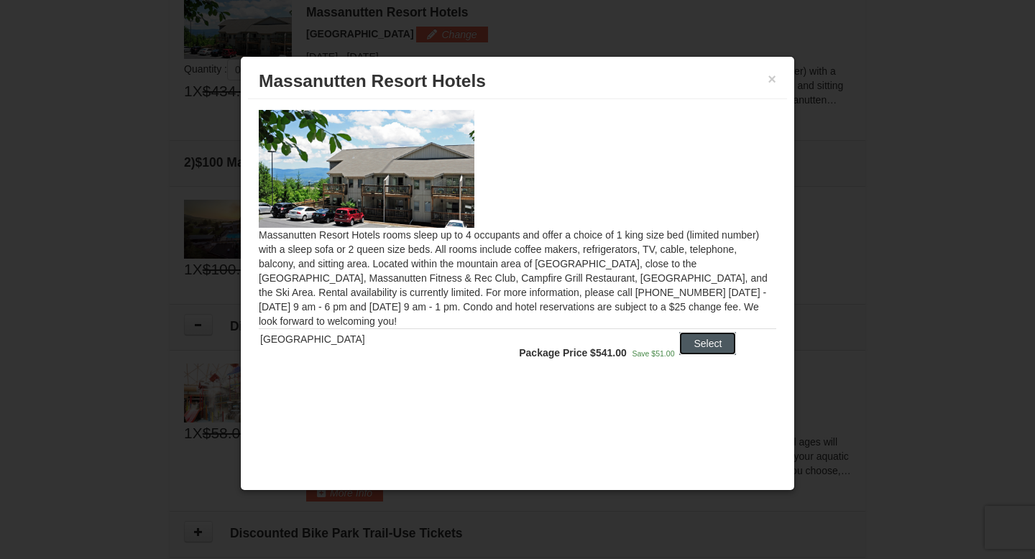
click at [707, 334] on button "Select" at bounding box center [707, 343] width 57 height 23
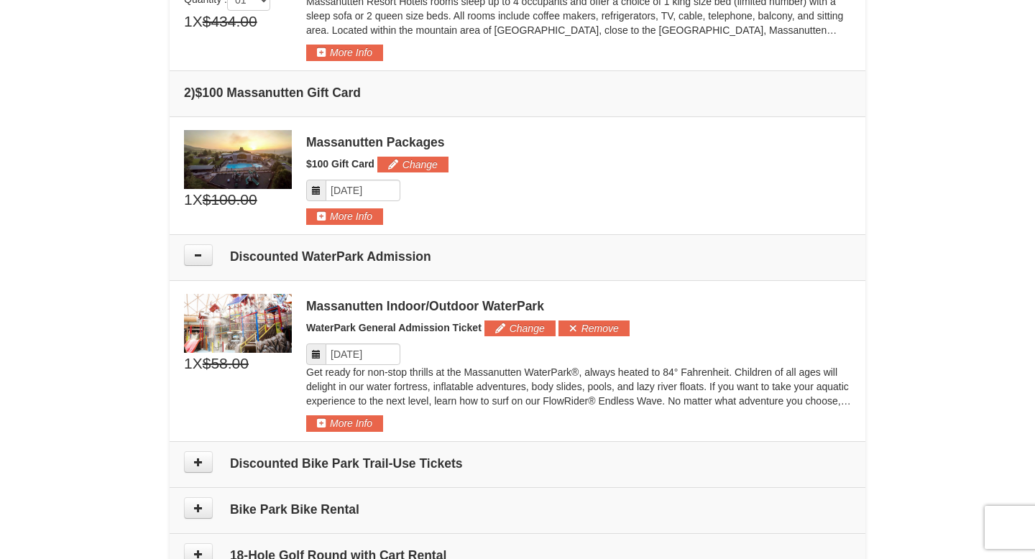
scroll to position [504, 0]
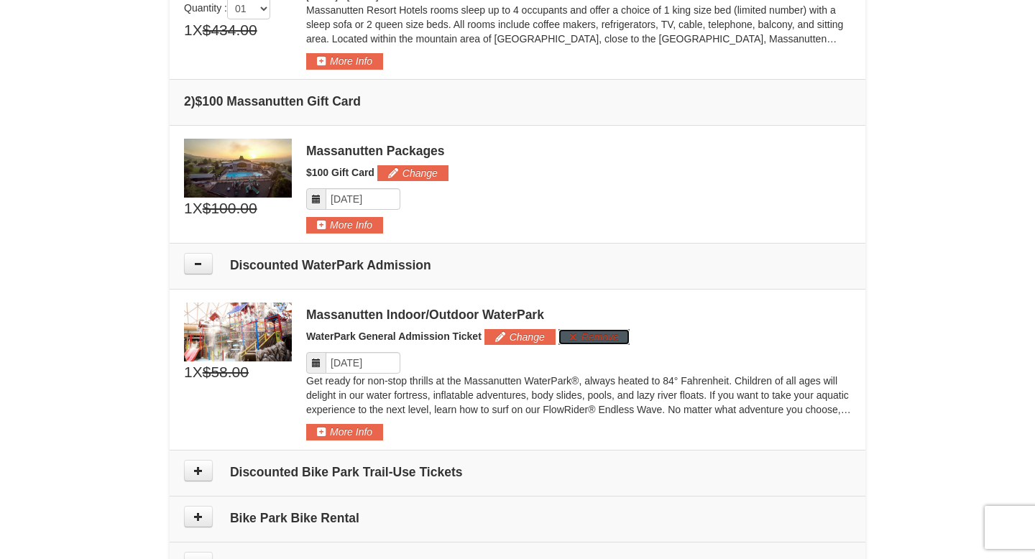
click at [606, 332] on button "Remove" at bounding box center [594, 337] width 71 height 16
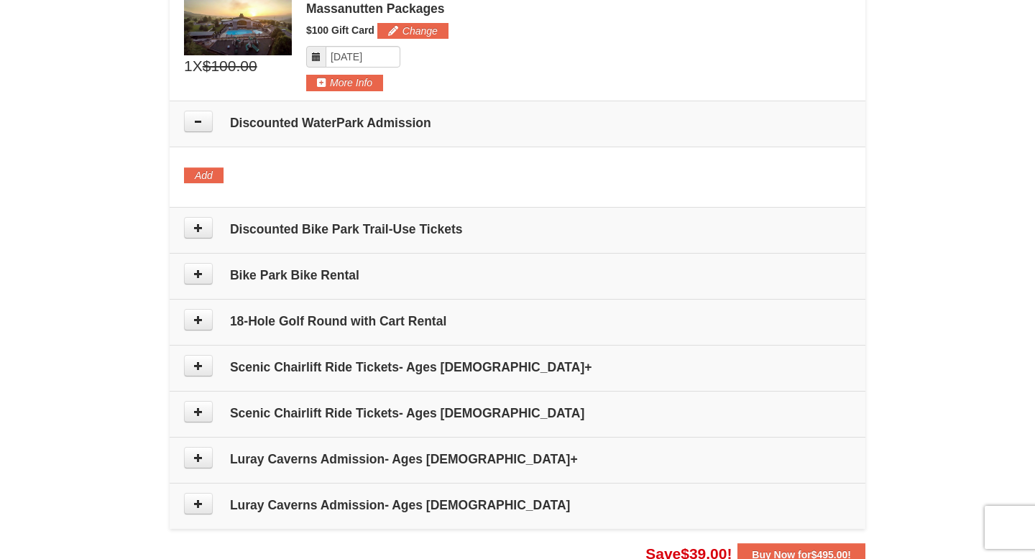
scroll to position [656, 0]
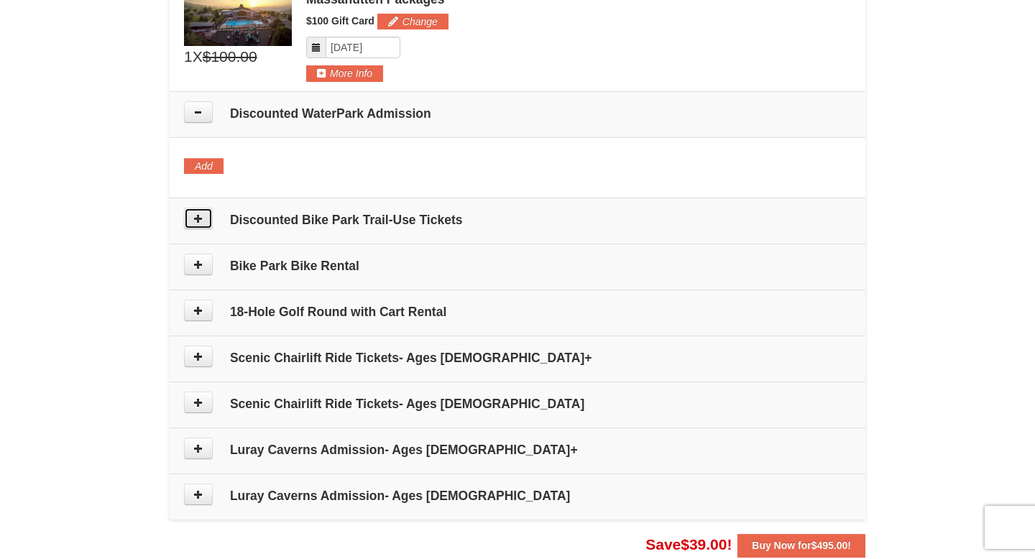
click at [207, 219] on button at bounding box center [198, 219] width 29 height 22
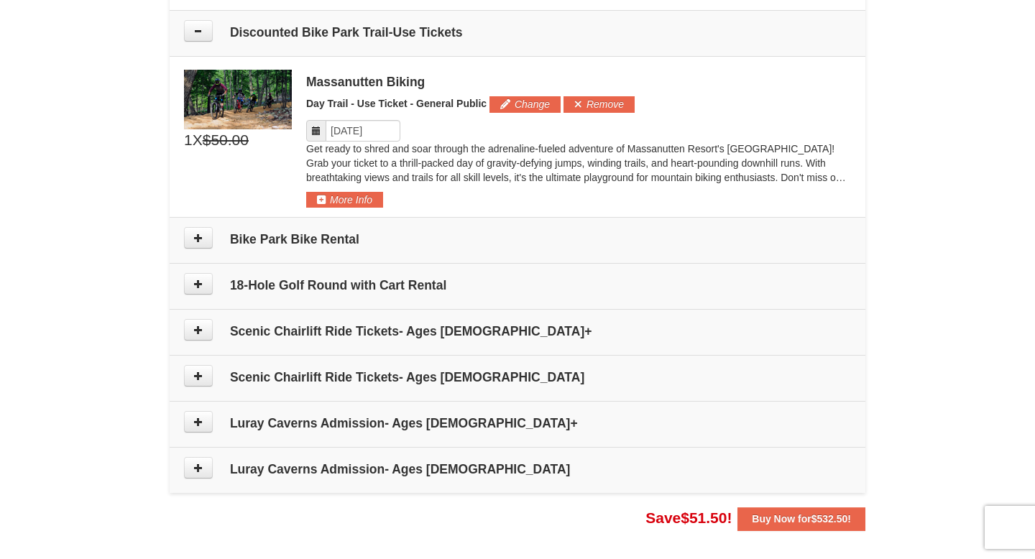
scroll to position [854, 0]
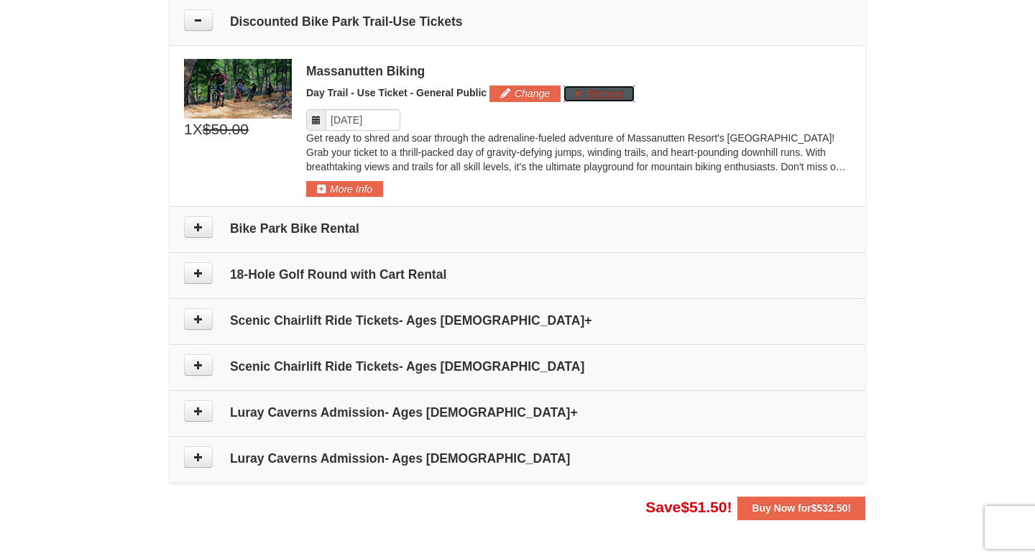
click at [606, 96] on button "Remove" at bounding box center [599, 94] width 71 height 16
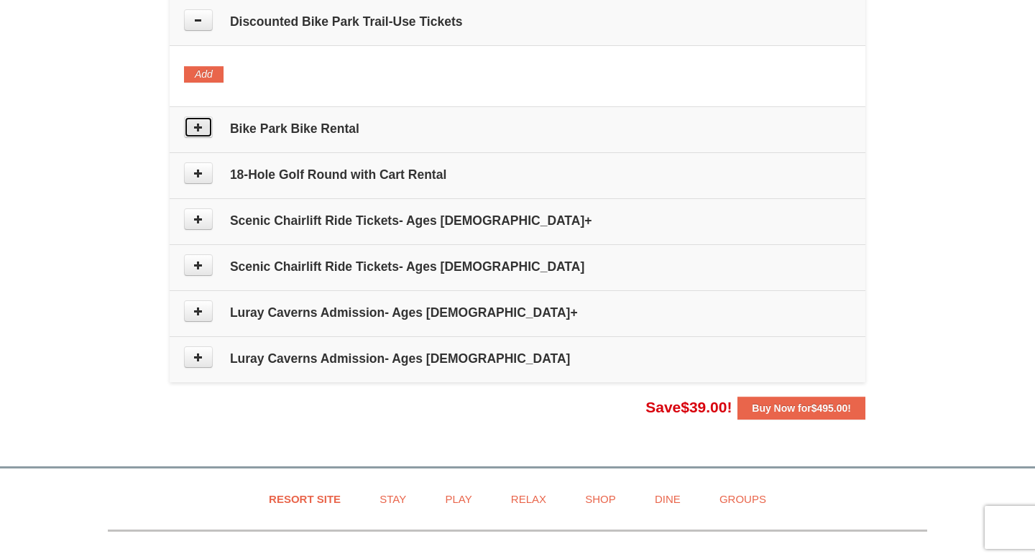
click at [198, 132] on icon at bounding box center [198, 127] width 10 height 10
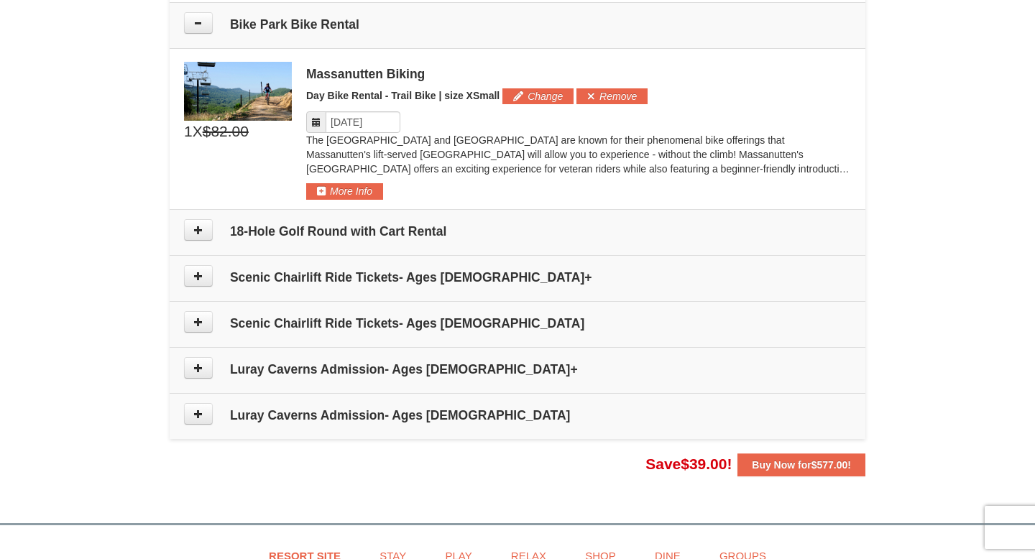
scroll to position [960, 0]
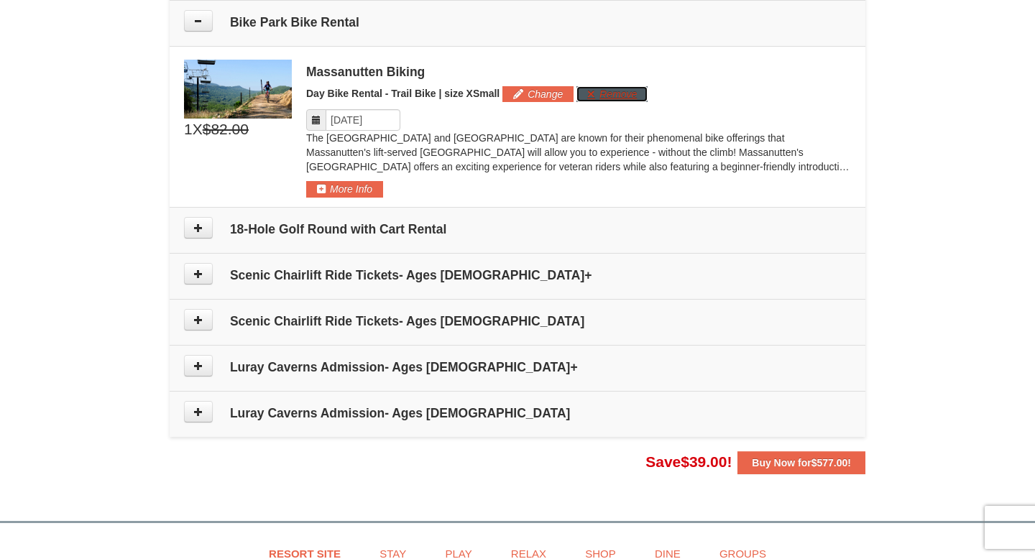
click at [610, 89] on button "Remove" at bounding box center [612, 94] width 71 height 16
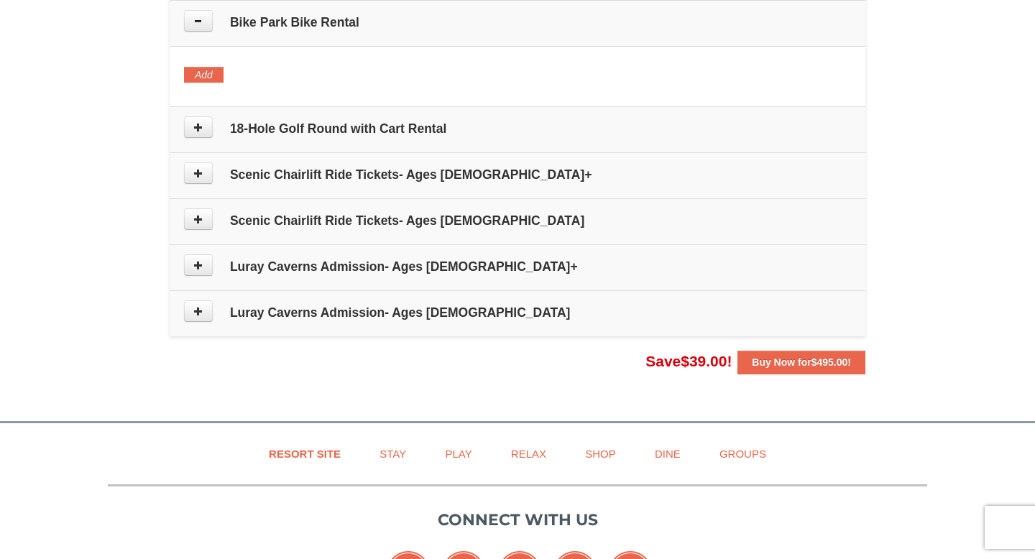
click at [183, 124] on td "18-Hole Golf Round with Cart Rental" at bounding box center [518, 130] width 696 height 46
click at [204, 127] on button at bounding box center [198, 127] width 29 height 22
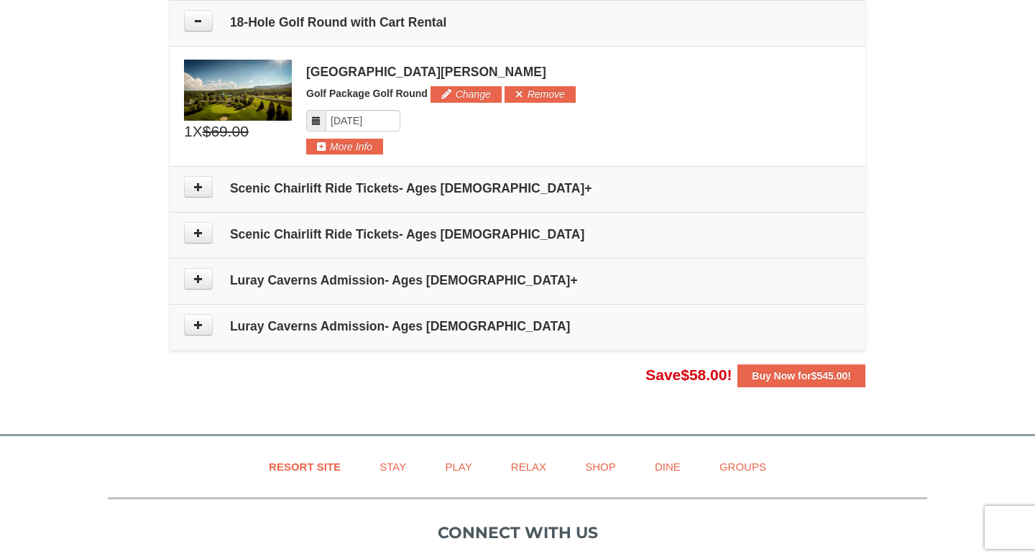
scroll to position [1068, 0]
click at [557, 95] on button "Remove" at bounding box center [540, 94] width 71 height 16
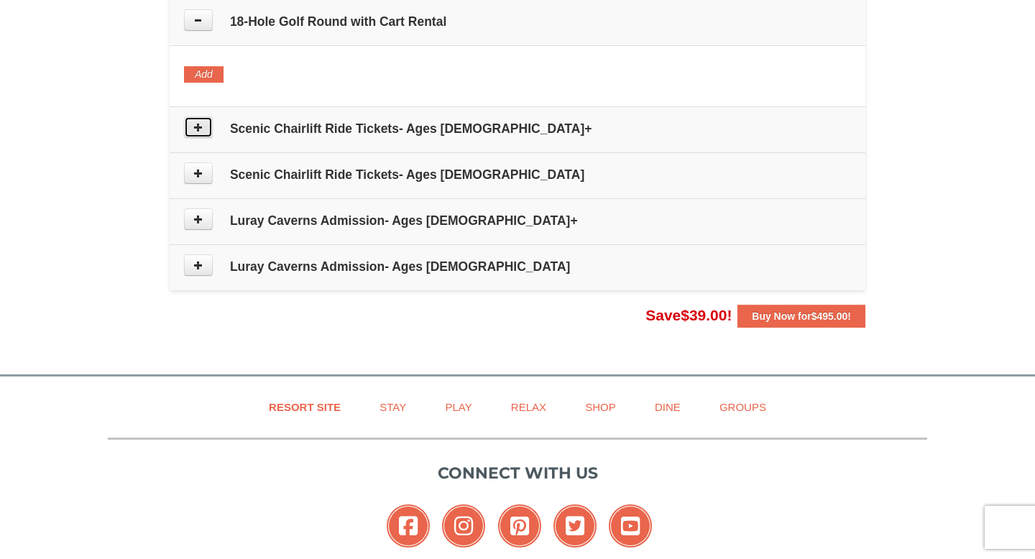
click at [194, 129] on icon at bounding box center [198, 127] width 10 height 10
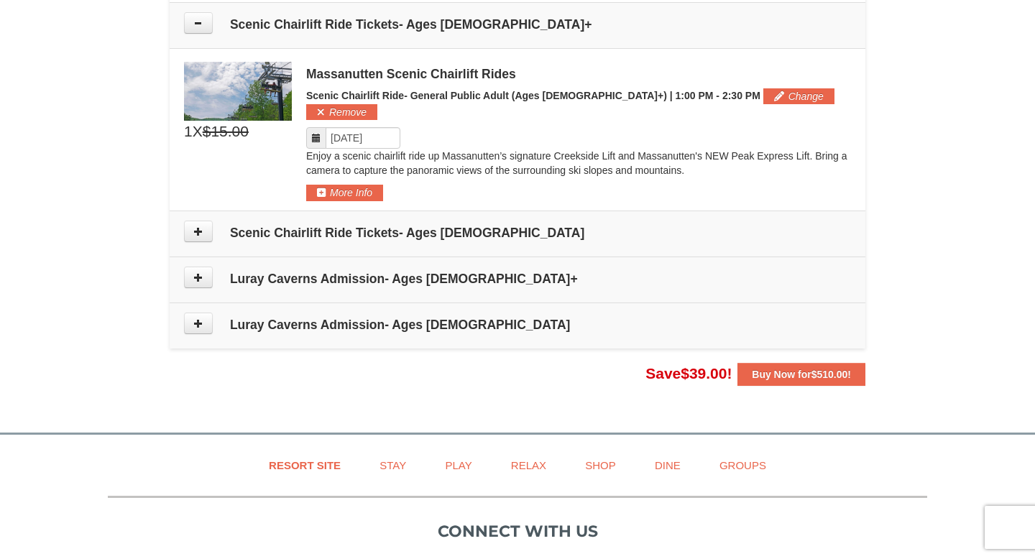
scroll to position [1174, 0]
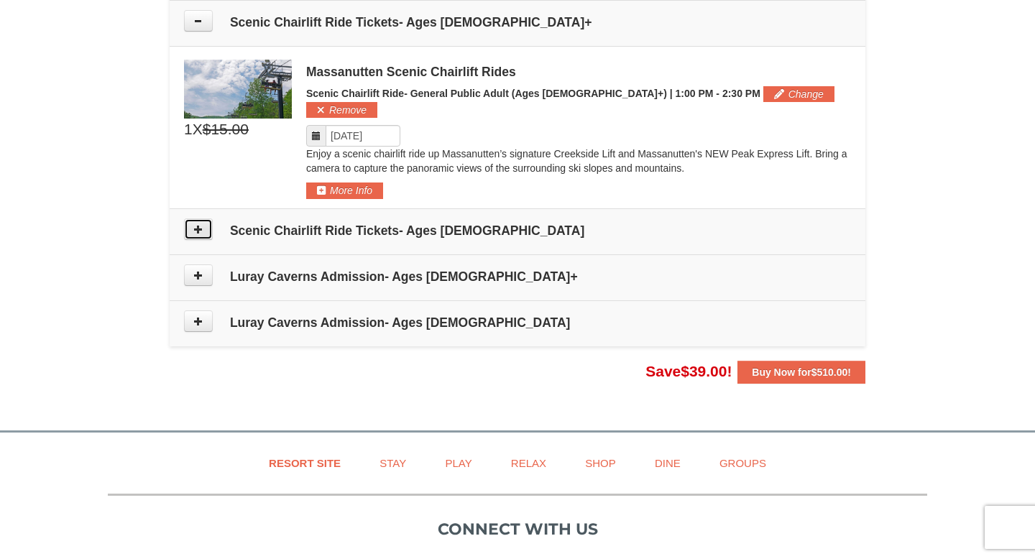
click at [207, 219] on button at bounding box center [198, 230] width 29 height 22
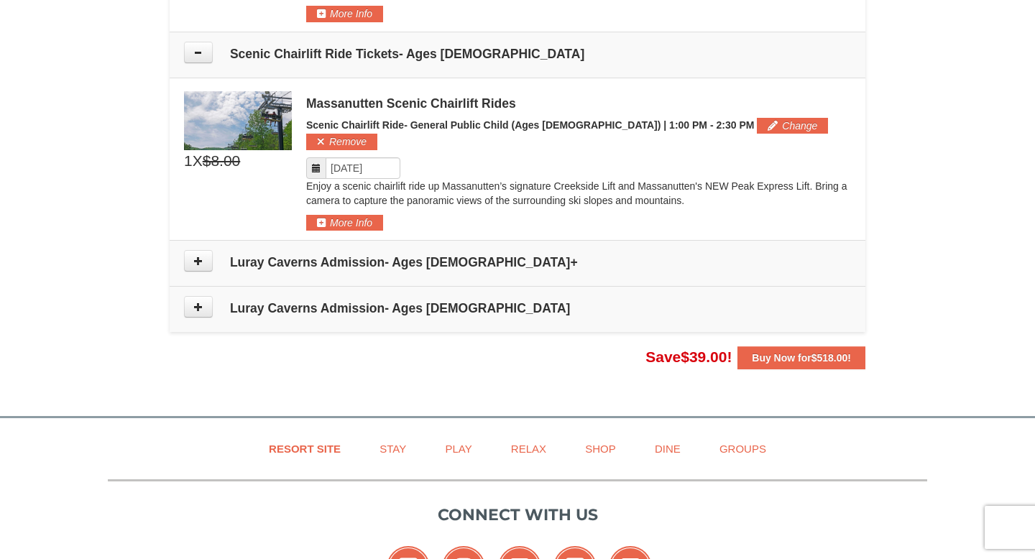
scroll to position [1367, 0]
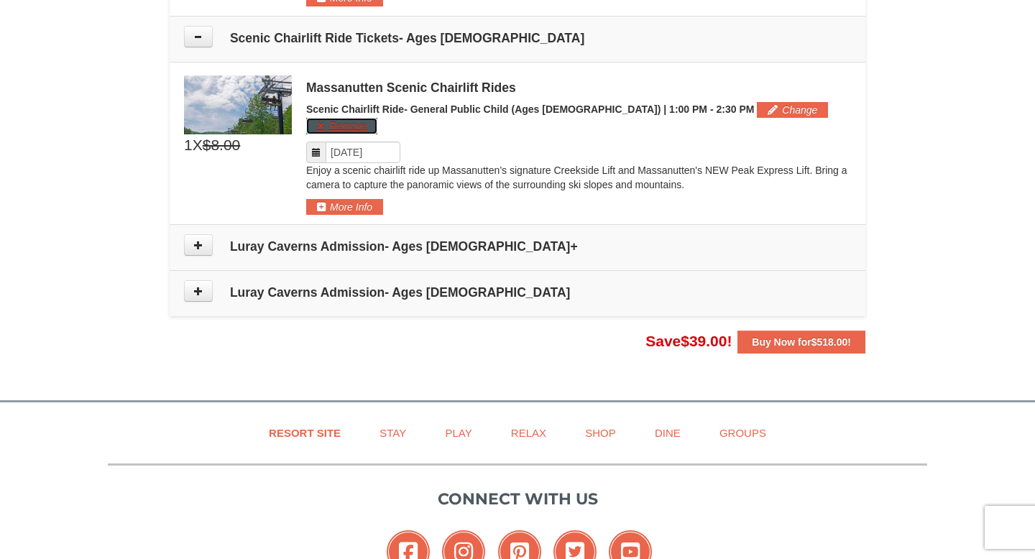
click at [377, 118] on button "Remove" at bounding box center [341, 126] width 71 height 16
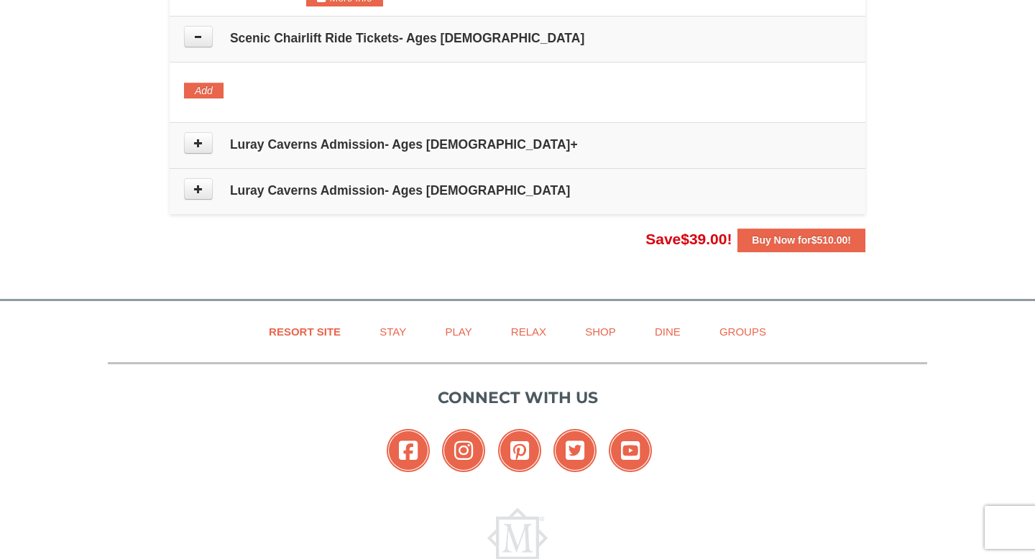
scroll to position [1250, 0]
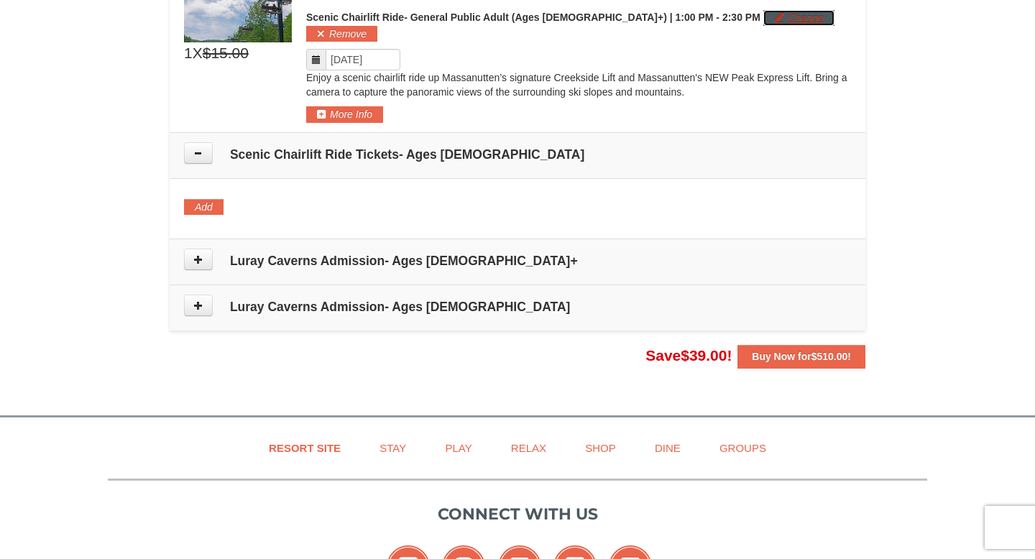
click at [763, 17] on button "Change" at bounding box center [798, 18] width 71 height 16
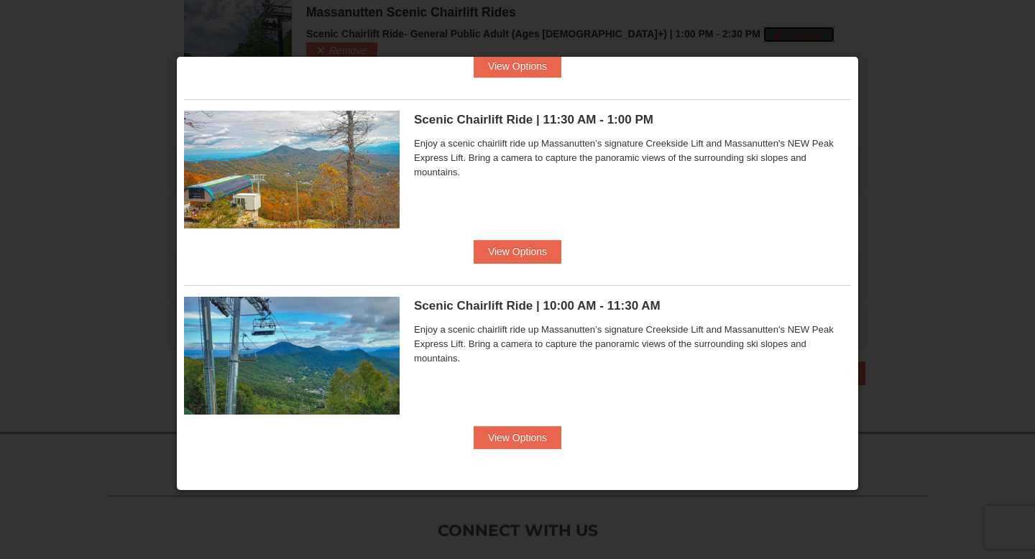
scroll to position [181, 0]
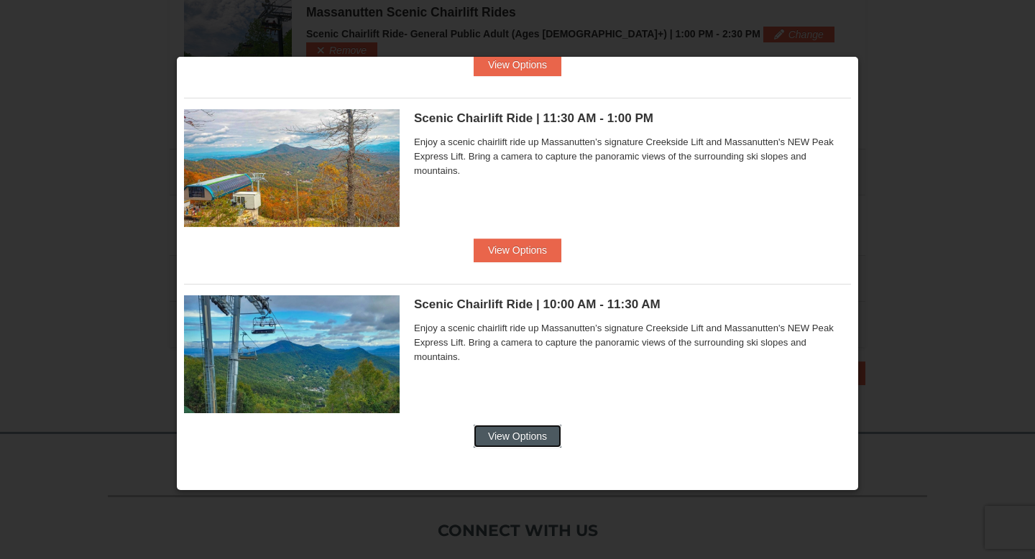
click at [511, 433] on button "View Options" at bounding box center [518, 436] width 88 height 23
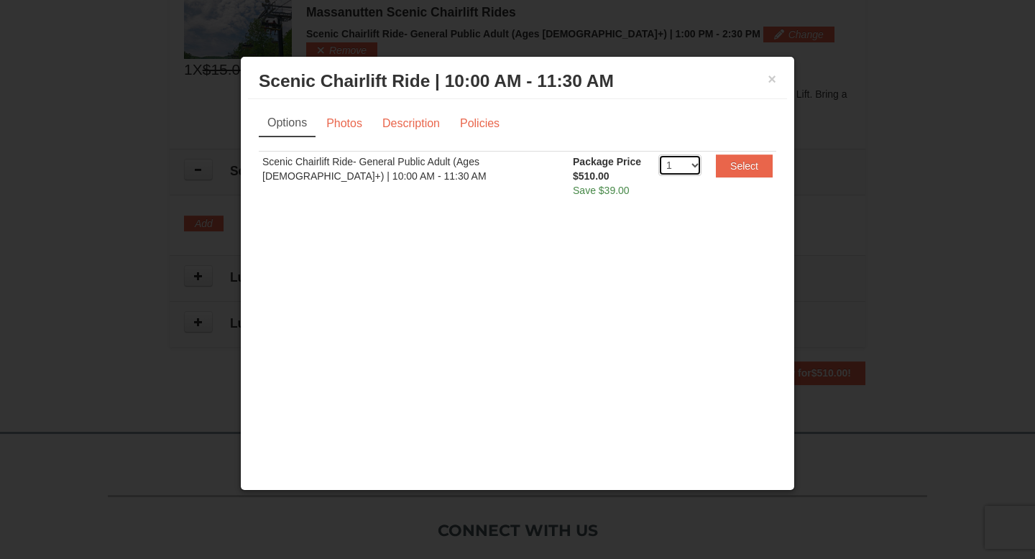
click at [688, 168] on select "1 2 3 4 5 6 7 8 9 10 11 12 13 14 15 16 17 18 19 20" at bounding box center [679, 166] width 43 height 22
select select "2"
click at [658, 155] on select "1 2 3 4 5 6 7 8 9 10 11 12 13 14 15 16 17 18 19 20" at bounding box center [679, 166] width 43 height 22
click at [730, 165] on button "Select" at bounding box center [744, 166] width 57 height 23
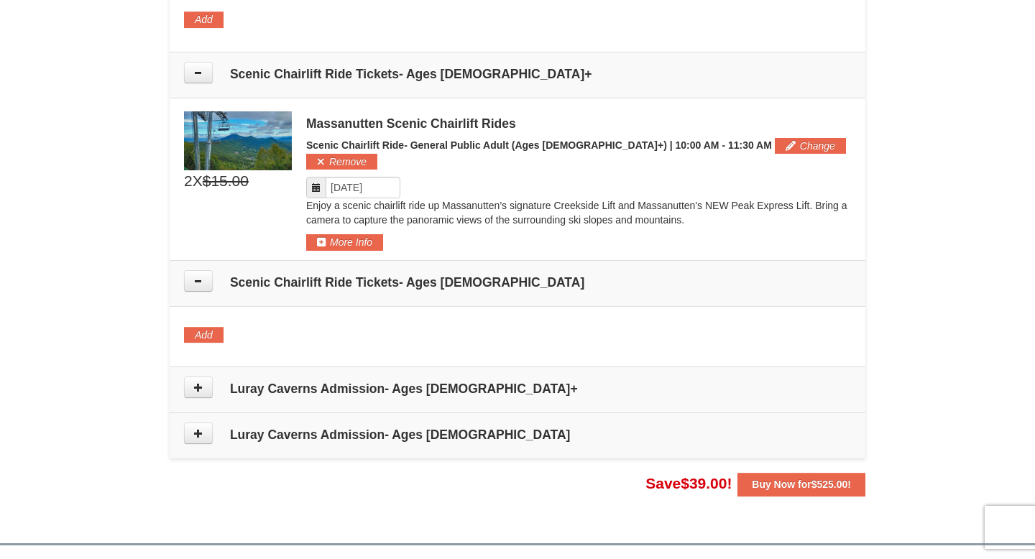
scroll to position [1122, 0]
click at [193, 382] on icon at bounding box center [198, 387] width 10 height 10
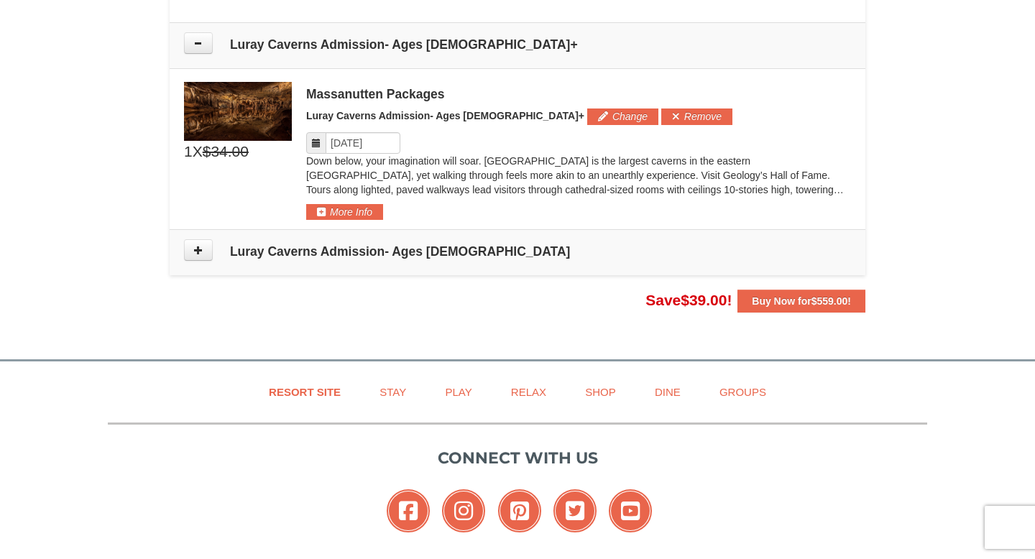
scroll to position [1473, 0]
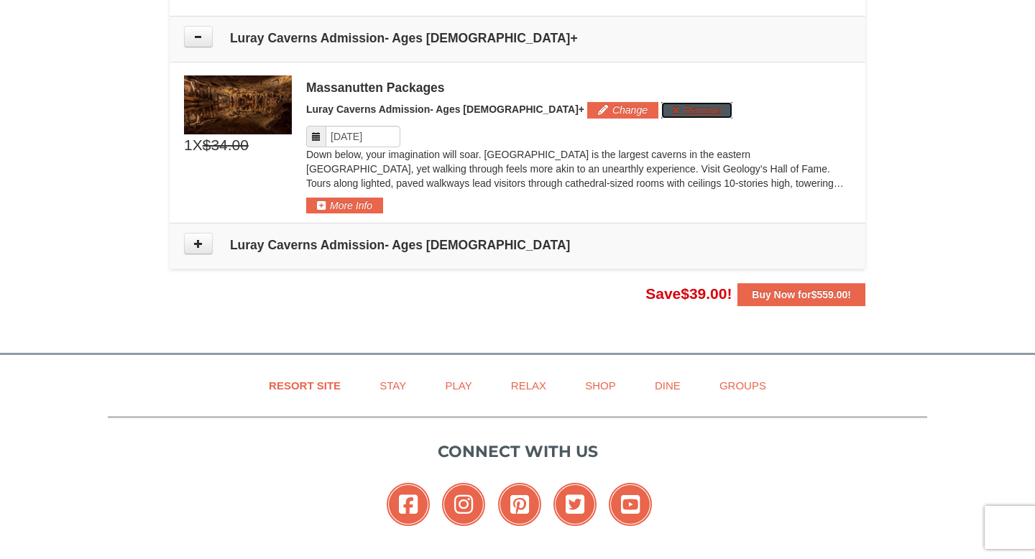
click at [661, 102] on button "Remove" at bounding box center [696, 110] width 71 height 16
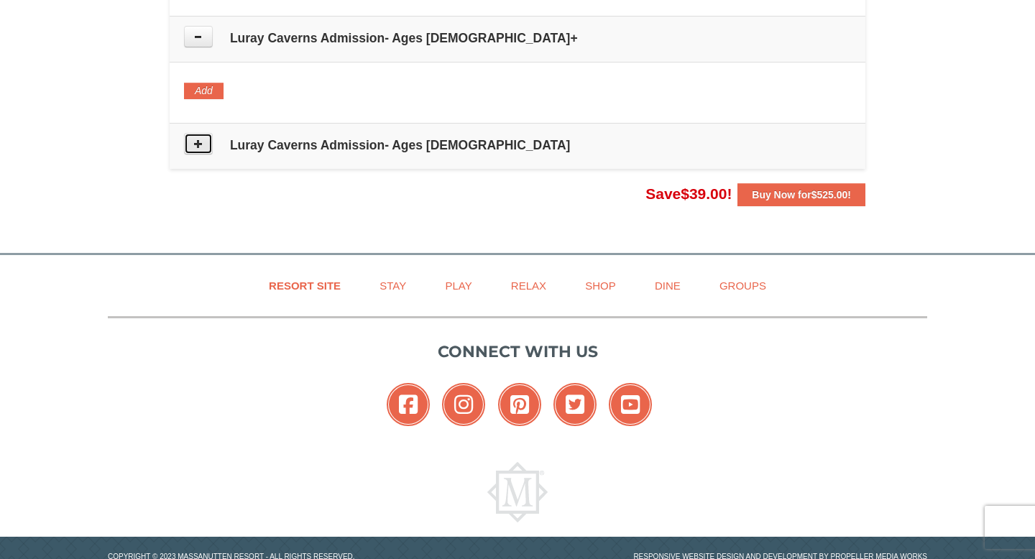
click at [188, 133] on button at bounding box center [198, 144] width 29 height 22
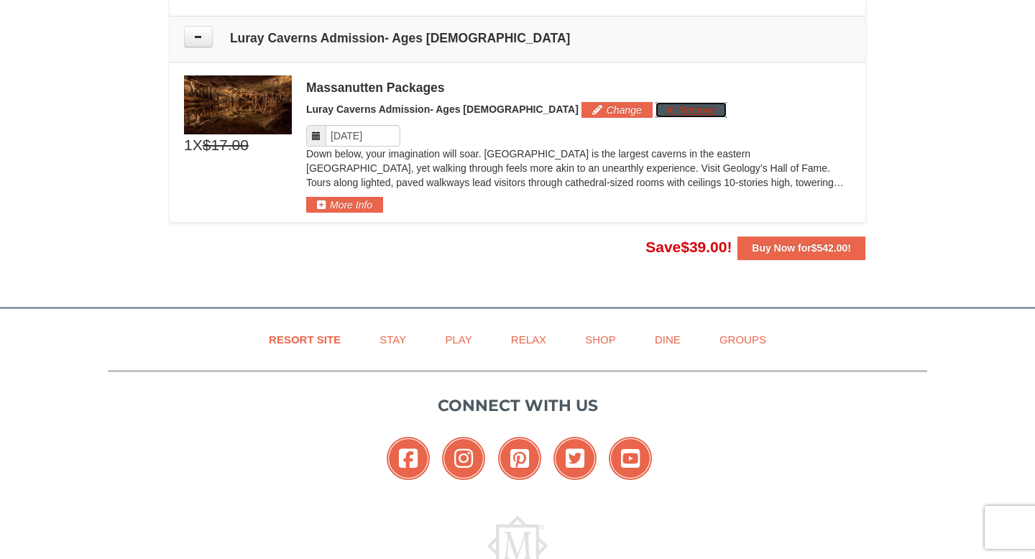
click at [656, 102] on button "Remove" at bounding box center [691, 110] width 71 height 16
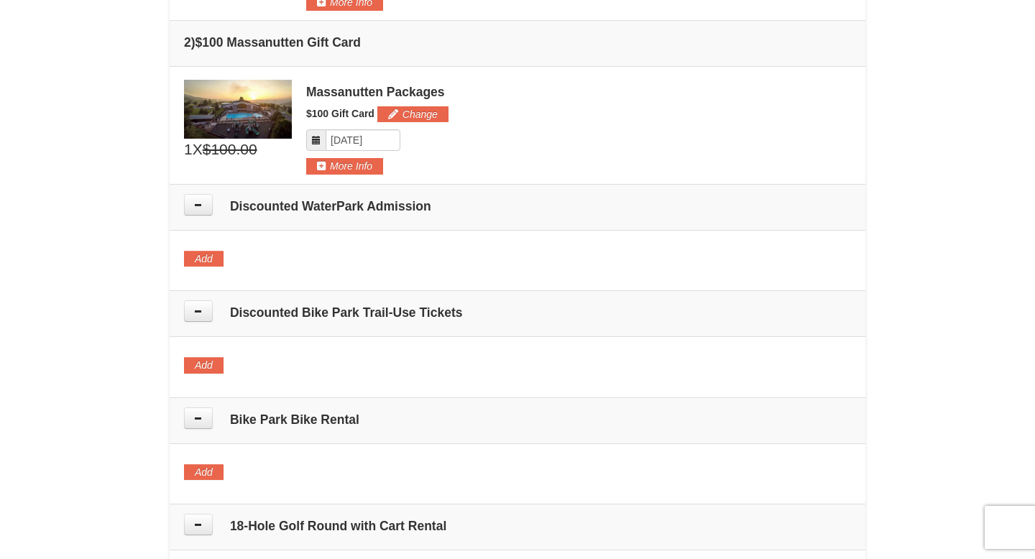
scroll to position [574, 0]
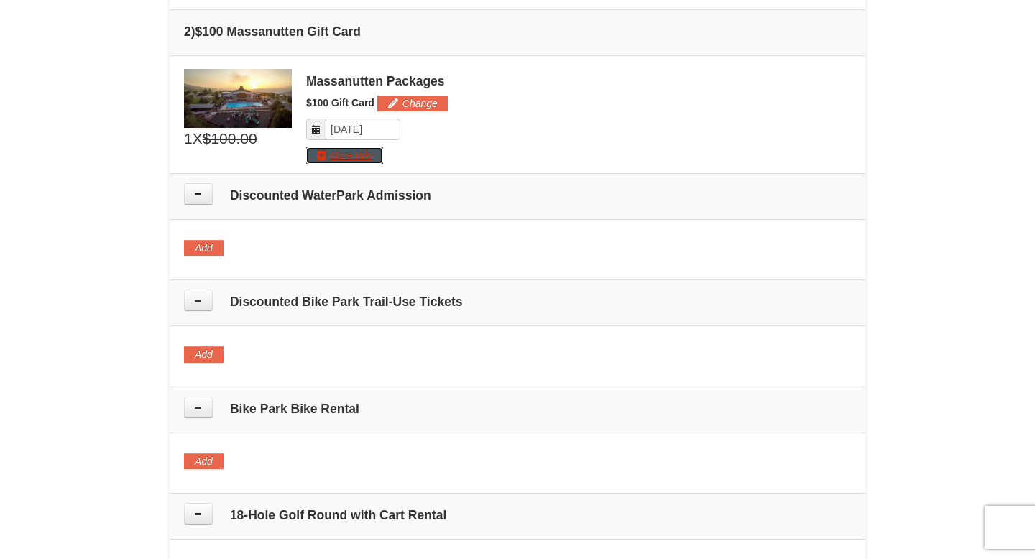
click at [308, 156] on button "More Info" at bounding box center [344, 155] width 77 height 16
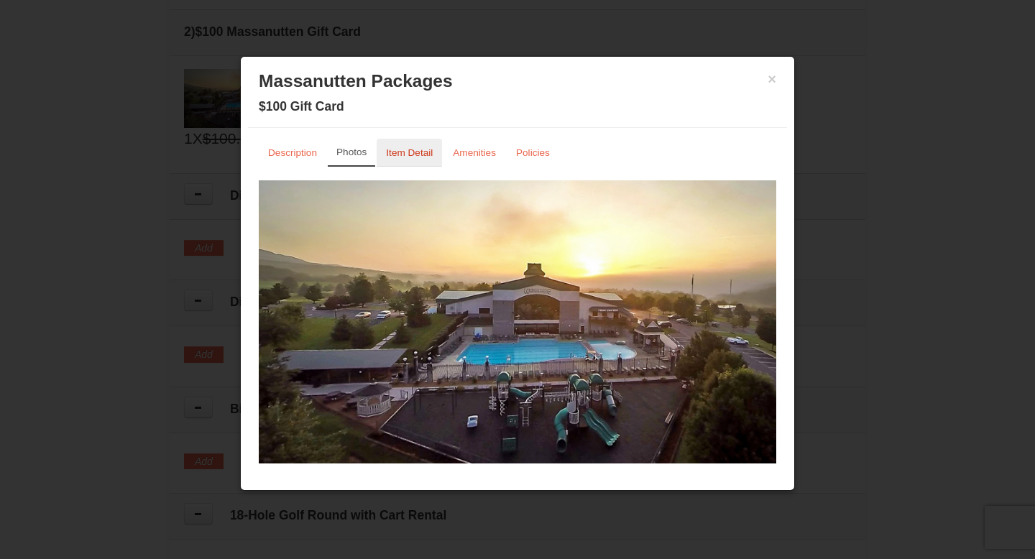
click at [404, 145] on link "Item Detail" at bounding box center [409, 153] width 65 height 28
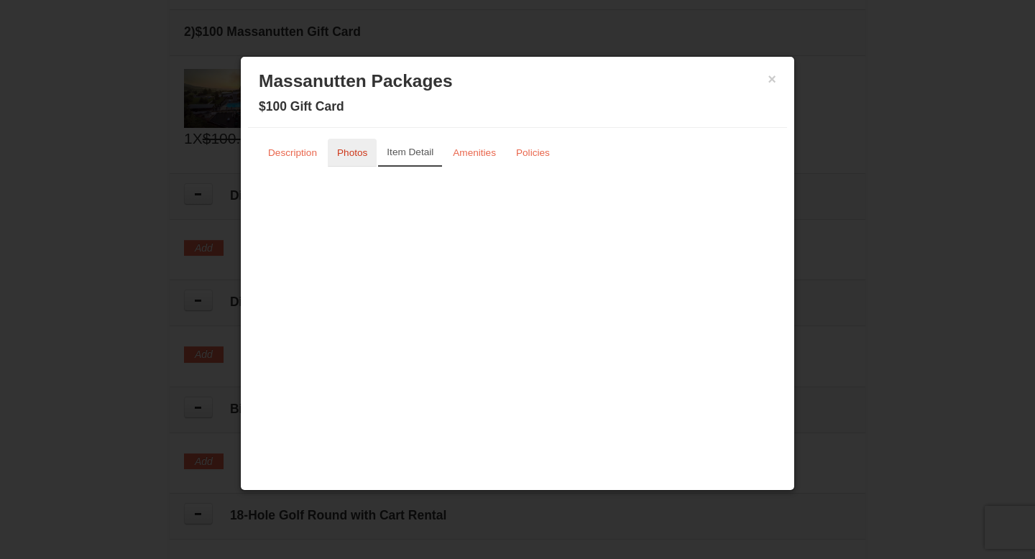
click at [358, 147] on small "Photos" at bounding box center [352, 152] width 30 height 11
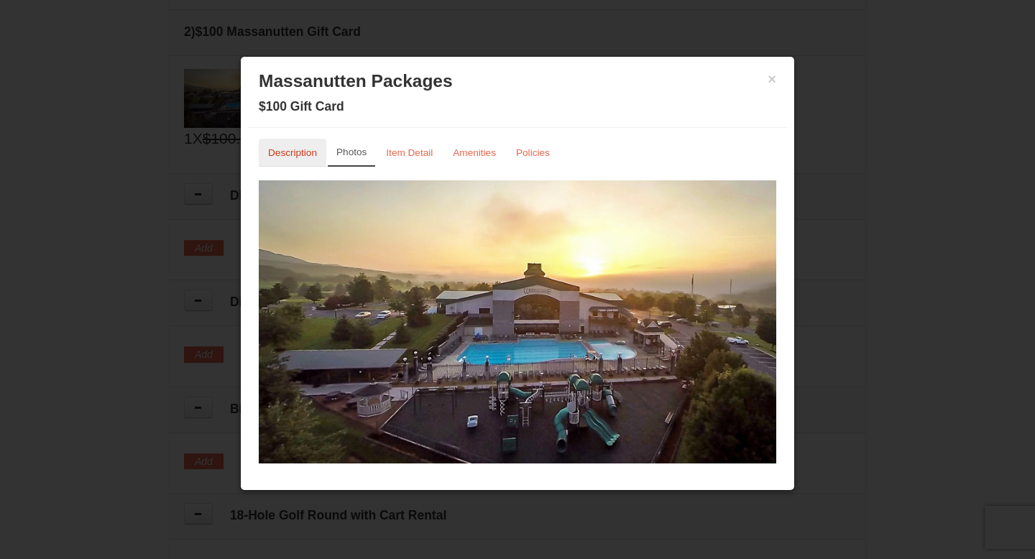
click at [285, 150] on small "Description" at bounding box center [292, 152] width 49 height 11
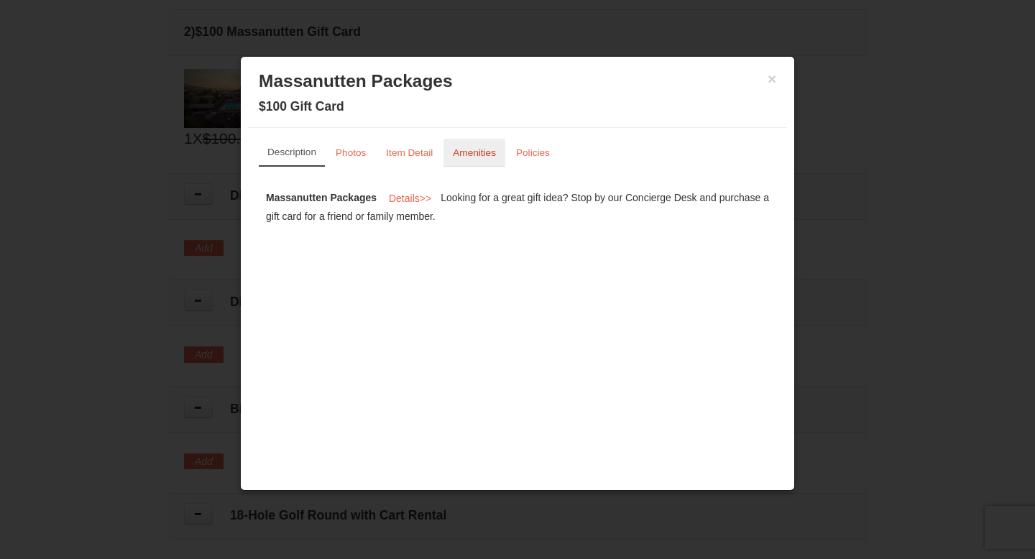
click at [469, 158] on link "Amenities" at bounding box center [475, 153] width 62 height 28
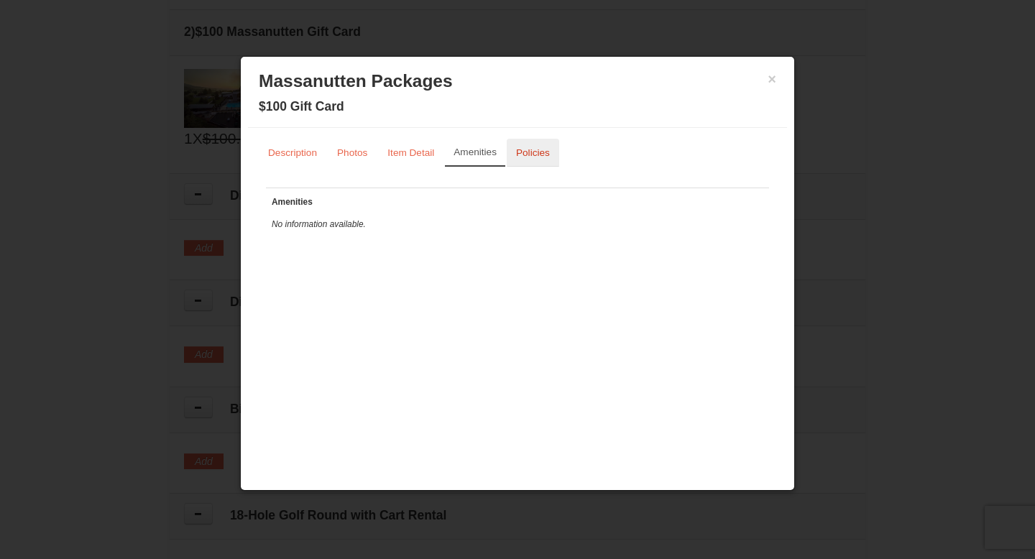
click at [542, 157] on small "Policies" at bounding box center [533, 152] width 34 height 11
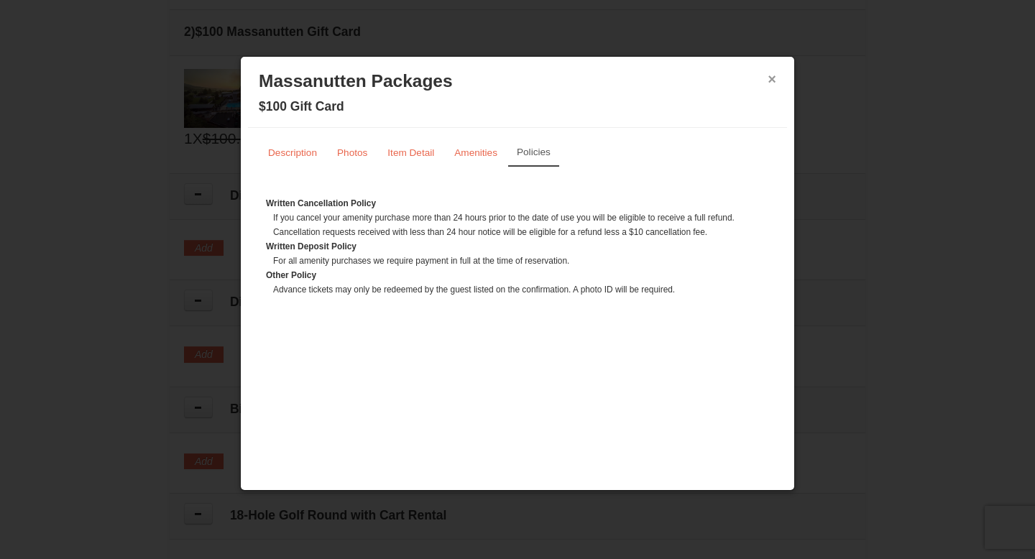
click at [776, 79] on button "×" at bounding box center [772, 79] width 9 height 14
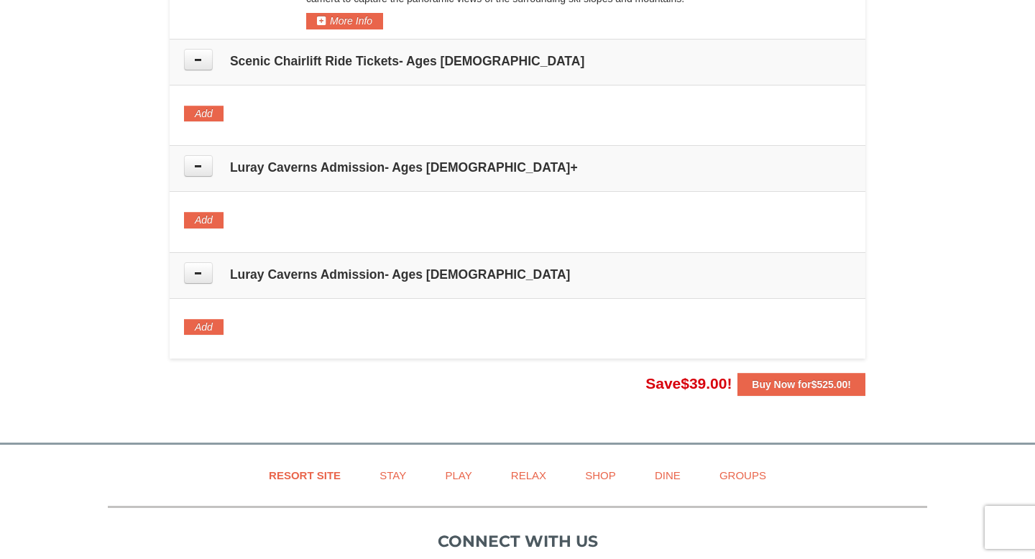
scroll to position [1466, 0]
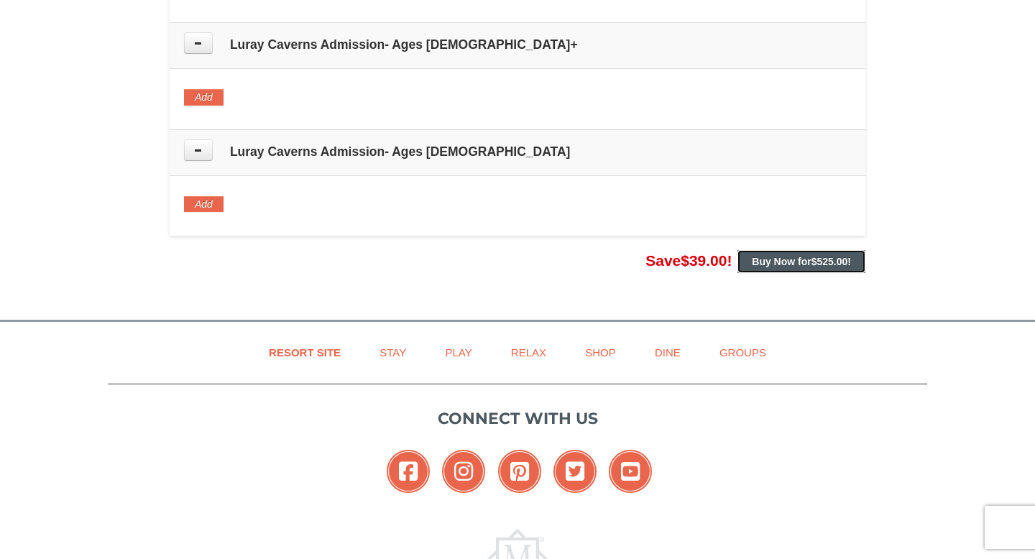
click at [807, 256] on strong "Buy Now for $525.00 !" at bounding box center [801, 262] width 99 height 12
click at [827, 256] on span "$525.00" at bounding box center [830, 262] width 37 height 12
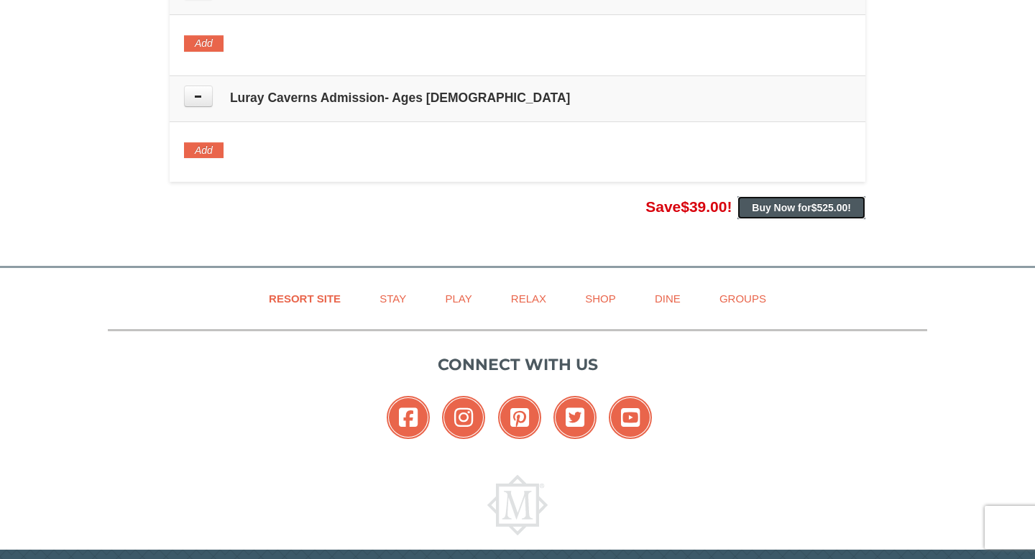
scroll to position [1556, 0]
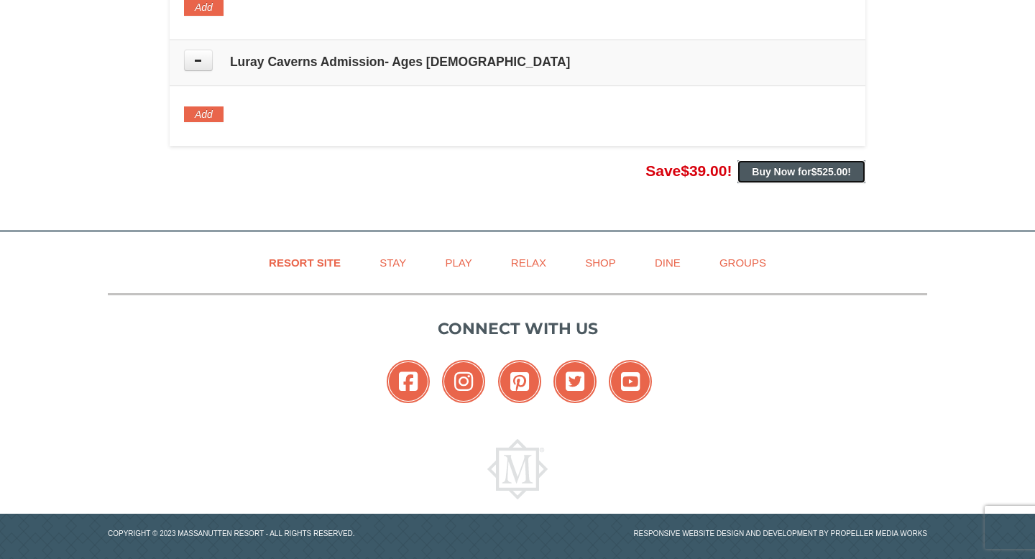
click at [840, 162] on button "Buy Now for $525.00 !" at bounding box center [802, 171] width 128 height 23
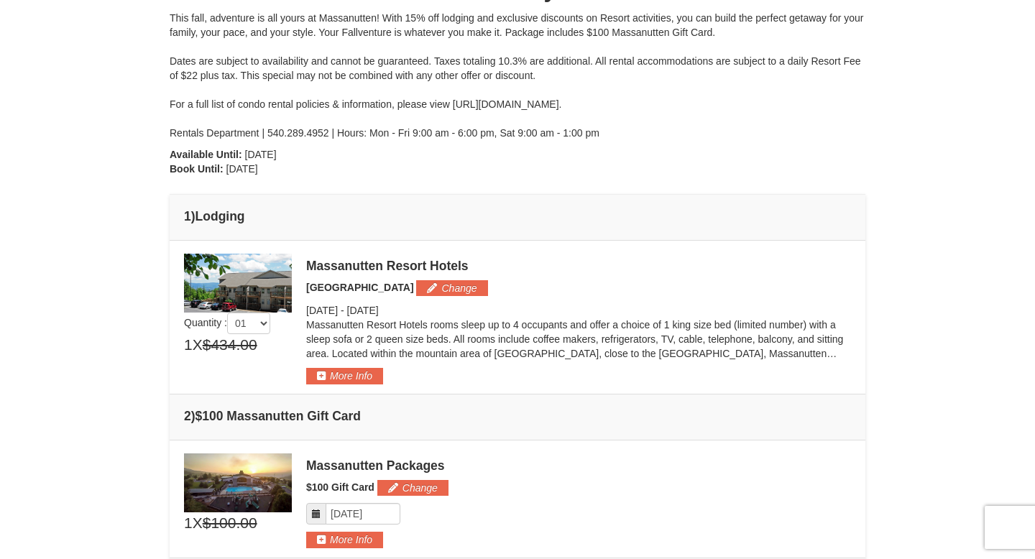
scroll to position [0, 0]
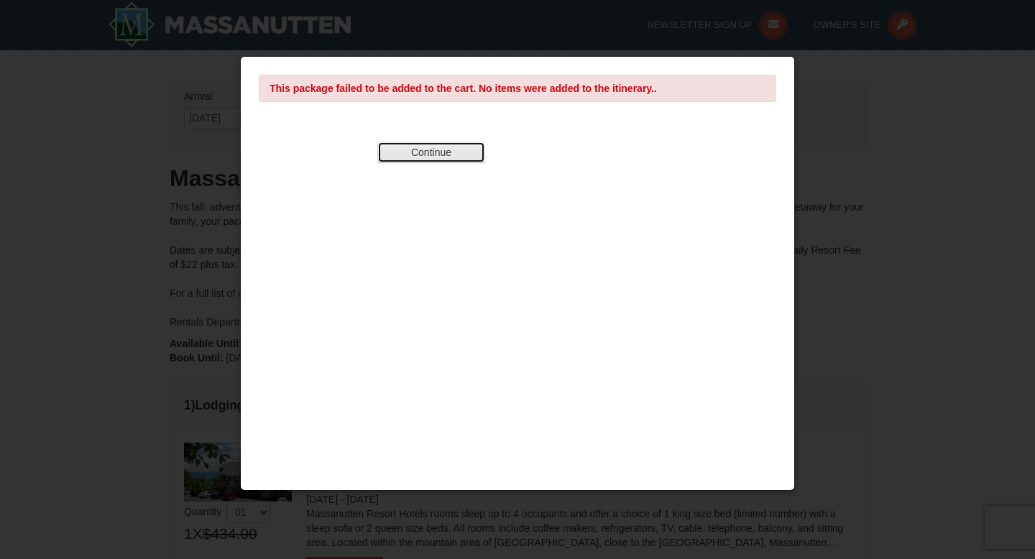
click at [459, 159] on button "Continue" at bounding box center [431, 153] width 108 height 22
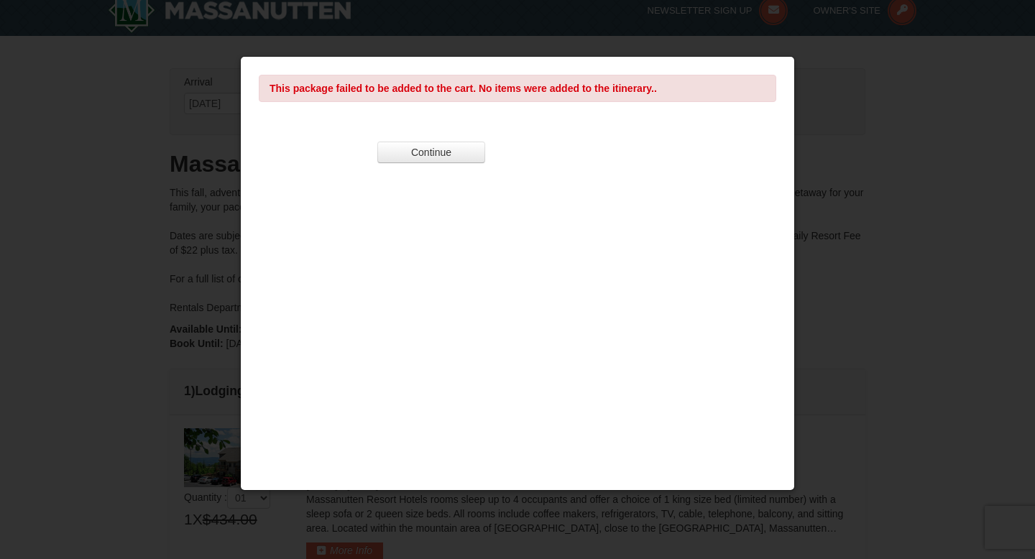
scroll to position [18, 0]
click at [471, 159] on button "Continue" at bounding box center [431, 153] width 108 height 22
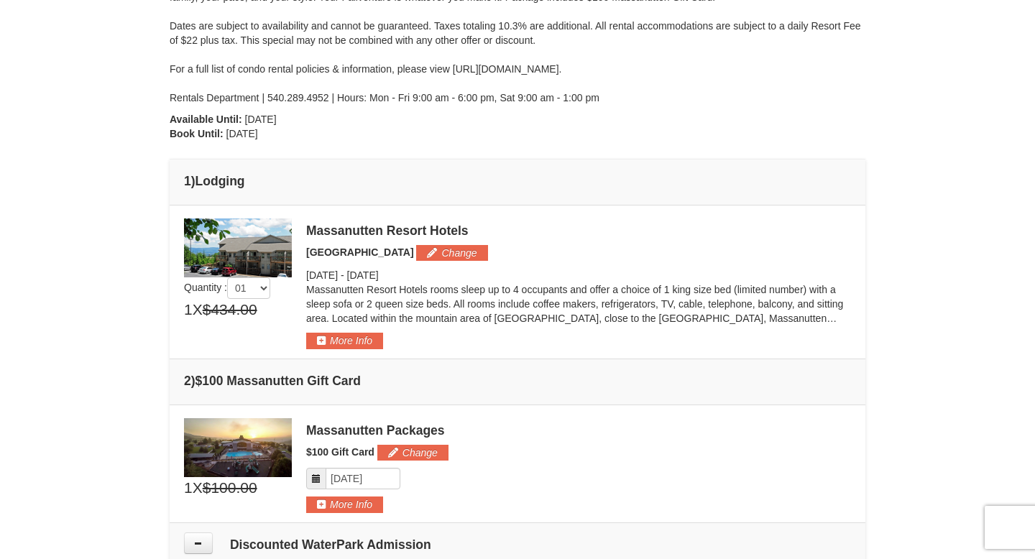
scroll to position [226, 0]
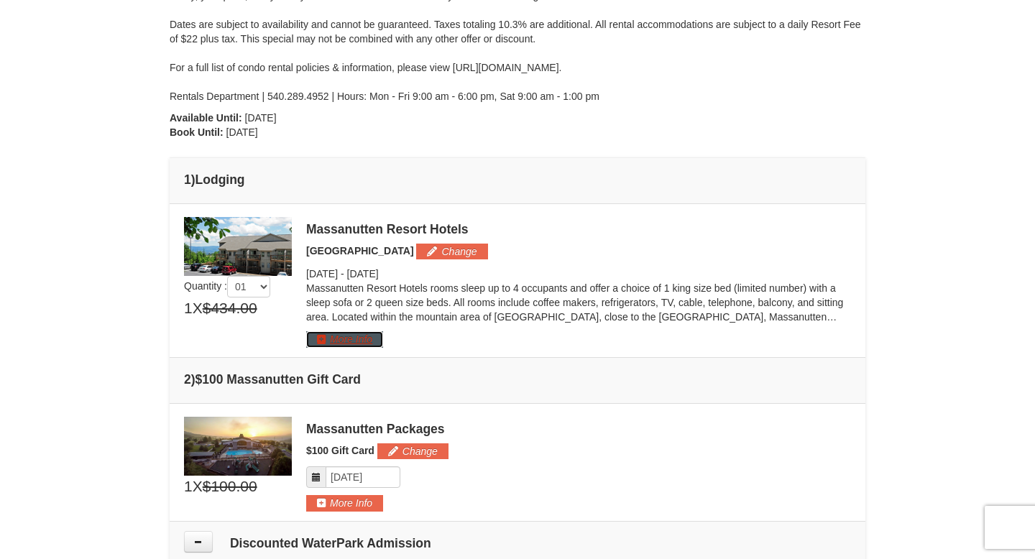
click at [344, 341] on button "More Info" at bounding box center [344, 339] width 77 height 16
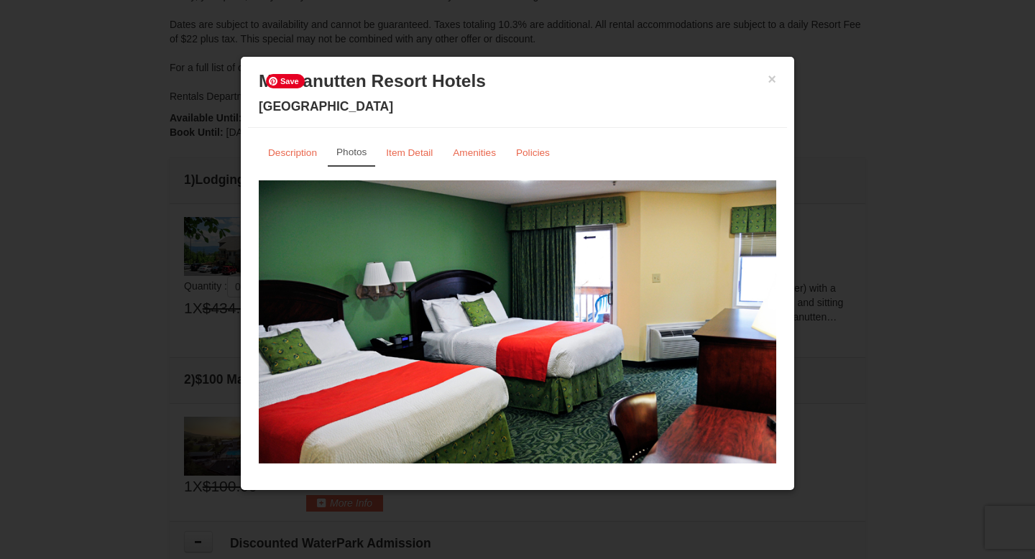
scroll to position [26, 0]
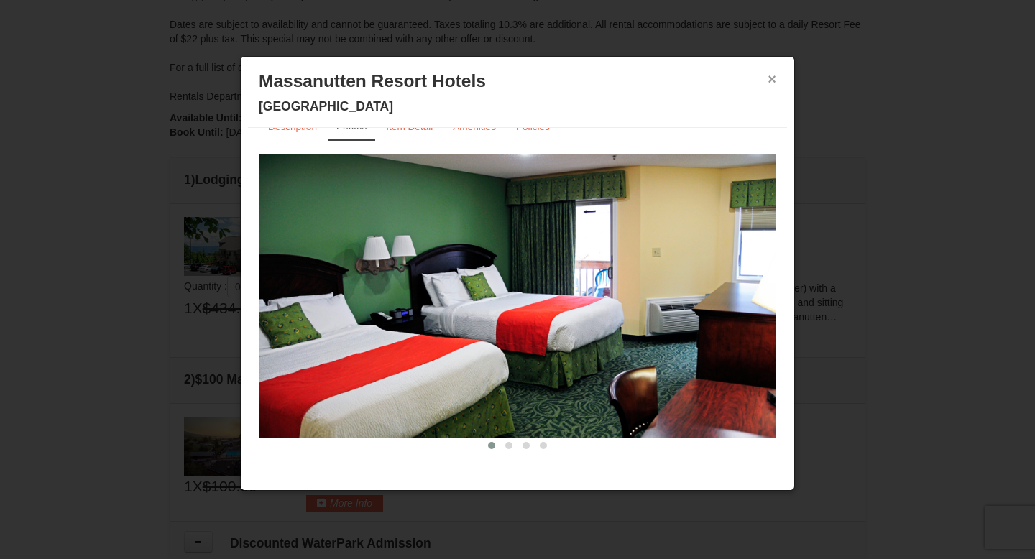
click at [774, 78] on button "×" at bounding box center [772, 79] width 9 height 14
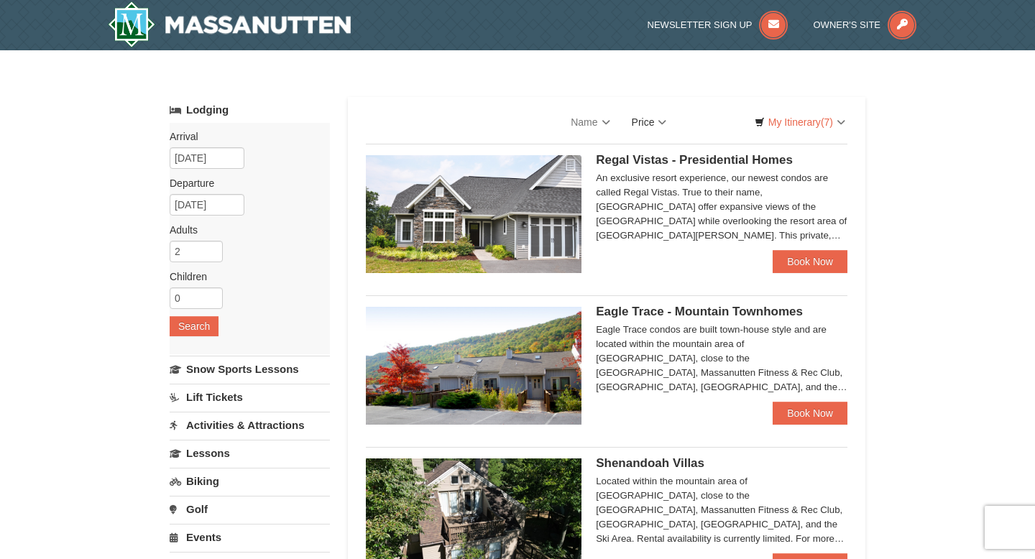
click at [649, 122] on link "Price" at bounding box center [649, 122] width 57 height 29
click at [653, 150] on link "Price (Low to High)" at bounding box center [679, 151] width 115 height 19
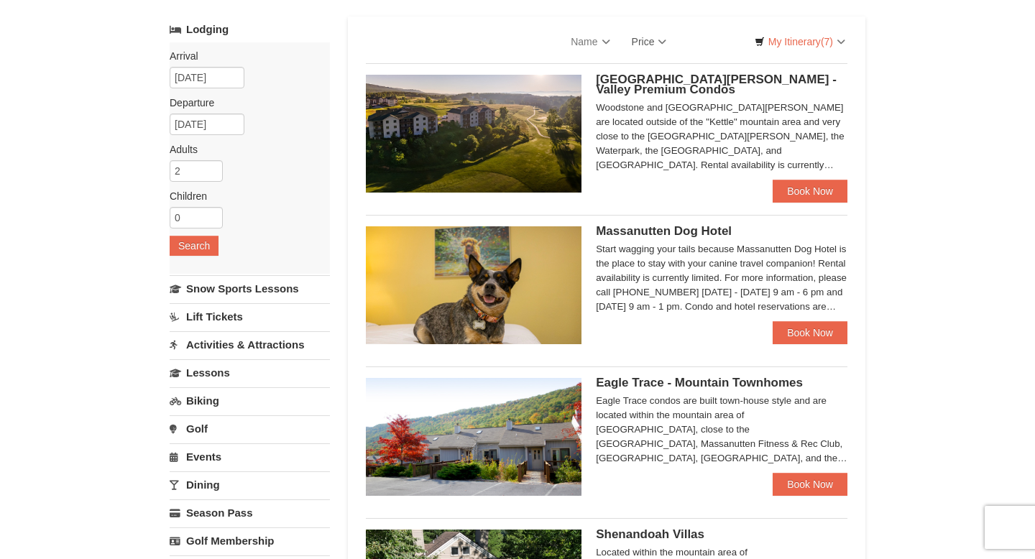
scroll to position [65, 0]
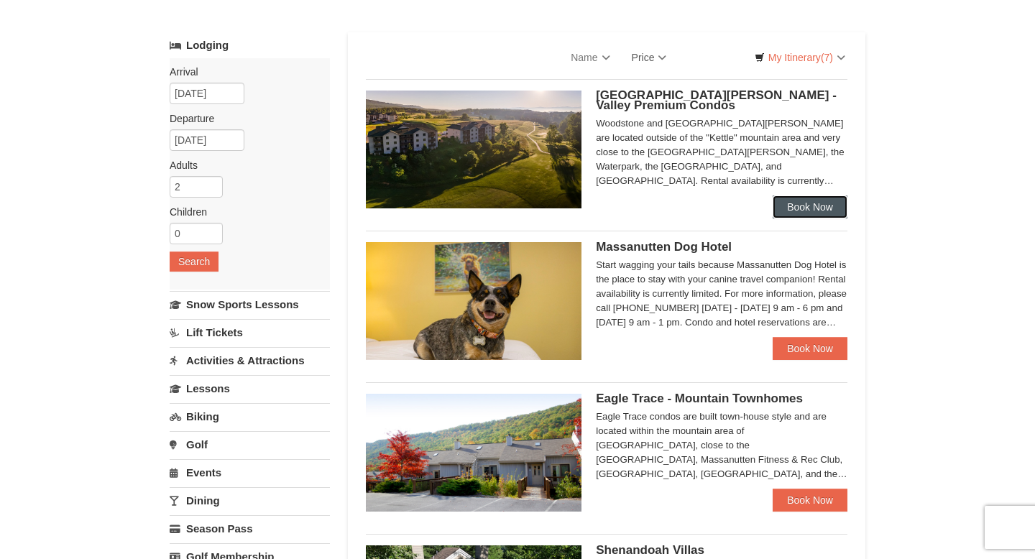
click at [812, 198] on link "Book Now" at bounding box center [810, 207] width 75 height 23
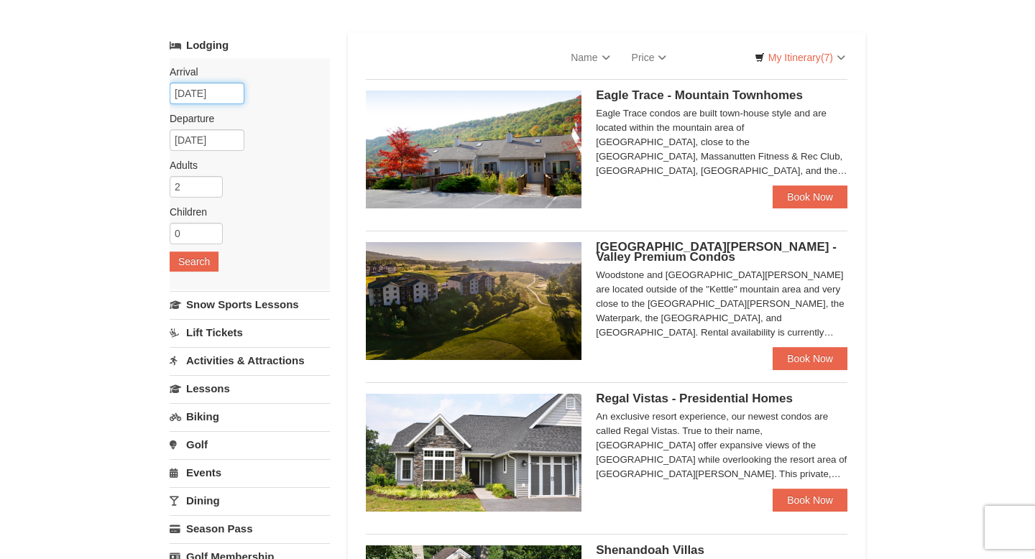
click at [224, 96] on input "[DATE]" at bounding box center [207, 94] width 75 height 22
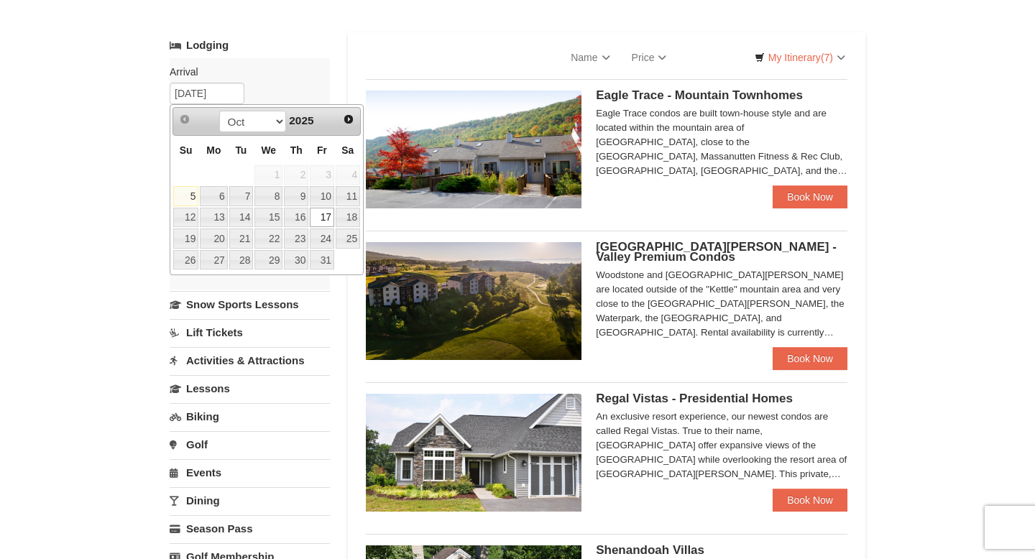
click at [109, 166] on div "× Categories Map List Filter My Itinerary (7) Check Out Now Massanutten Fallven…" at bounding box center [517, 507] width 1035 height 1043
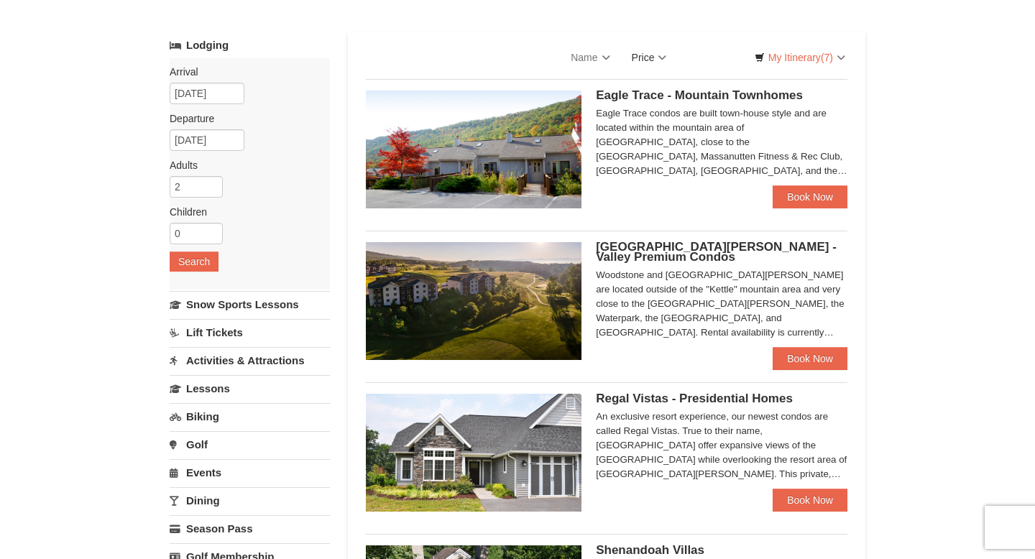
click at [650, 52] on link "Price" at bounding box center [649, 57] width 57 height 29
click at [649, 81] on link "Price (Low to High)" at bounding box center [679, 87] width 115 height 19
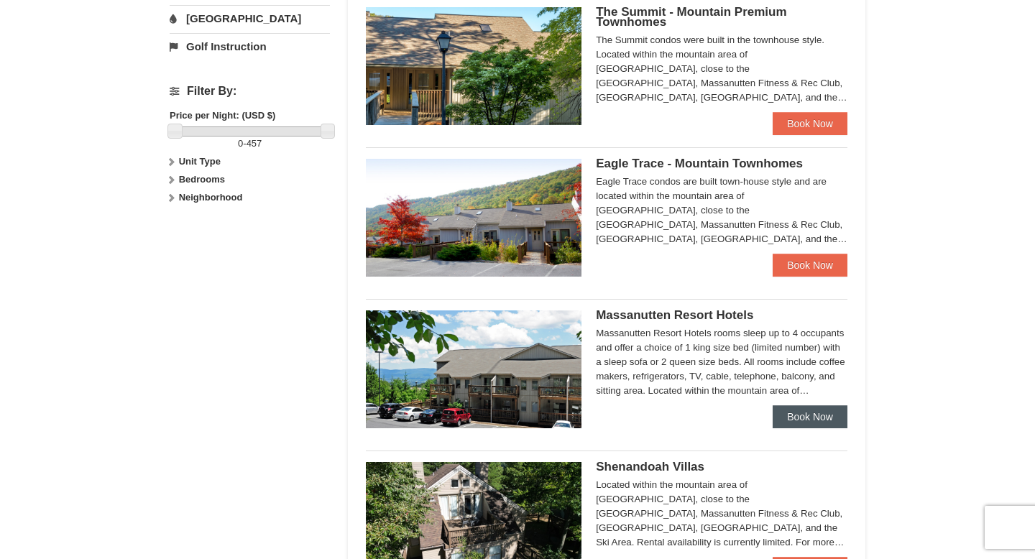
scroll to position [580, 0]
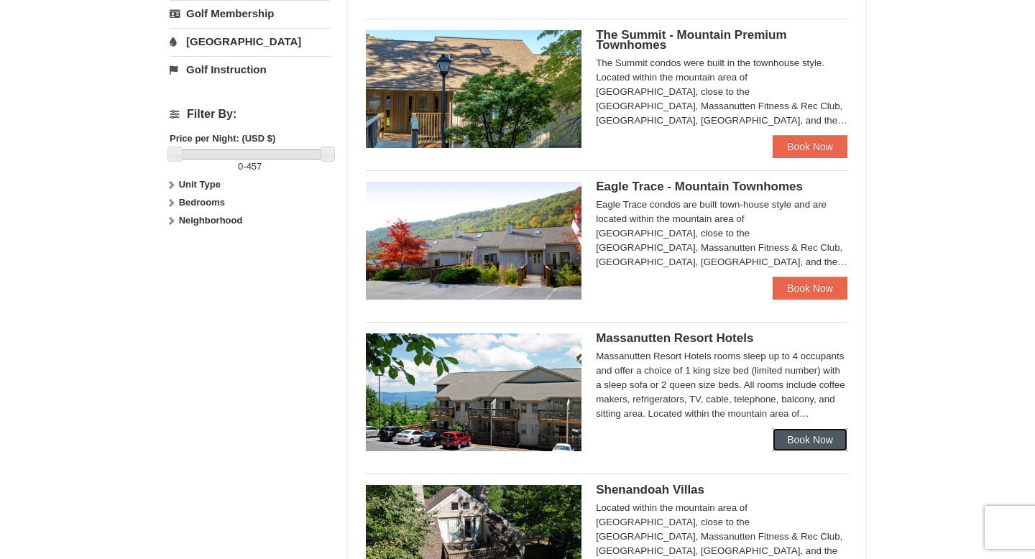
click at [811, 437] on link "Book Now" at bounding box center [810, 439] width 75 height 23
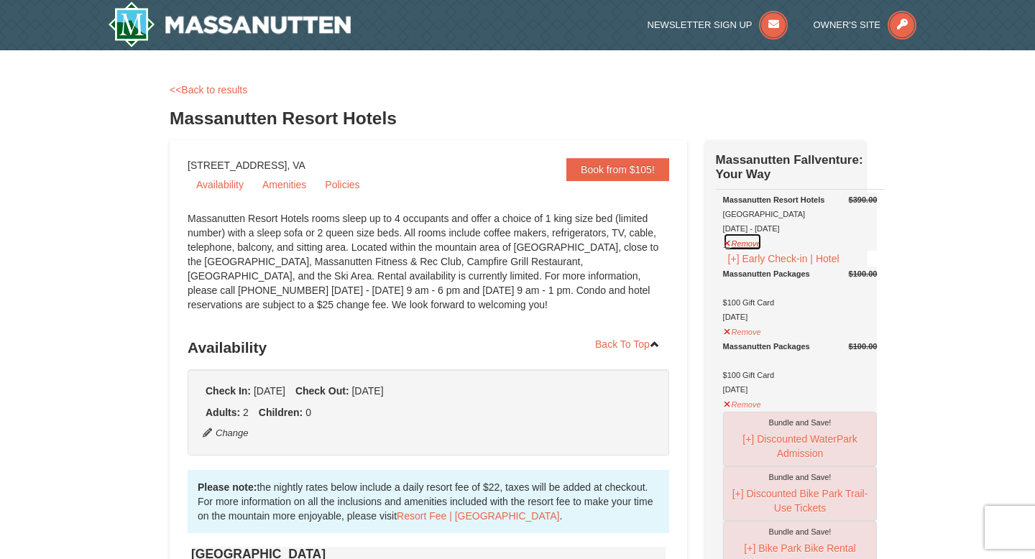
click at [753, 251] on button "Remove" at bounding box center [742, 242] width 39 height 18
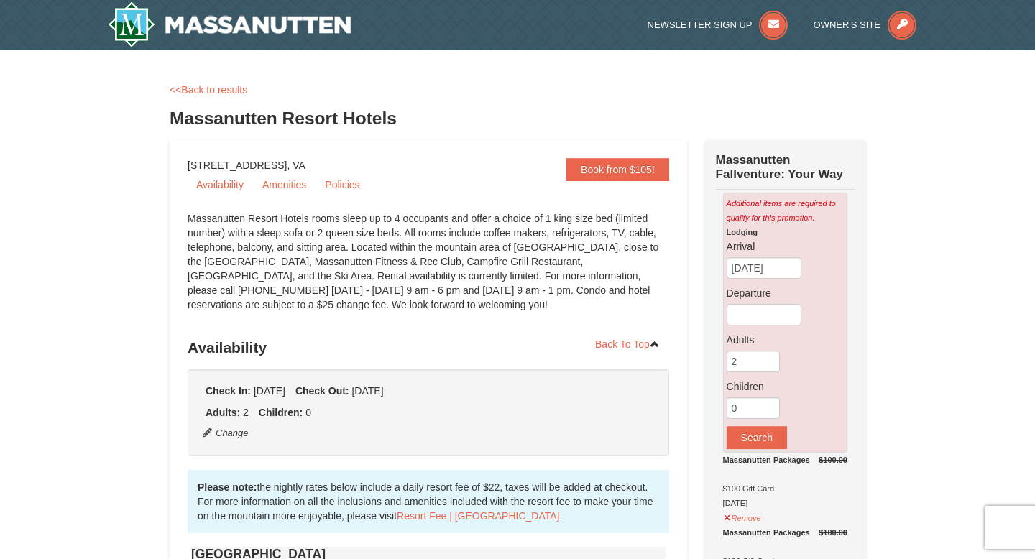
scroll to position [120, 0]
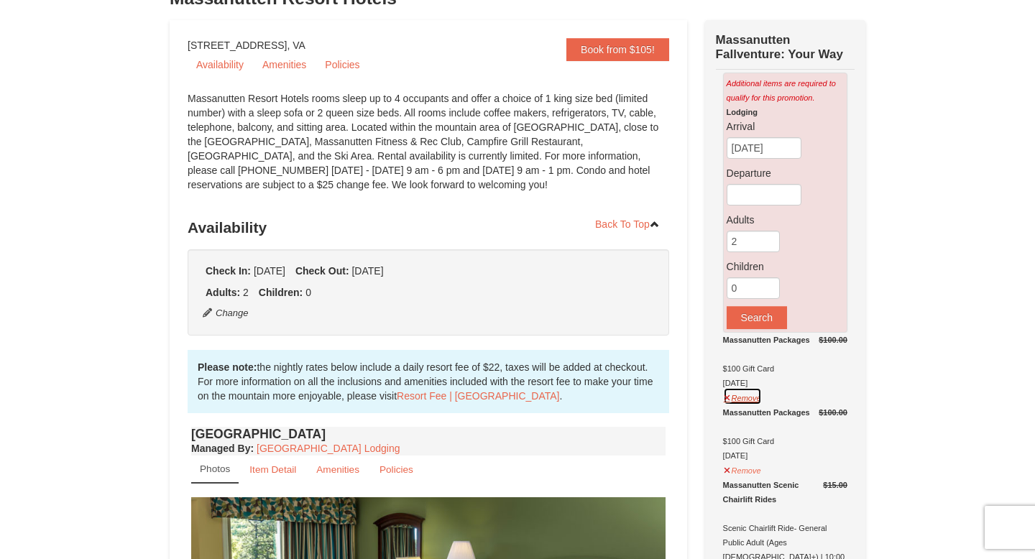
click at [747, 403] on button "Remove" at bounding box center [742, 396] width 39 height 18
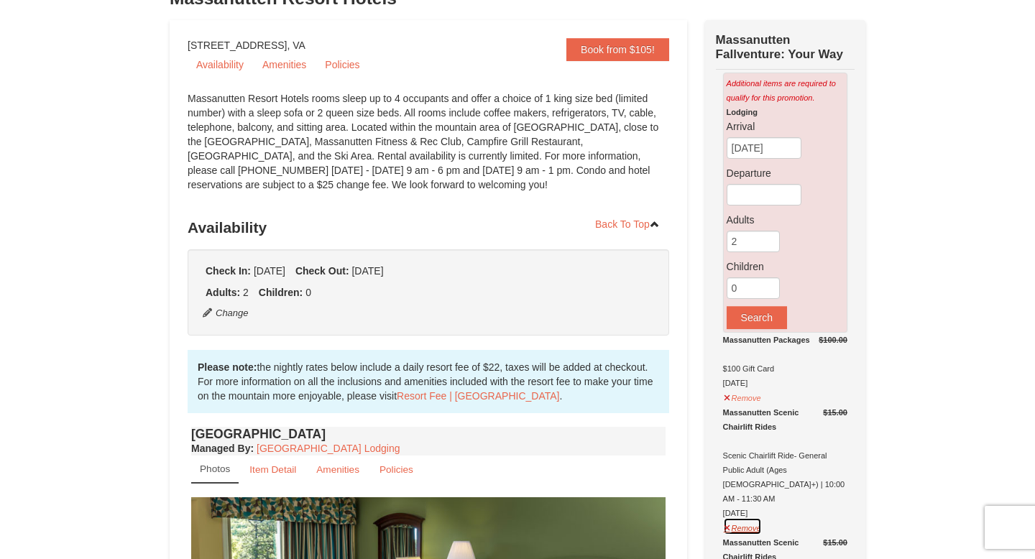
click at [745, 518] on button "Remove" at bounding box center [742, 527] width 39 height 18
click at [750, 396] on button "Remove" at bounding box center [742, 396] width 39 height 18
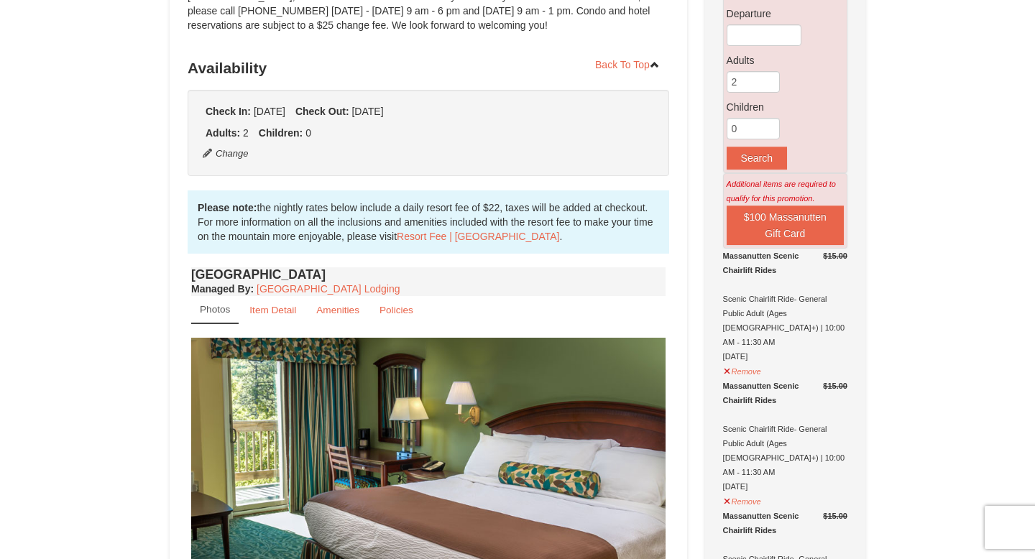
scroll to position [281, 0]
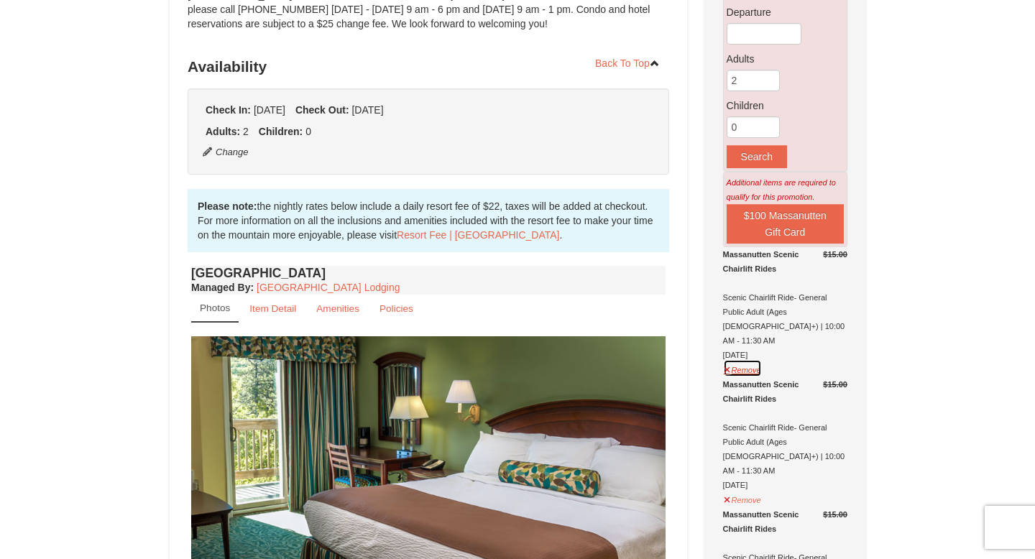
click at [748, 361] on button "Remove" at bounding box center [742, 368] width 39 height 18
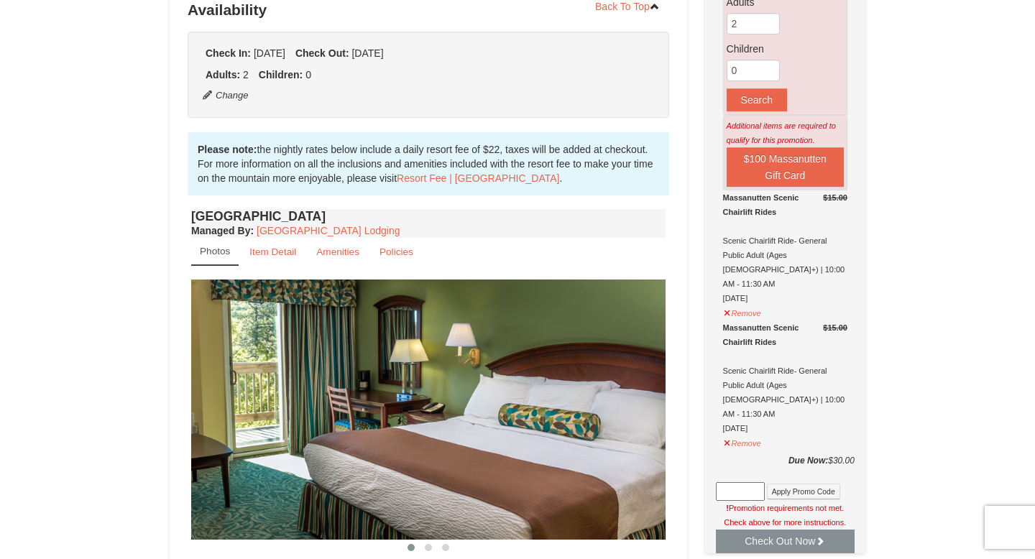
scroll to position [354, 0]
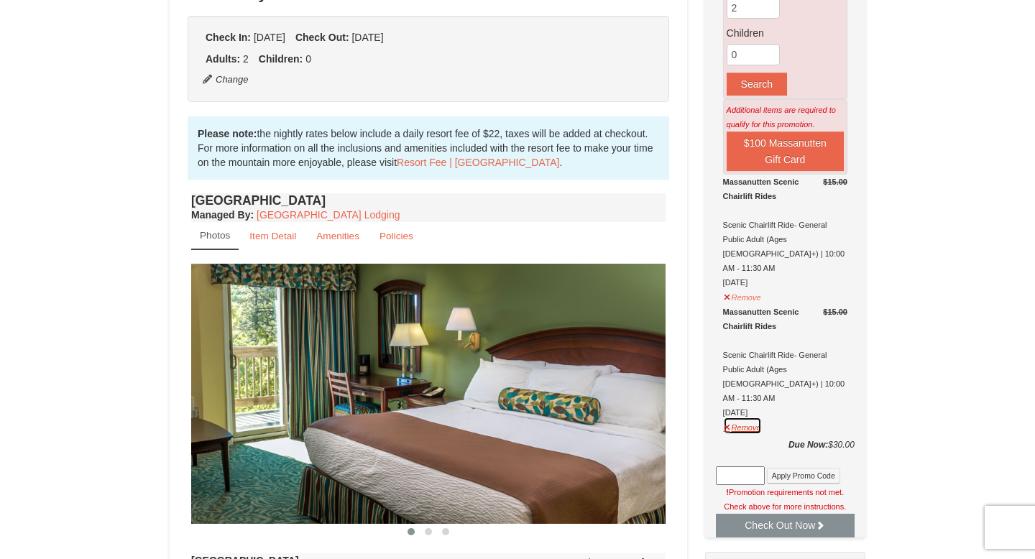
click at [748, 417] on button "Remove" at bounding box center [742, 426] width 39 height 18
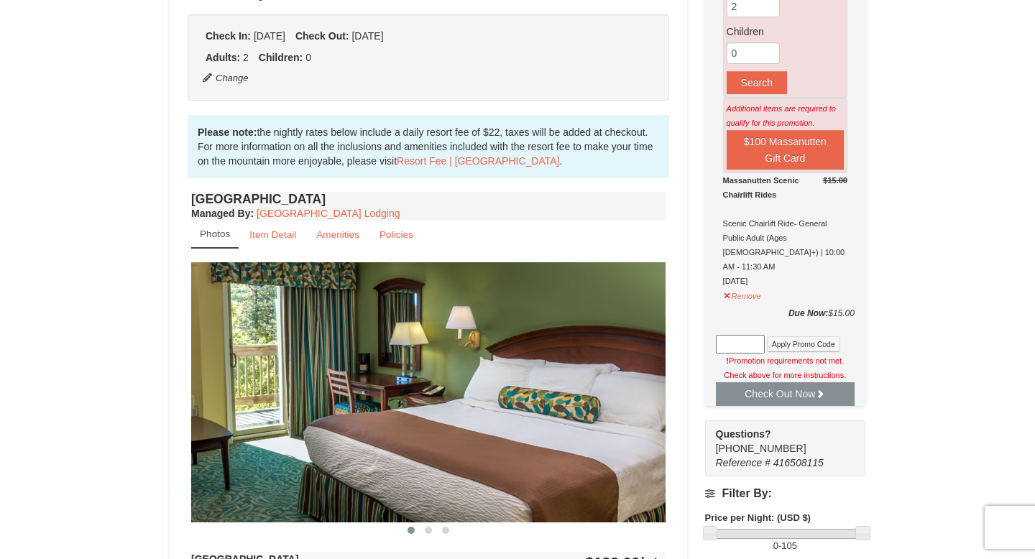
scroll to position [290, 0]
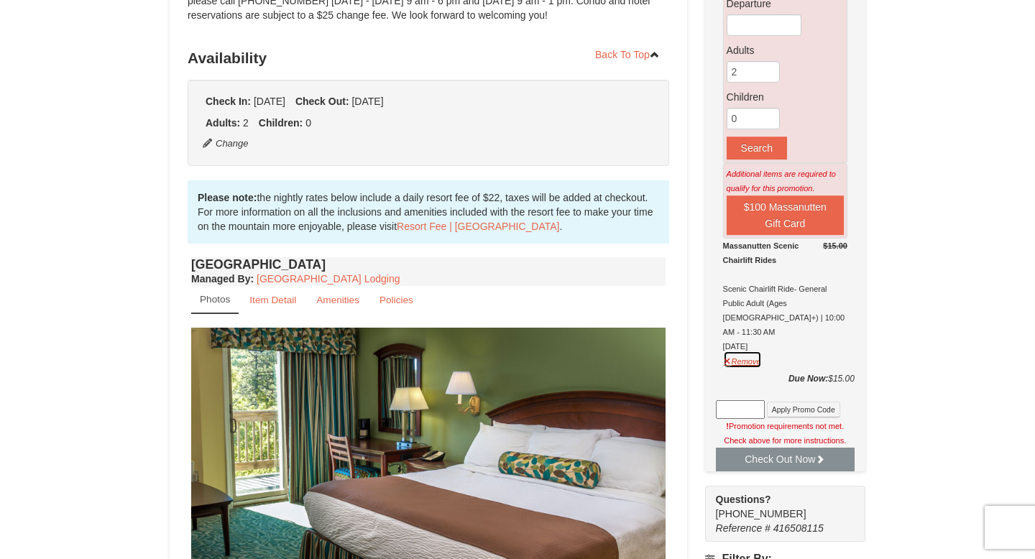
click at [745, 351] on button "Remove" at bounding box center [742, 360] width 39 height 18
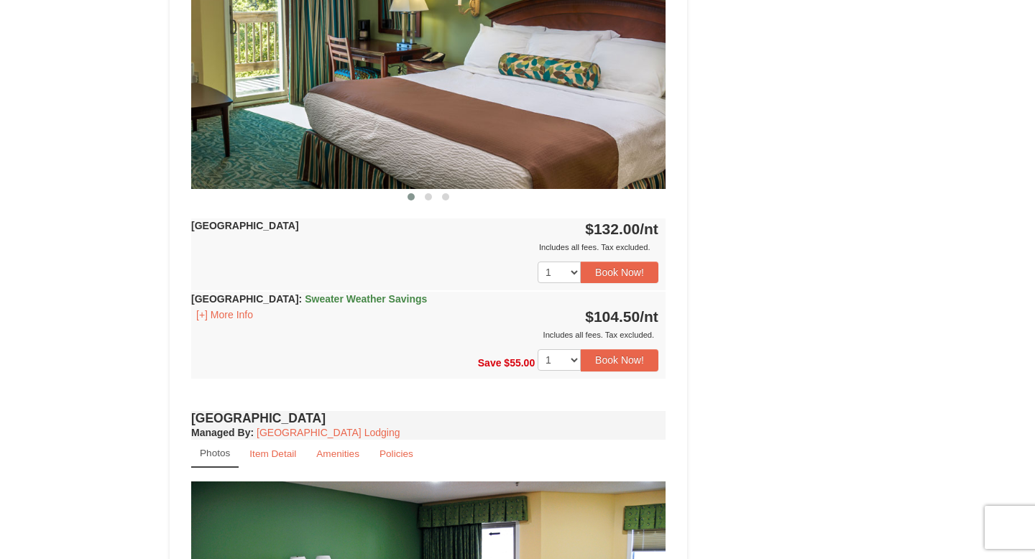
scroll to position [689, 0]
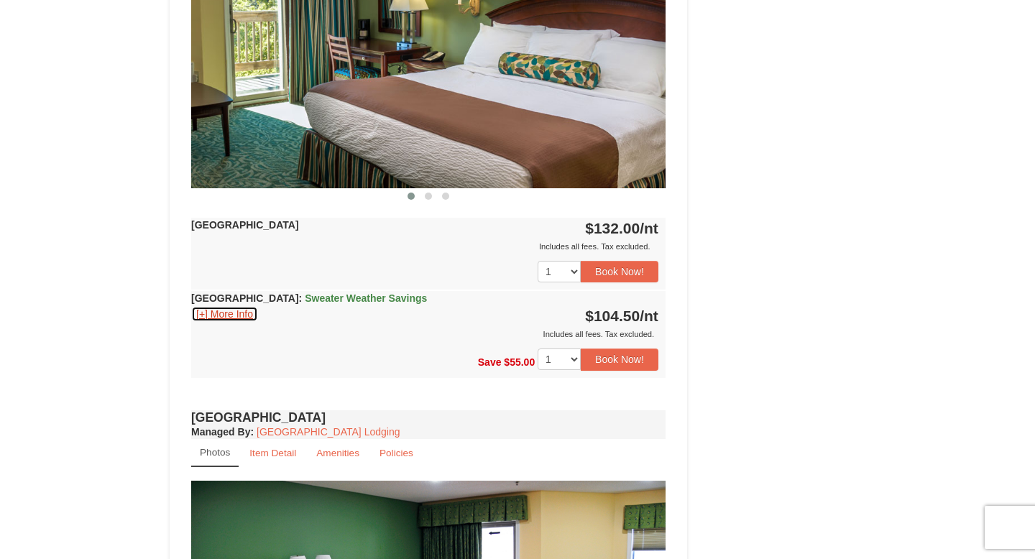
click at [244, 318] on button "[+] More Info" at bounding box center [224, 314] width 67 height 16
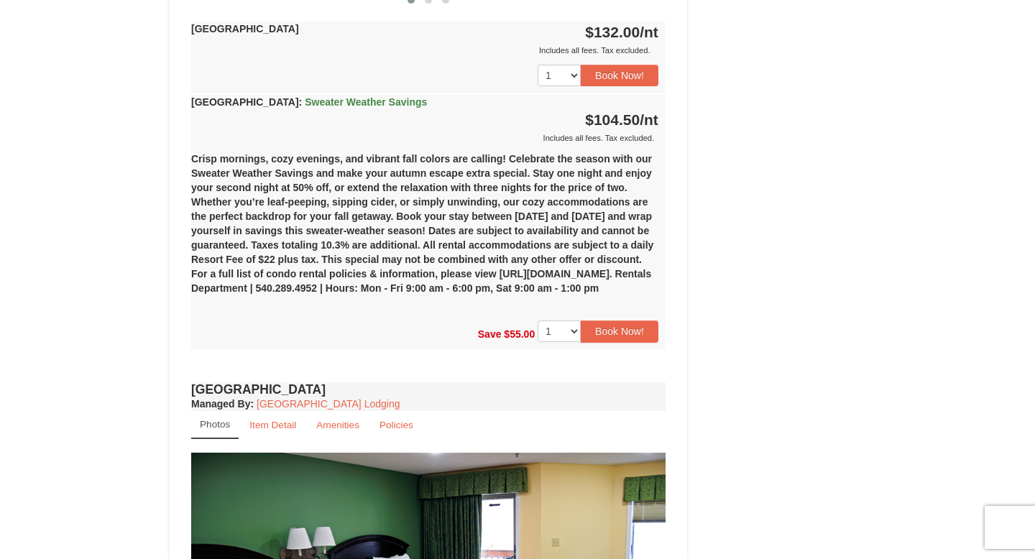
scroll to position [870, 0]
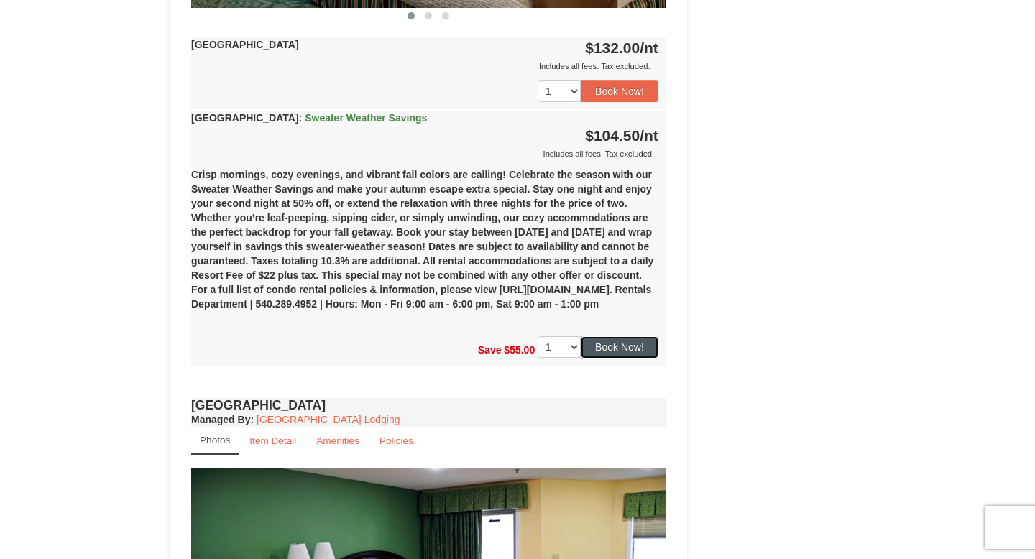
click at [628, 358] on button "Book Now!" at bounding box center [620, 347] width 78 height 22
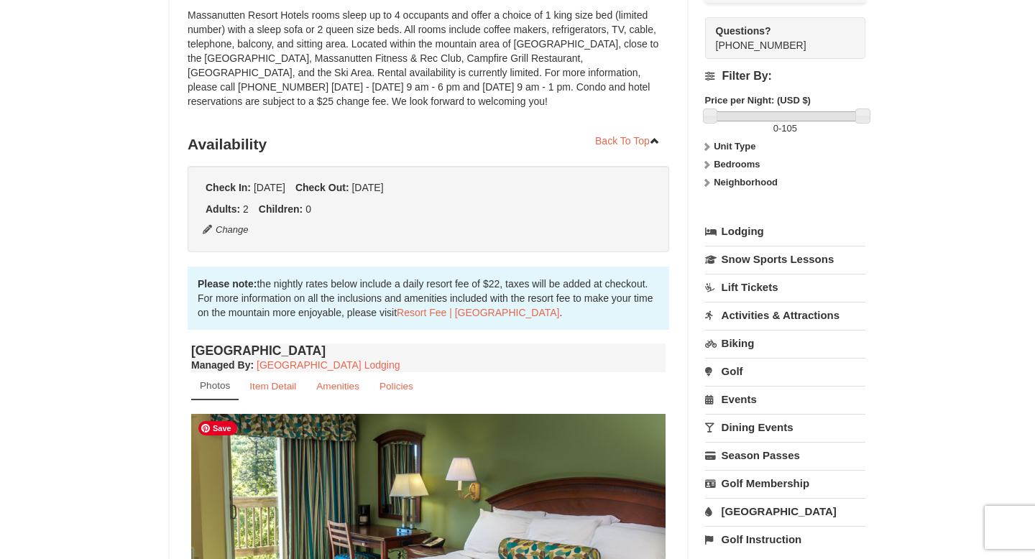
scroll to position [140, 0]
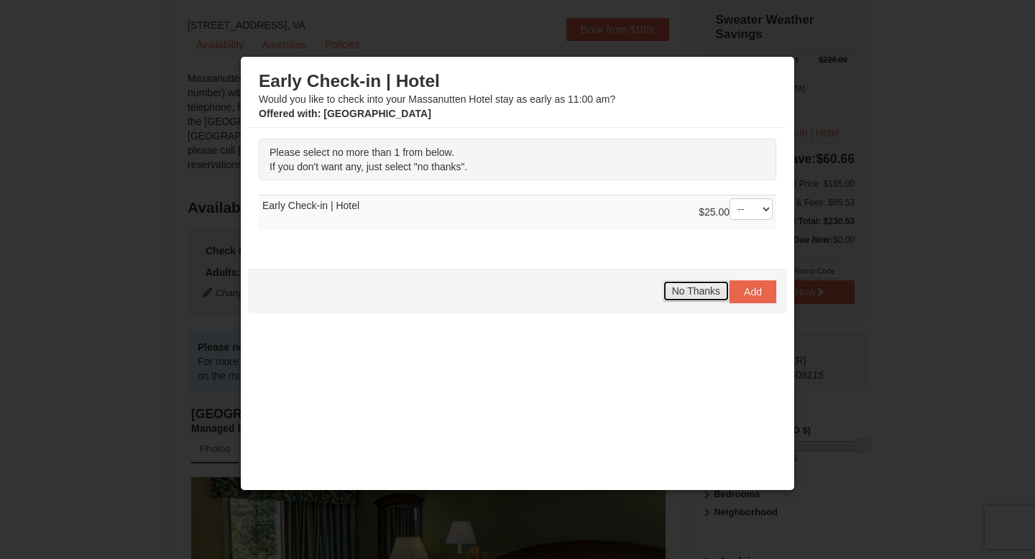
click at [691, 293] on span "No Thanks" at bounding box center [696, 291] width 48 height 12
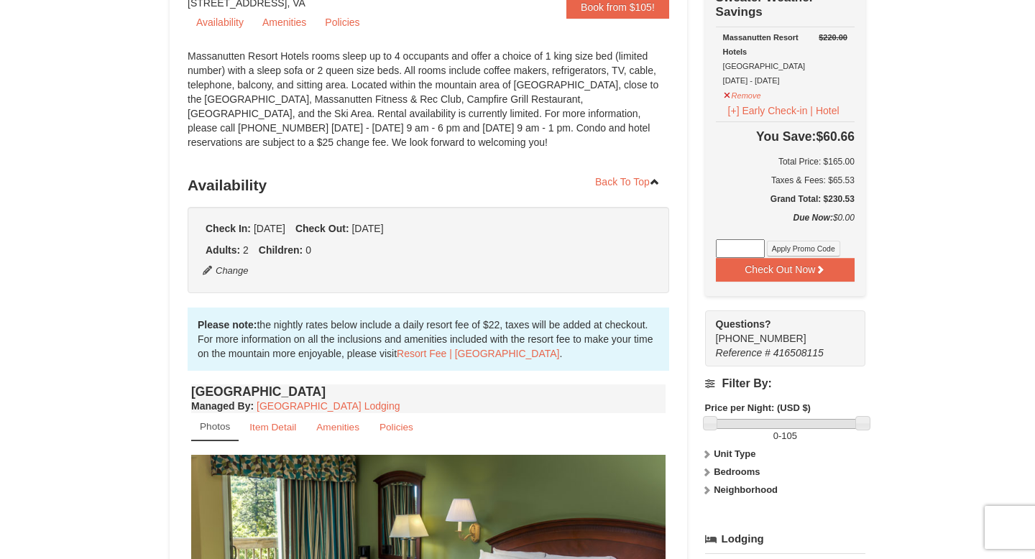
scroll to position [0, 0]
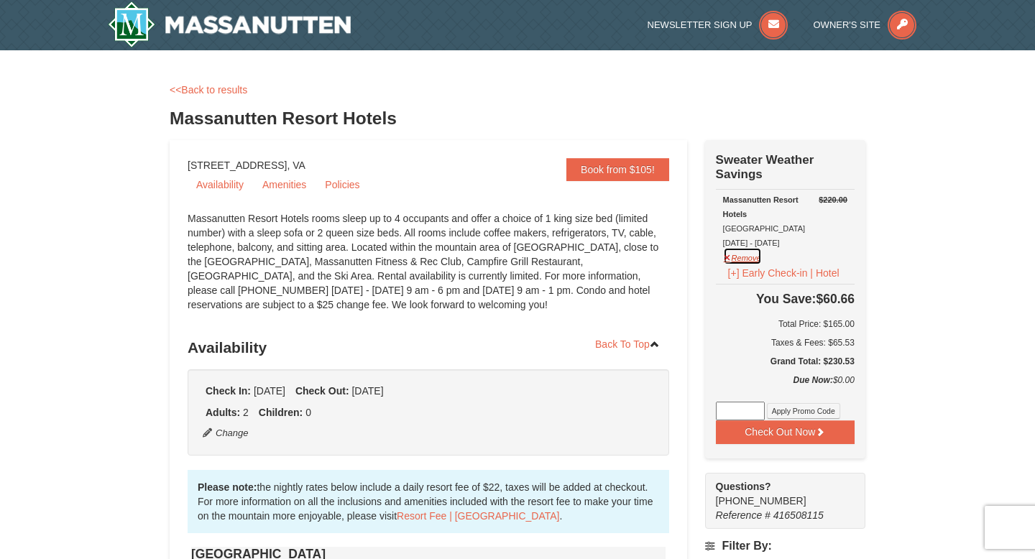
click at [745, 260] on button "Remove" at bounding box center [742, 256] width 39 height 18
click at [745, 255] on button "Remove" at bounding box center [742, 256] width 39 height 18
click at [738, 255] on button "Remove" at bounding box center [742, 256] width 39 height 18
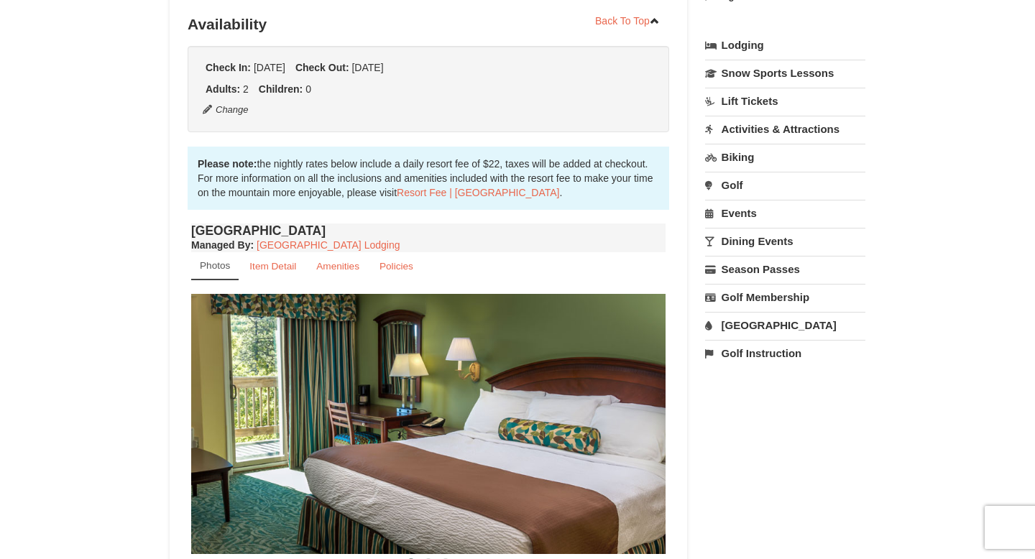
scroll to position [371, 0]
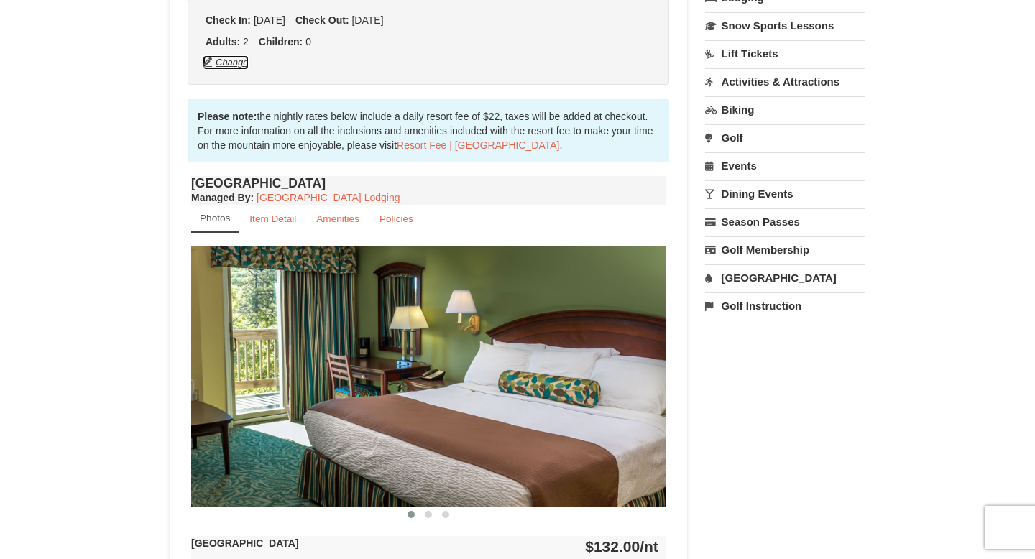
click at [217, 65] on button "Change" at bounding box center [225, 63] width 47 height 16
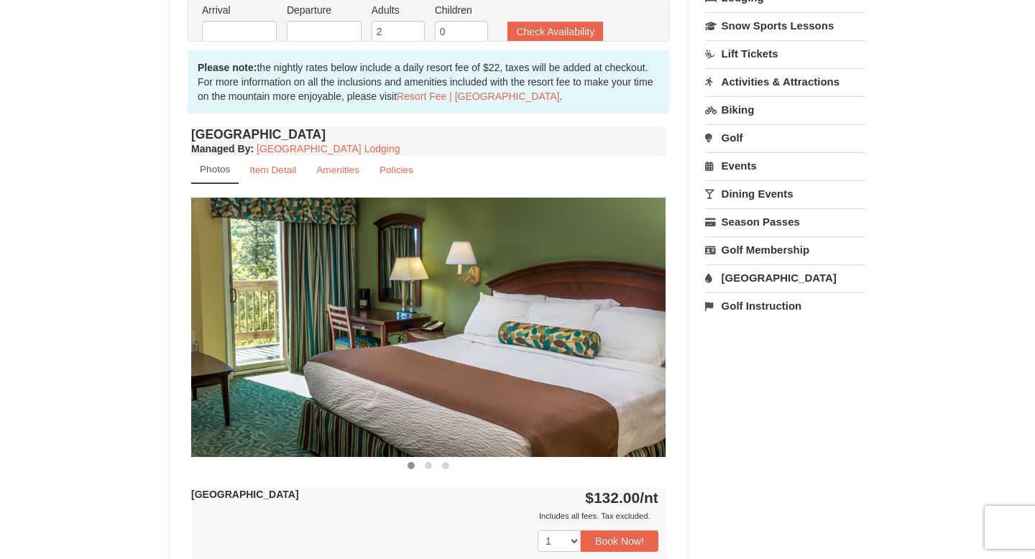
type input "[DATE]"
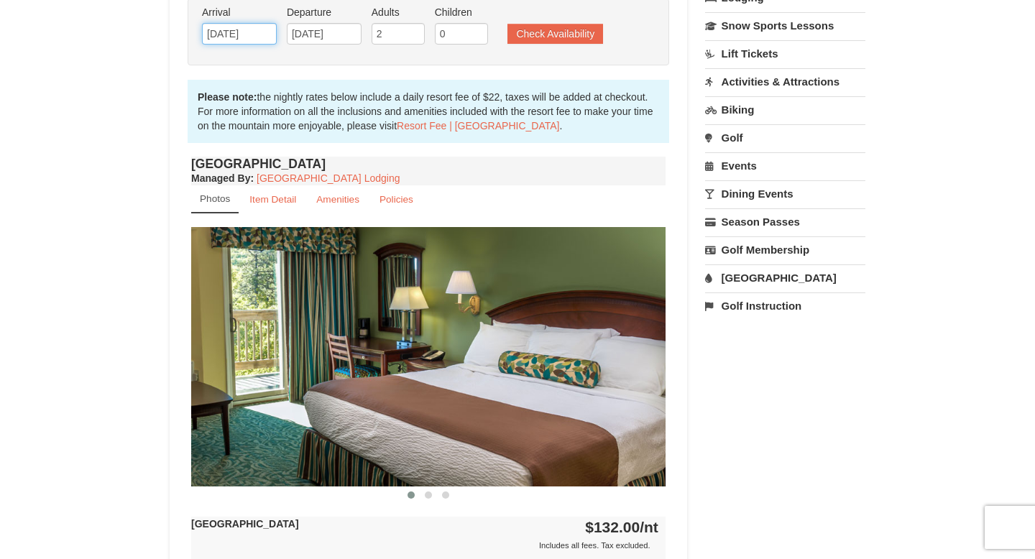
click at [235, 24] on input "[DATE]" at bounding box center [239, 34] width 75 height 22
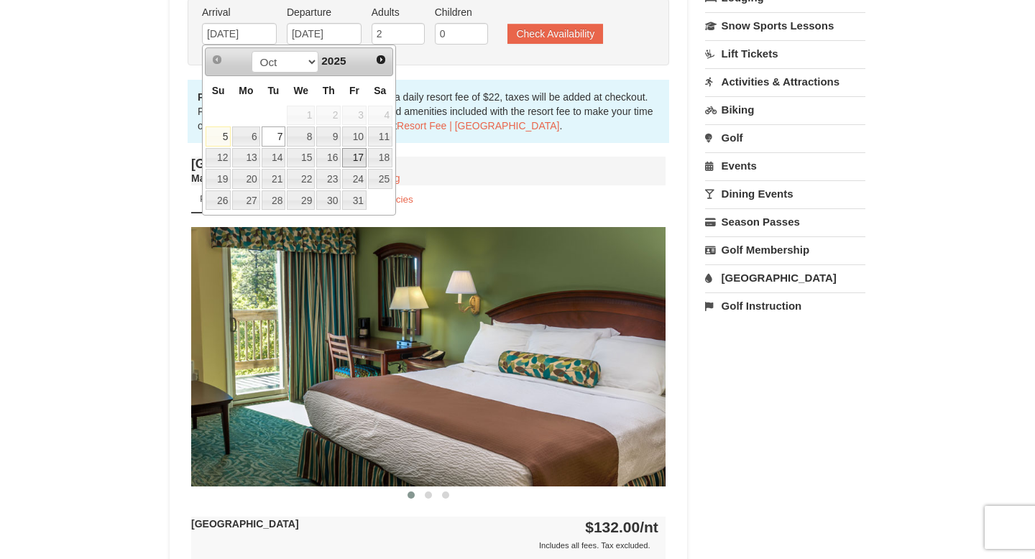
click at [357, 162] on link "17" at bounding box center [354, 158] width 24 height 20
type input "10/17/2025"
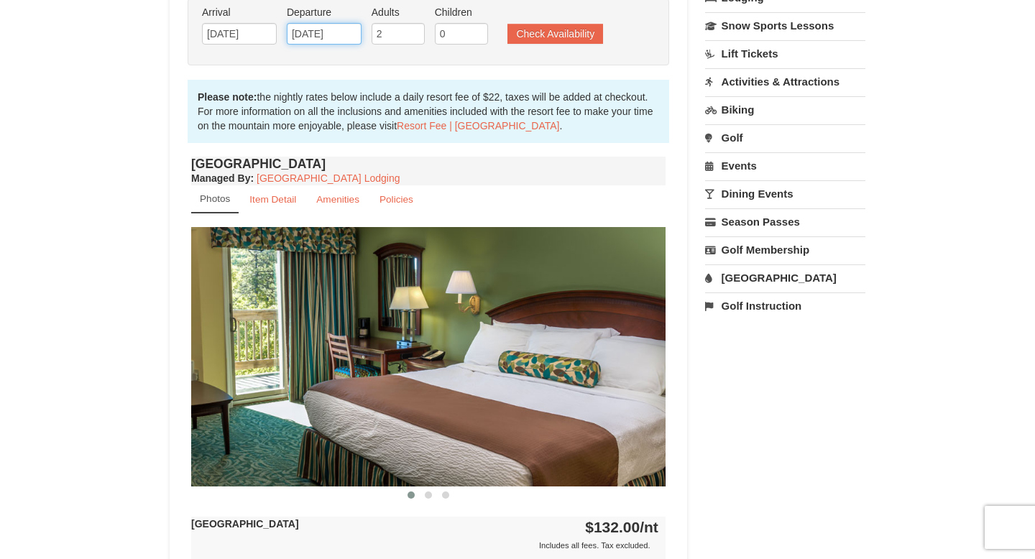
click at [352, 38] on input "10/09/2025" at bounding box center [324, 34] width 75 height 22
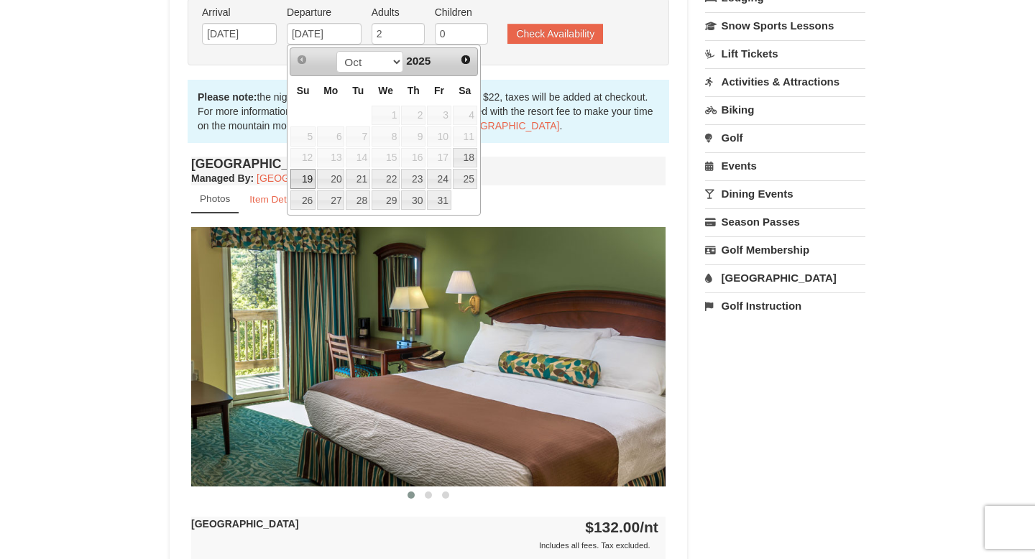
click at [302, 176] on link "19" at bounding box center [302, 179] width 25 height 20
type input "10/19/2025"
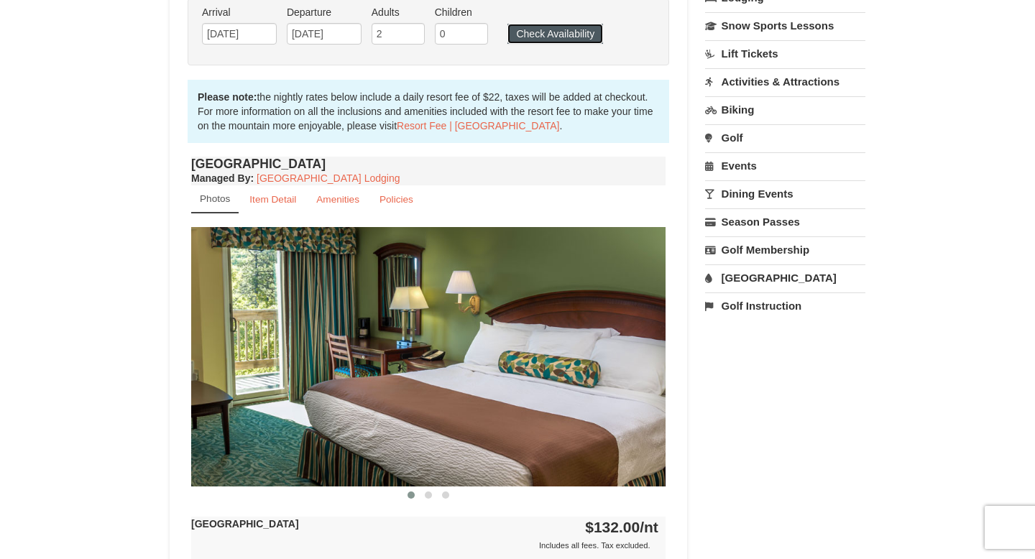
click at [571, 33] on button "Check Availability" at bounding box center [556, 34] width 96 height 20
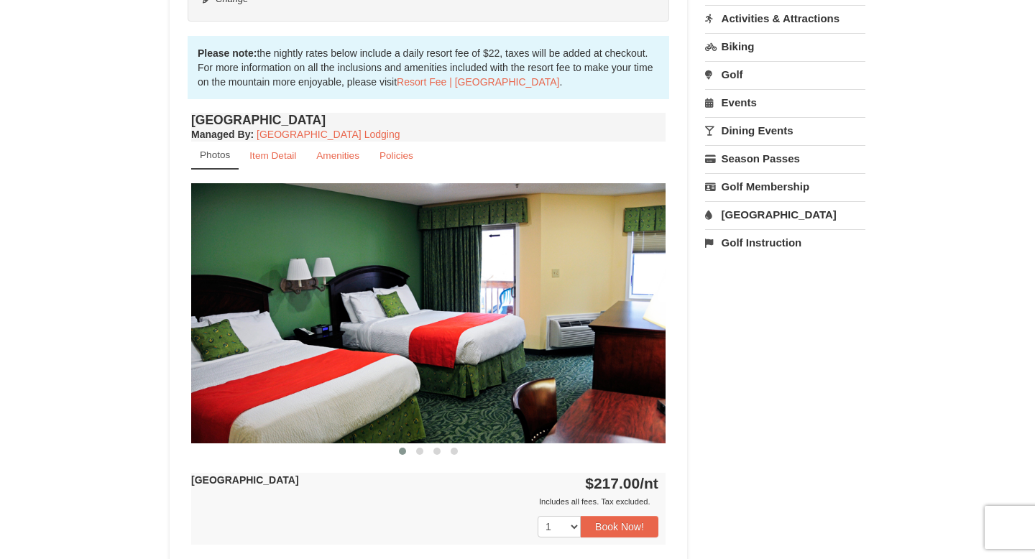
scroll to position [421, 0]
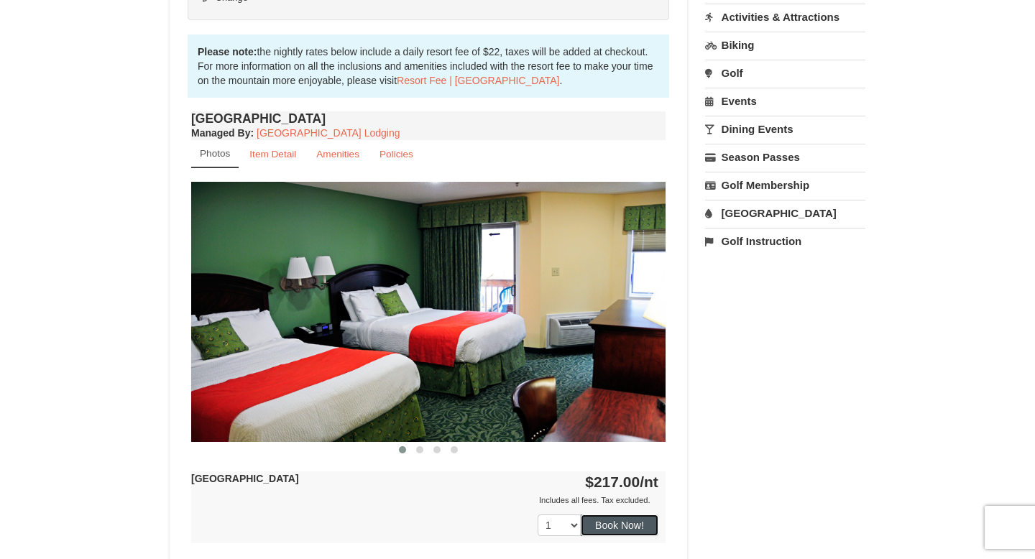
click at [612, 528] on button "Book Now!" at bounding box center [620, 526] width 78 height 22
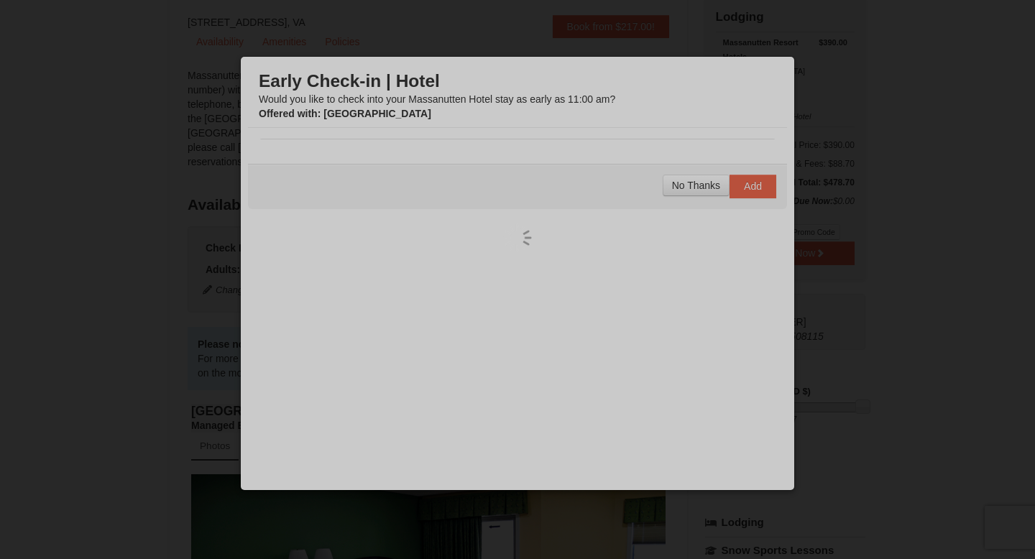
scroll to position [126, 0]
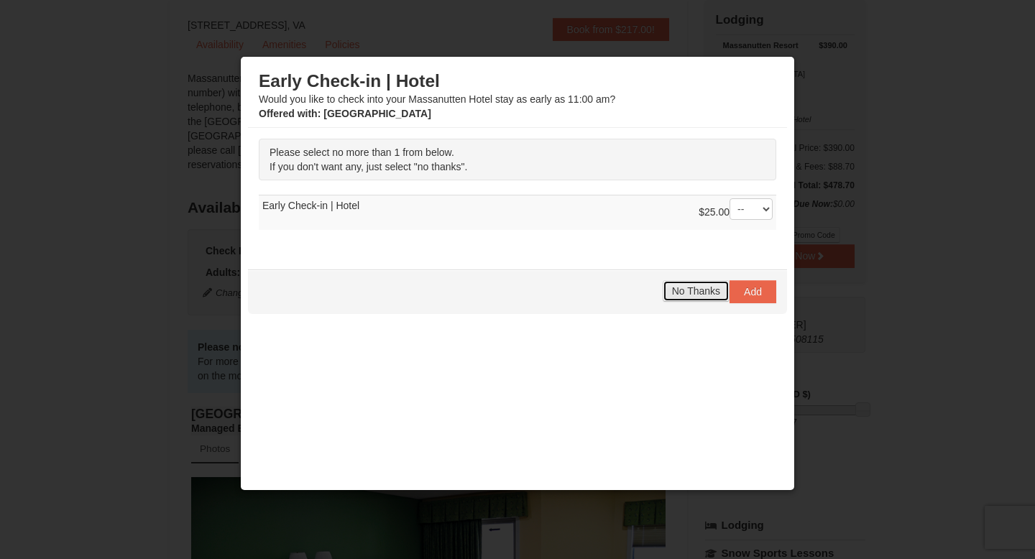
click at [699, 293] on span "No Thanks" at bounding box center [696, 291] width 48 height 12
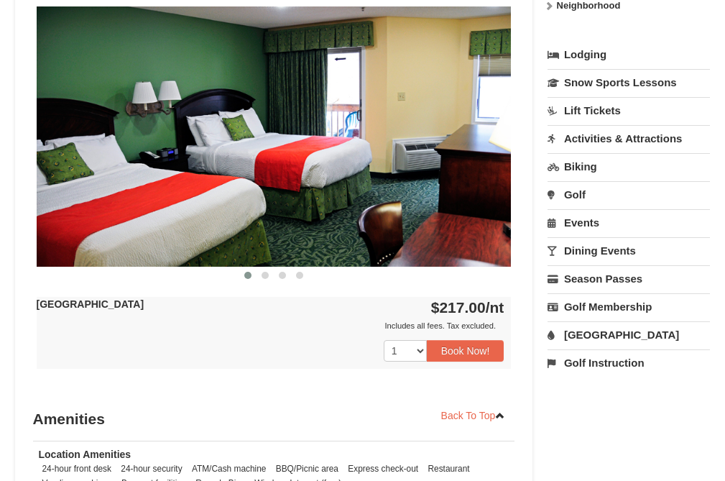
scroll to position [596, 0]
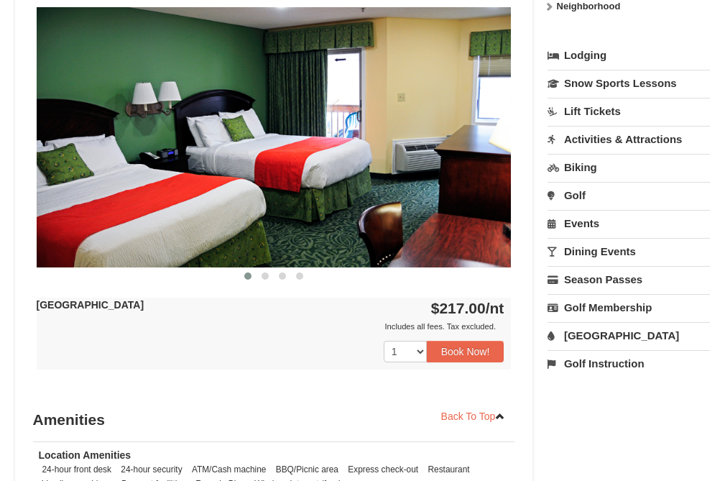
click at [584, 114] on link "Lift Tickets" at bounding box center [629, 111] width 163 height 27
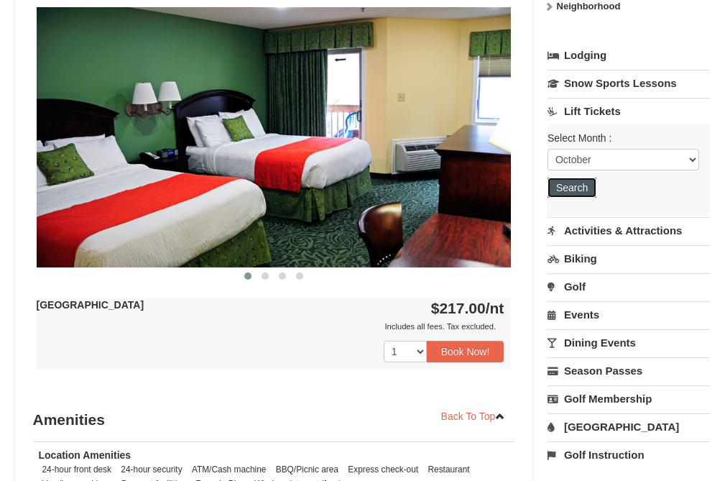
click at [571, 185] on button "Search" at bounding box center [572, 188] width 49 height 20
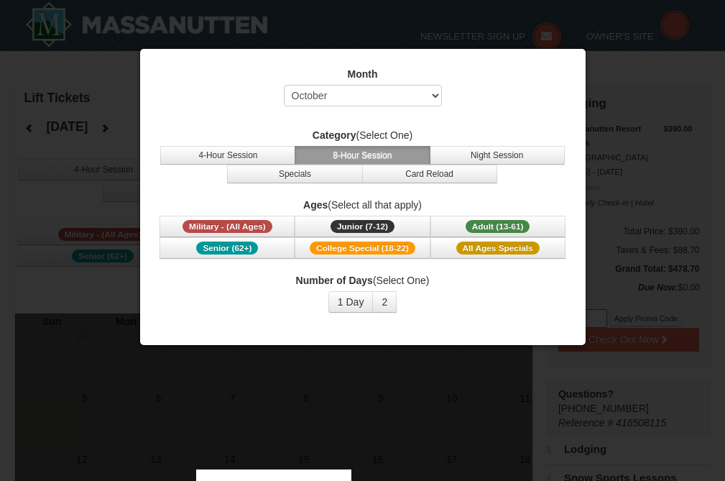
select select "10"
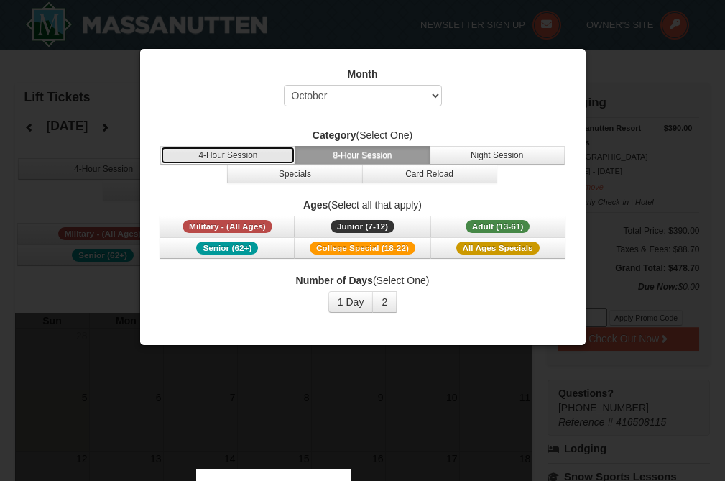
click at [262, 158] on button "4-Hour Session" at bounding box center [227, 155] width 135 height 19
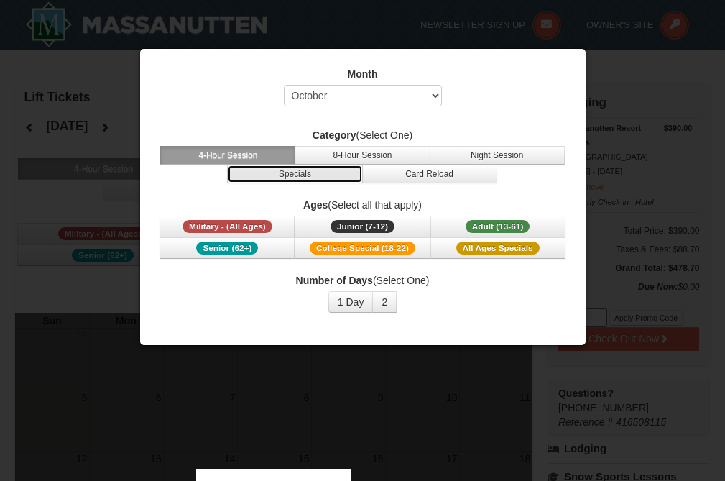
click at [280, 173] on button "Specials" at bounding box center [294, 174] width 135 height 19
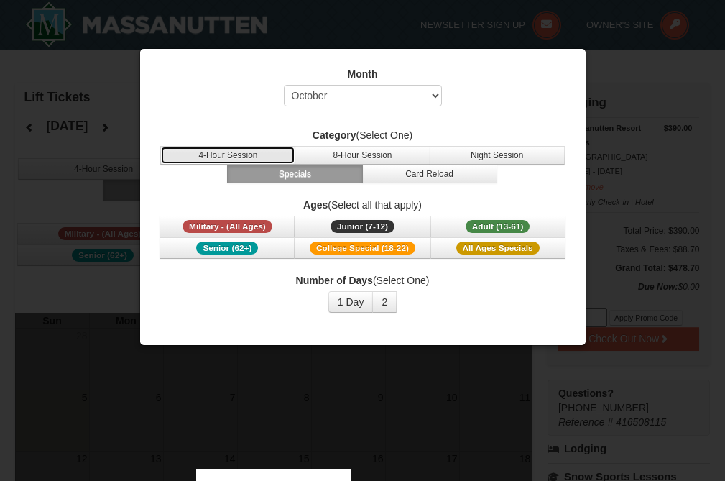
click at [260, 157] on button "4-Hour Session" at bounding box center [227, 155] width 135 height 19
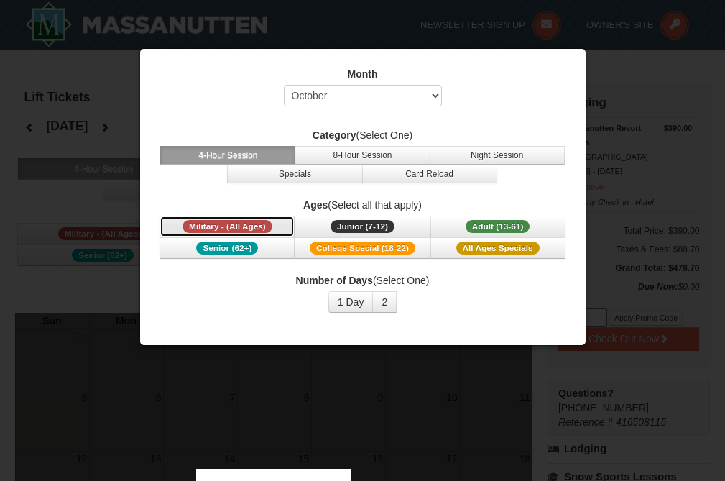
click at [252, 227] on span "Military - (All Ages)" at bounding box center [228, 226] width 90 height 13
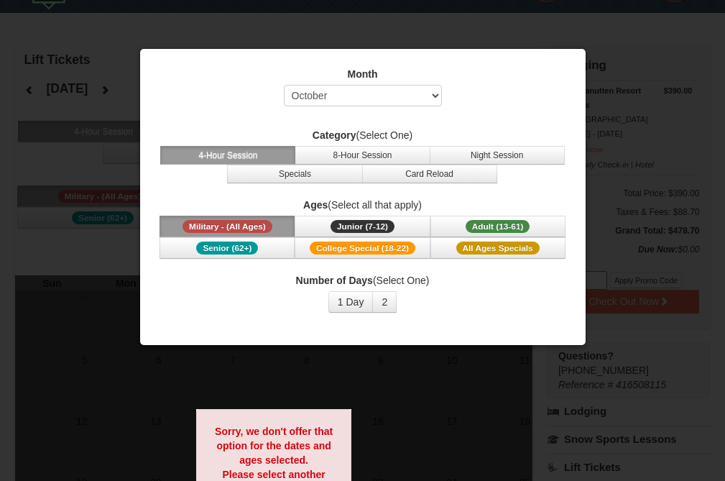
scroll to position [44, 0]
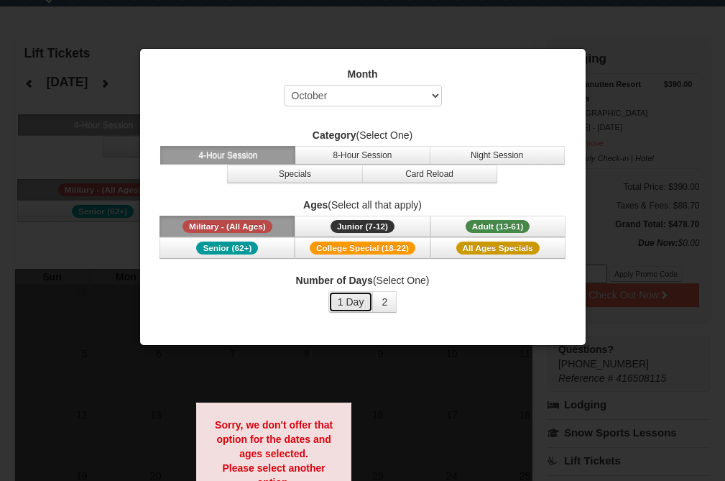
click at [354, 311] on button "1 Day" at bounding box center [351, 302] width 45 height 22
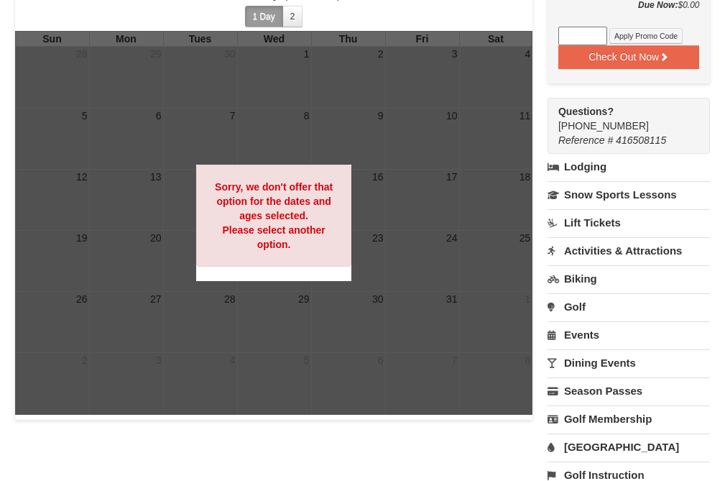
scroll to position [279, 0]
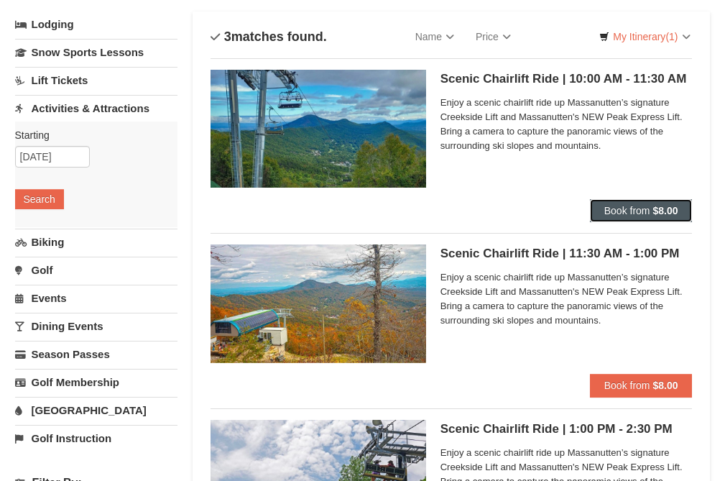
click at [619, 211] on span "Book from" at bounding box center [628, 211] width 46 height 12
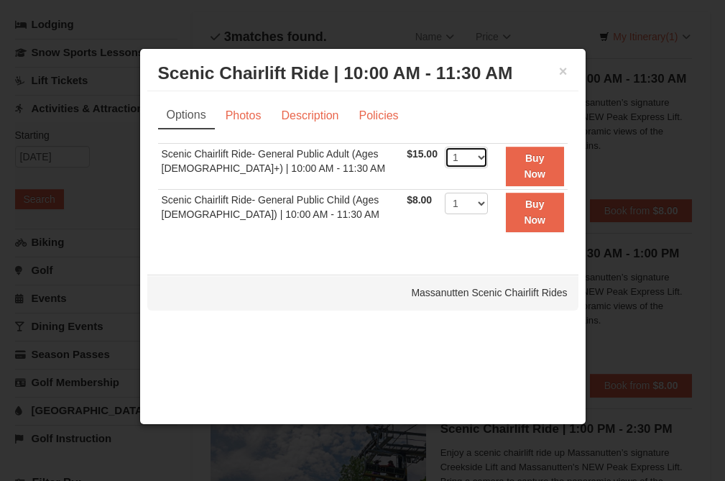
click at [467, 160] on select "1 2 3 4 5 6 7 8 9 10 11 12 13 14 15 16 17 18 19 20 21 22" at bounding box center [466, 158] width 43 height 22
select select "2"
click at [445, 147] on select "1 2 3 4 5 6 7 8 9 10 11 12 13 14 15 16 17 18 19 20 21 22" at bounding box center [466, 158] width 43 height 22
click at [531, 176] on strong "Buy Now" at bounding box center [535, 165] width 22 height 27
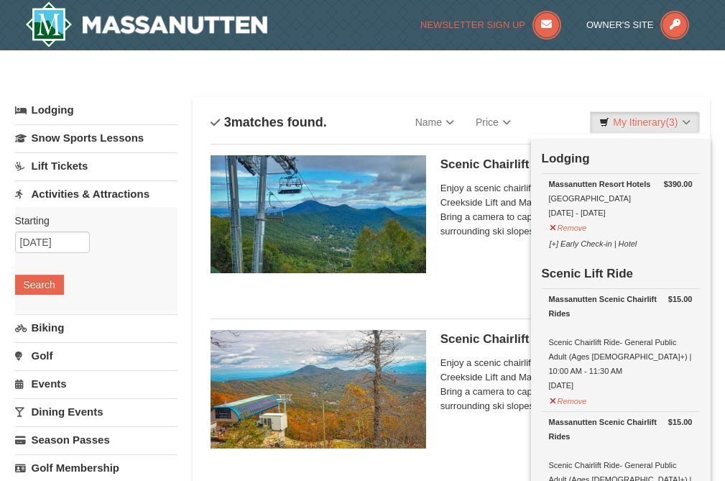
scroll to position [4, 0]
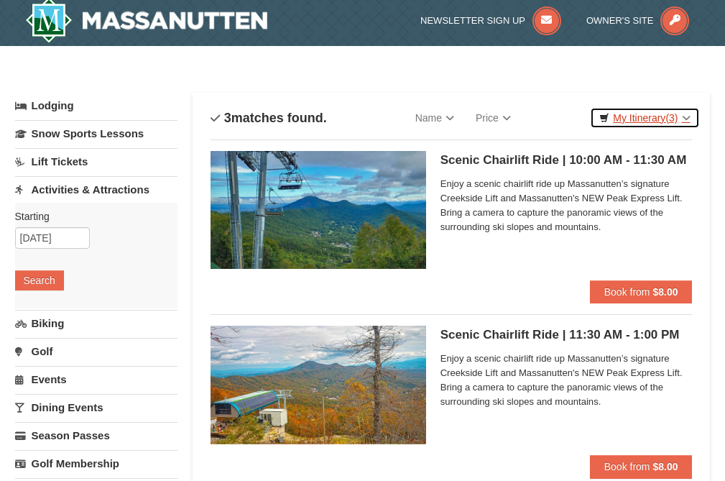
click at [658, 116] on link "My Itinerary (3)" at bounding box center [644, 118] width 109 height 22
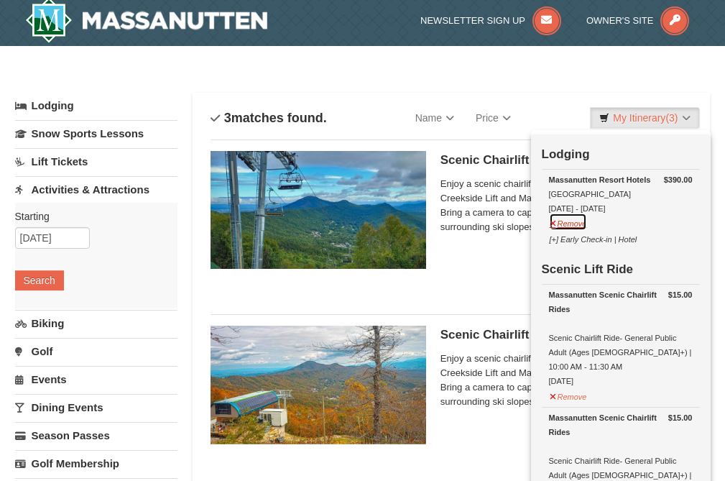
click at [585, 226] on button "Remove" at bounding box center [568, 222] width 39 height 18
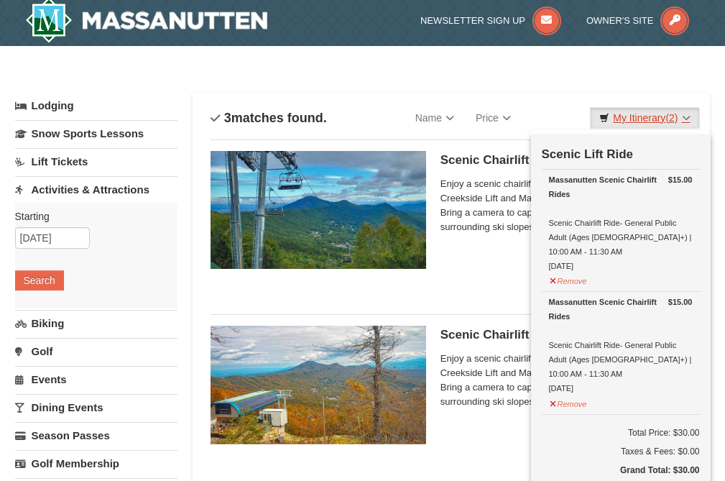
click at [653, 111] on link "My Itinerary (2)" at bounding box center [644, 118] width 109 height 22
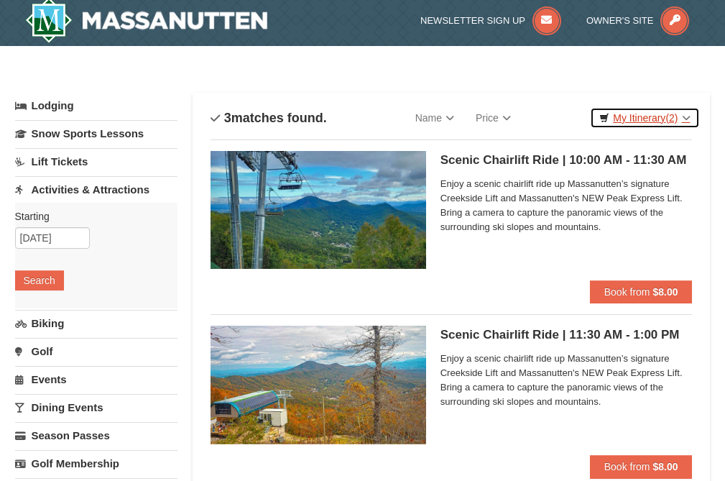
click at [653, 111] on link "My Itinerary (2)" at bounding box center [644, 118] width 109 height 22
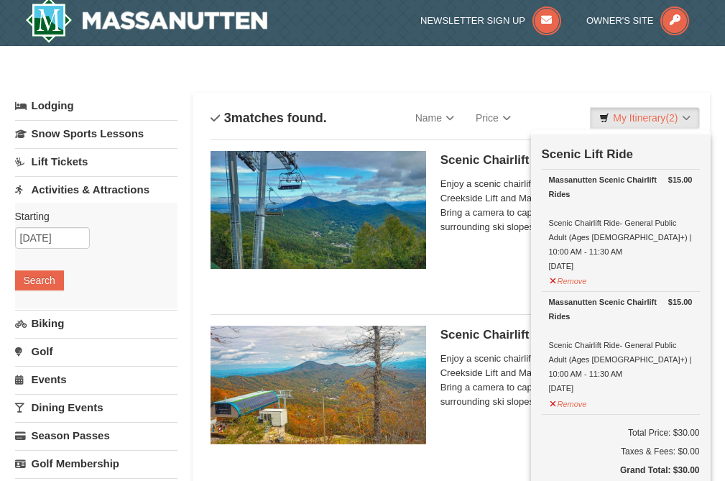
click at [61, 94] on link "Lodging" at bounding box center [96, 106] width 163 height 26
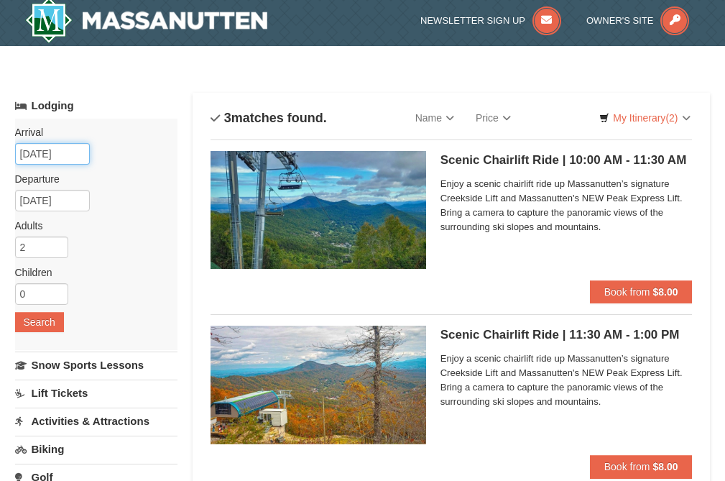
click at [54, 147] on input "[DATE]" at bounding box center [52, 154] width 75 height 22
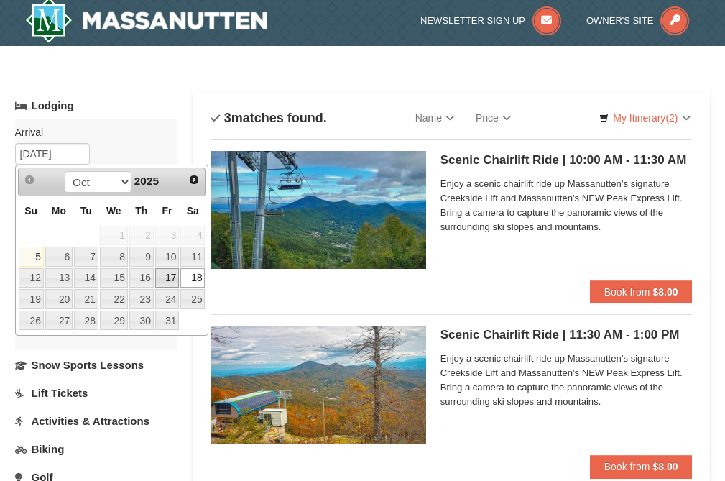
click at [176, 272] on link "17" at bounding box center [167, 278] width 24 height 20
type input "[DATE]"
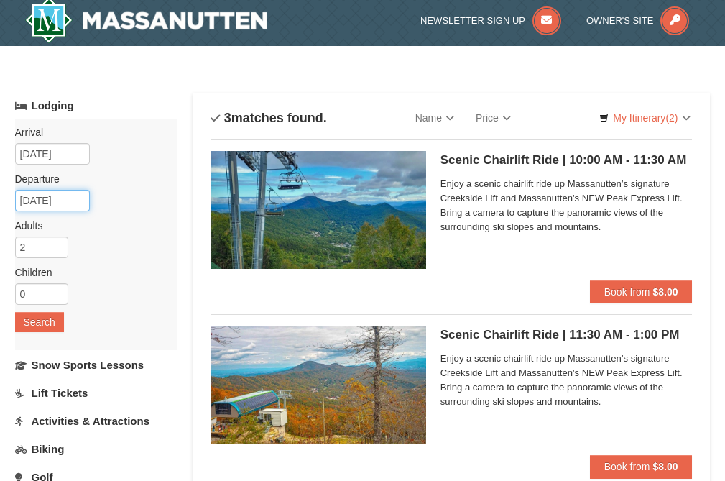
click at [53, 196] on input "10/20/2025" at bounding box center [52, 201] width 75 height 22
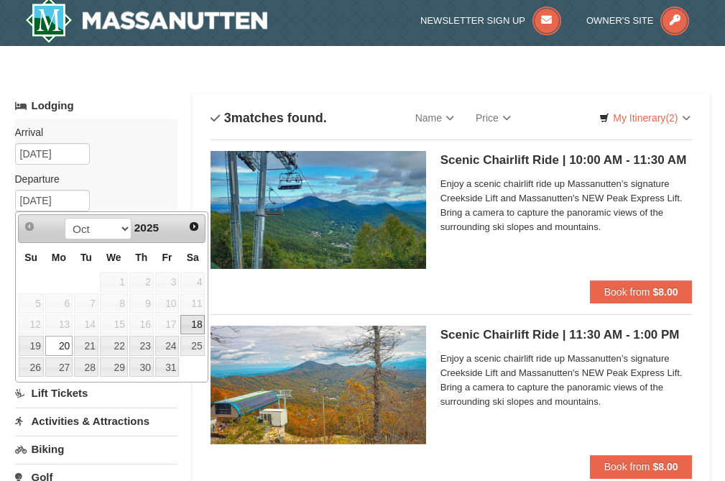
click at [197, 323] on link "18" at bounding box center [192, 325] width 24 height 20
type input "[DATE]"
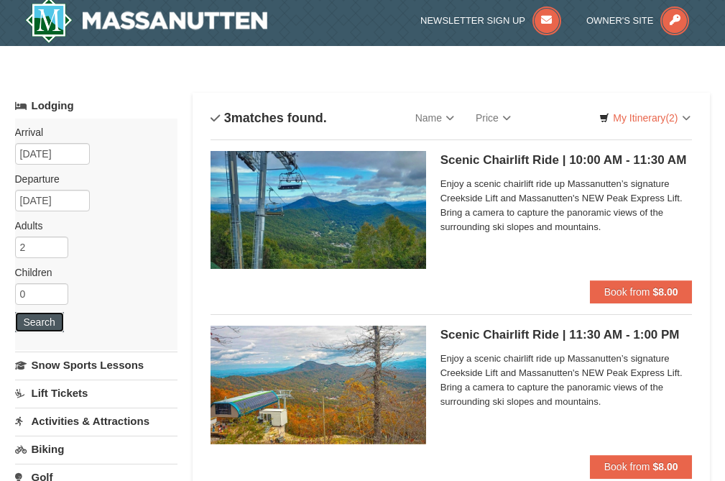
click at [41, 320] on button "Search" at bounding box center [39, 322] width 49 height 20
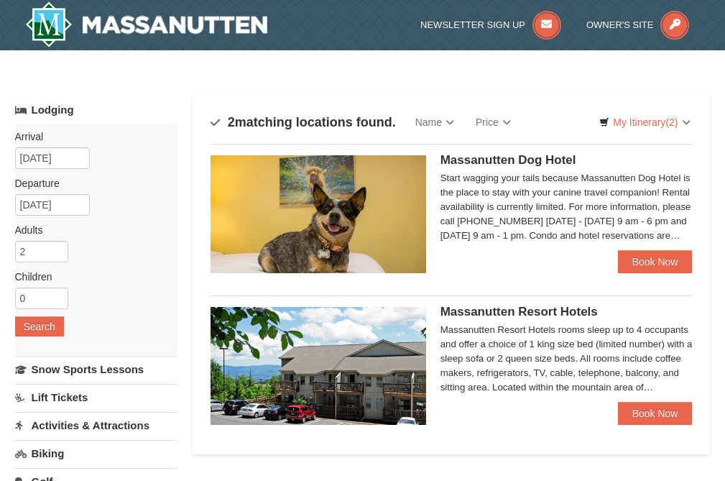
scroll to position [133, 0]
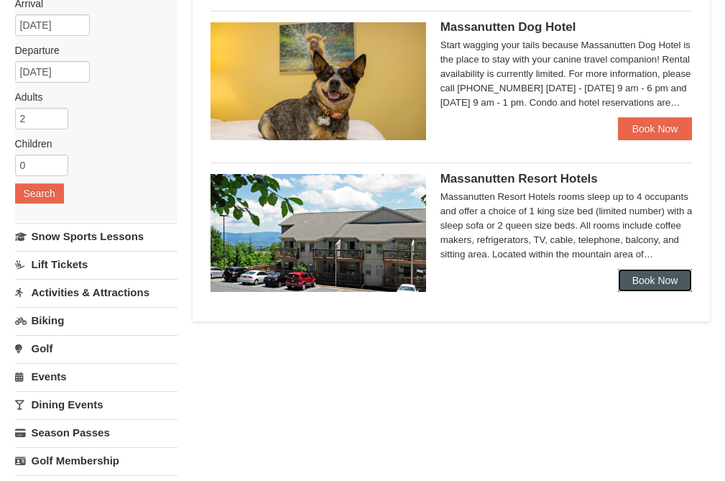
click at [676, 280] on link "Book Now" at bounding box center [655, 280] width 75 height 23
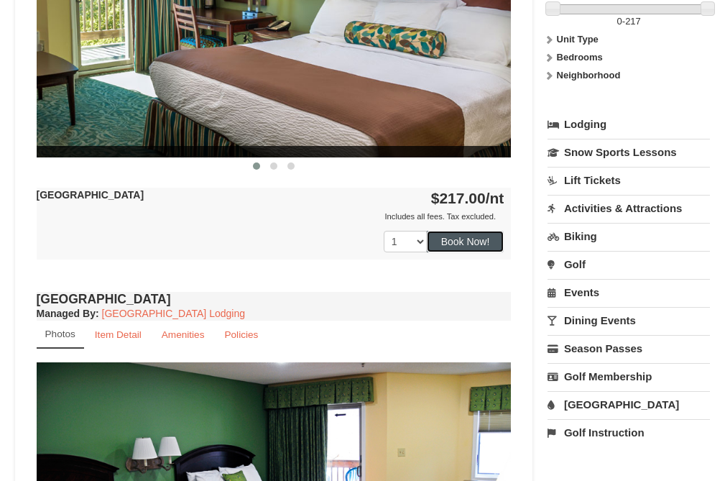
click at [479, 249] on button "Book Now!" at bounding box center [466, 242] width 78 height 22
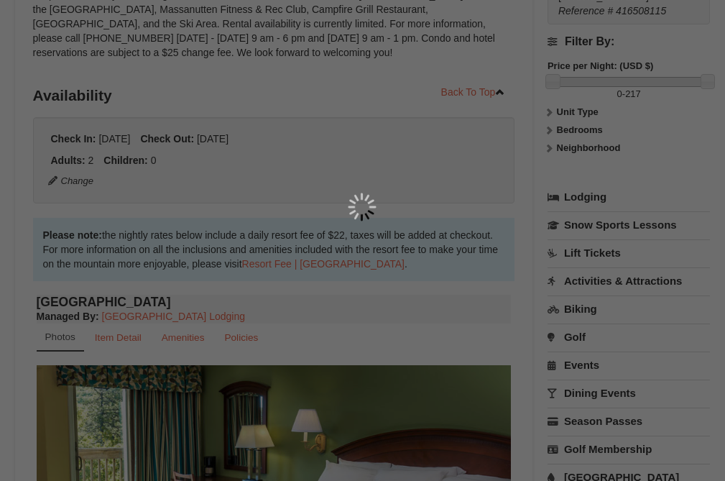
scroll to position [140, 0]
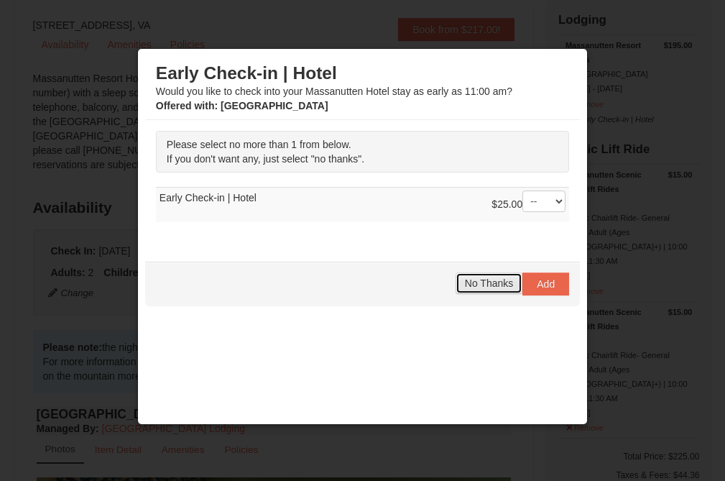
click at [485, 274] on button "No Thanks" at bounding box center [489, 283] width 67 height 22
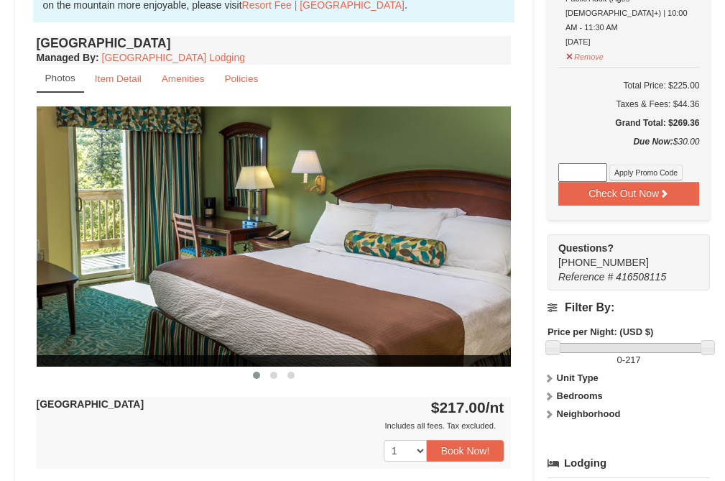
scroll to position [495, 0]
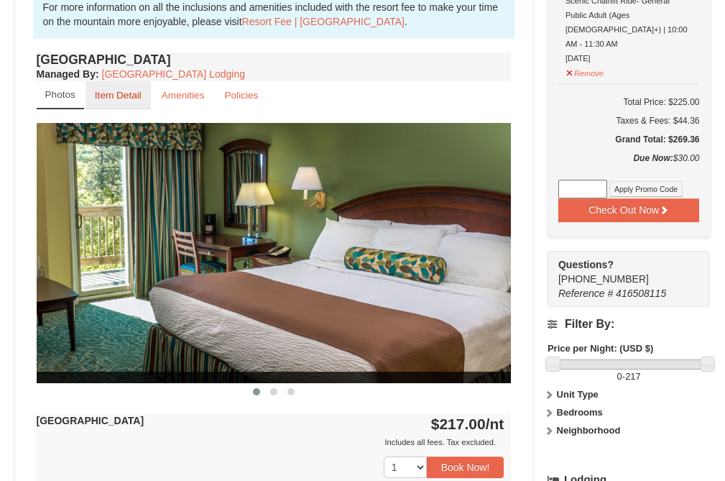
click at [123, 95] on small "Item Detail" at bounding box center [118, 95] width 47 height 11
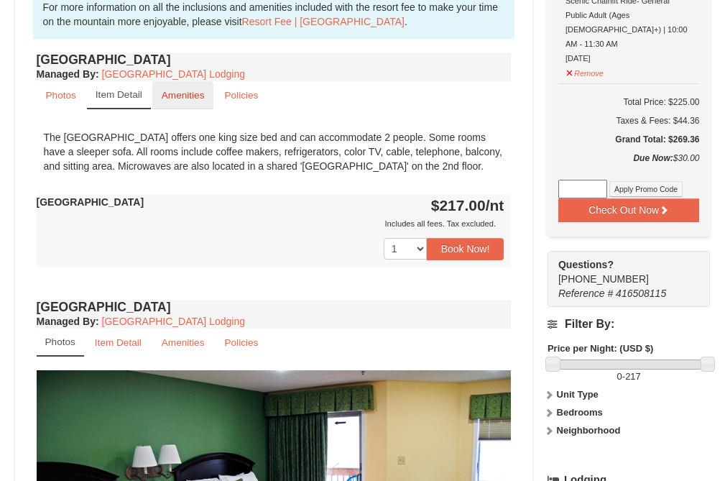
click at [173, 87] on link "Amenities" at bounding box center [183, 95] width 62 height 28
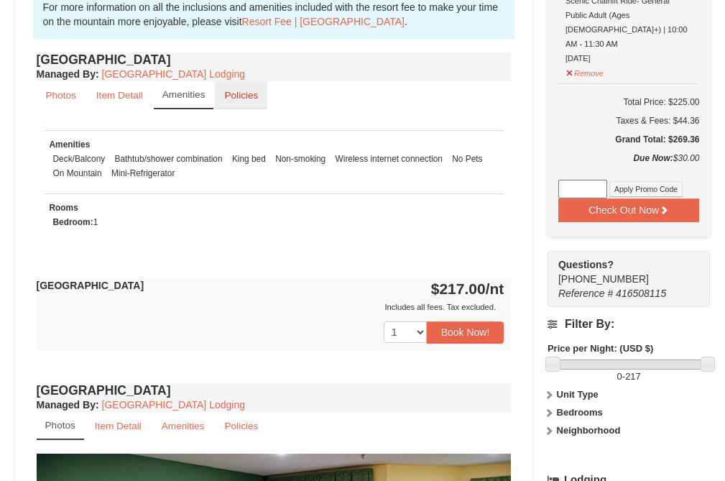
click at [219, 94] on link "Policies" at bounding box center [241, 95] width 52 height 28
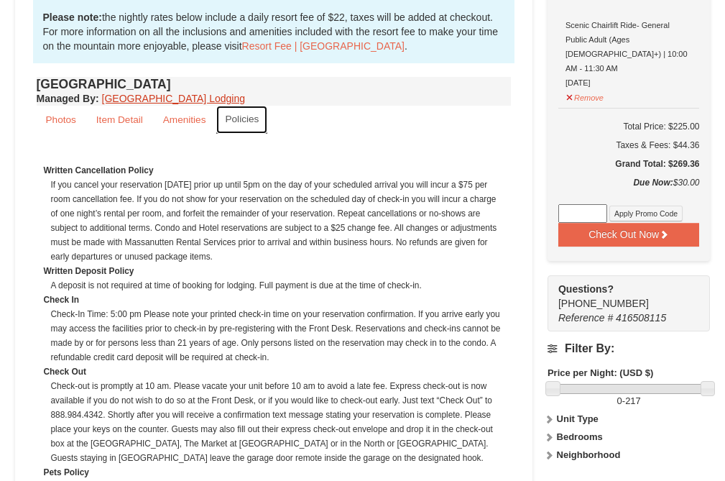
scroll to position [429, 0]
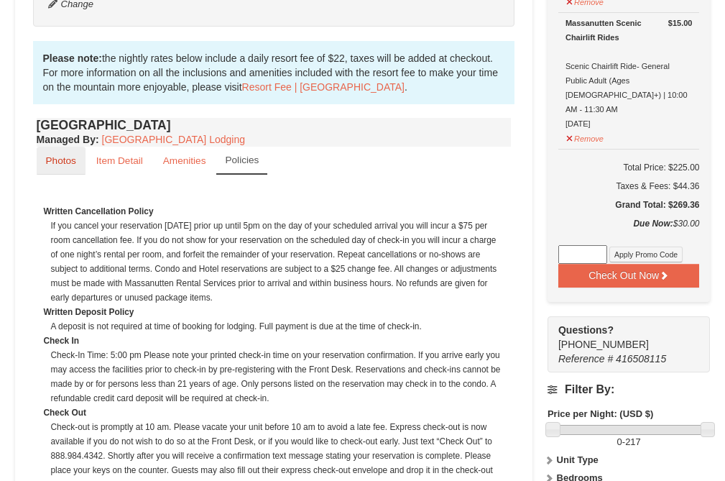
click at [65, 160] on small "Photos" at bounding box center [61, 160] width 30 height 11
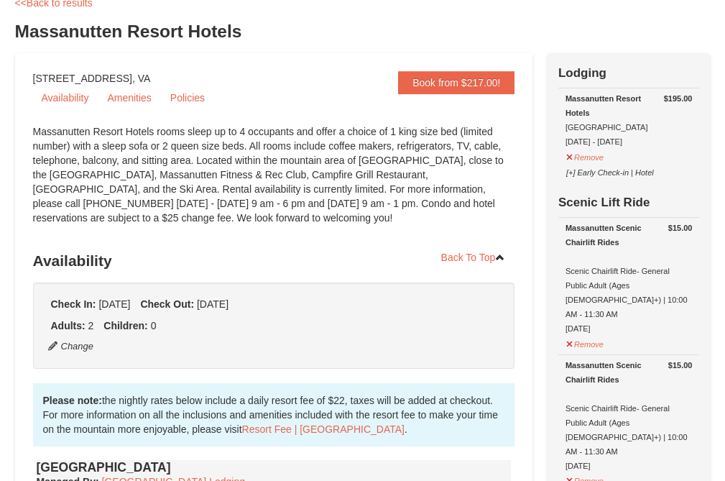
scroll to position [85, 0]
